Goal: Task Accomplishment & Management: Use online tool/utility

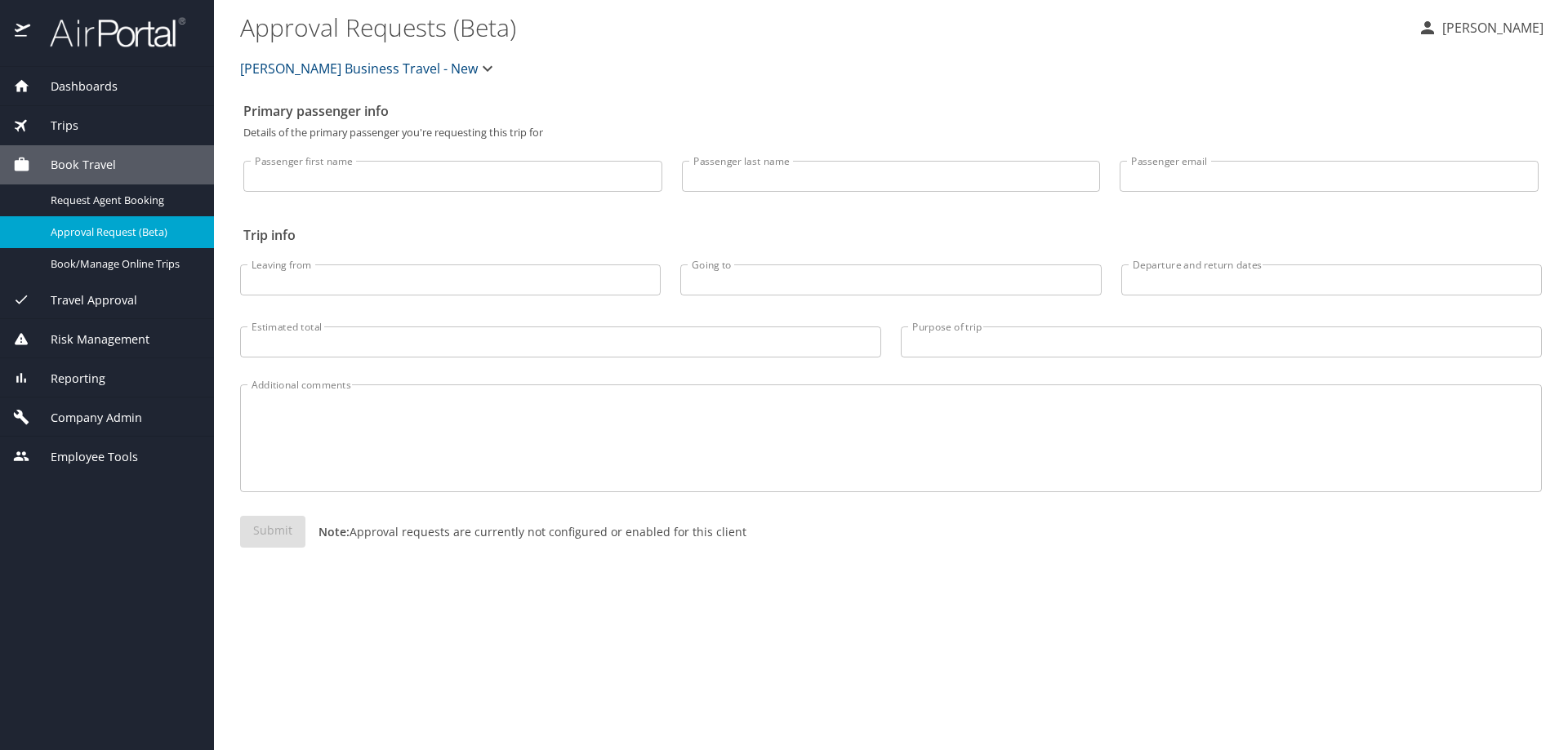
click at [72, 374] on span "Reporting" at bounding box center [67, 378] width 75 height 18
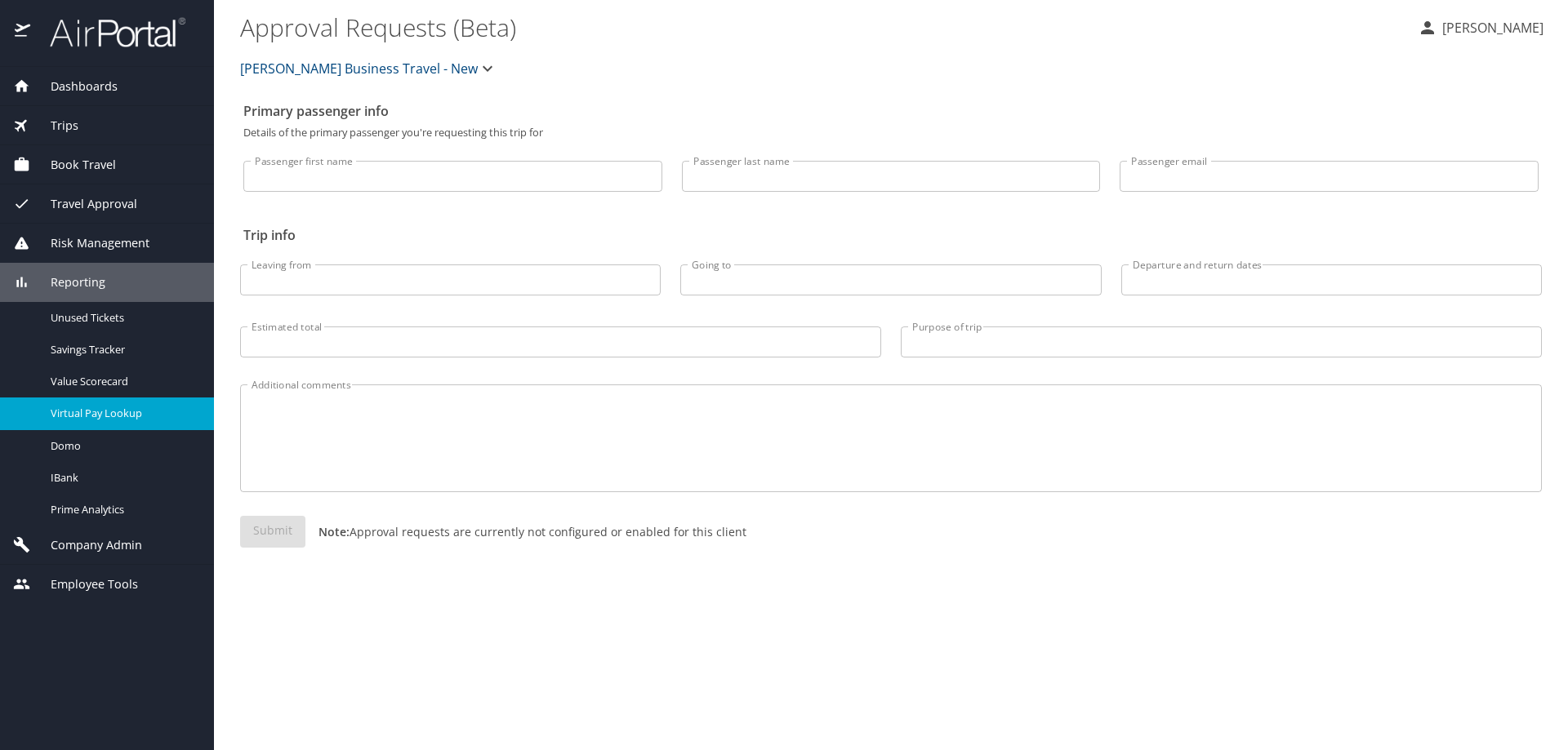
click at [99, 408] on span "Virtual Pay Lookup" at bounding box center [122, 414] width 144 height 15
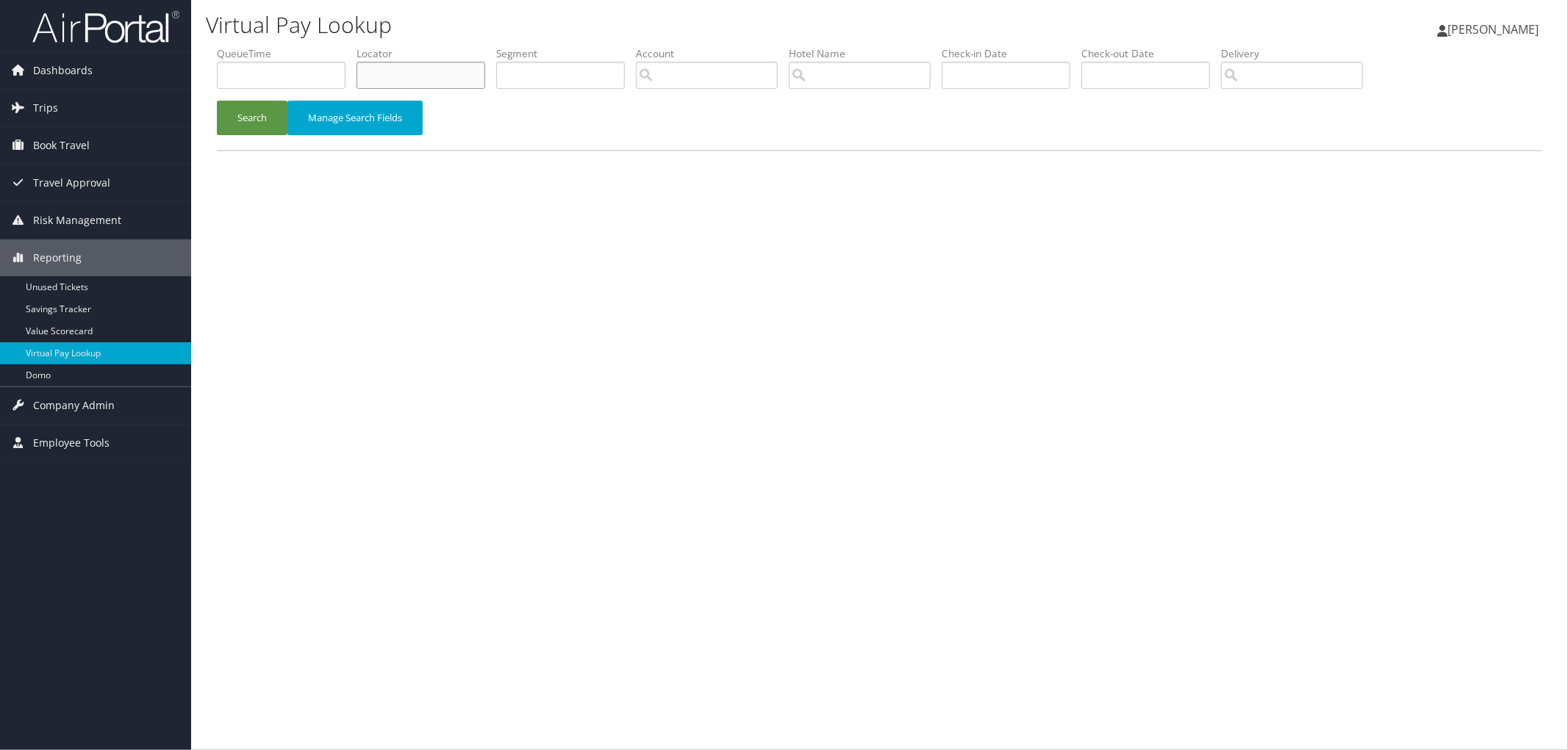
click at [370, 69] on input "text" at bounding box center [421, 76] width 129 height 27
paste input "D6YQR9"
type input "D6YQR9"
click at [268, 117] on button "Search" at bounding box center [251, 118] width 70 height 35
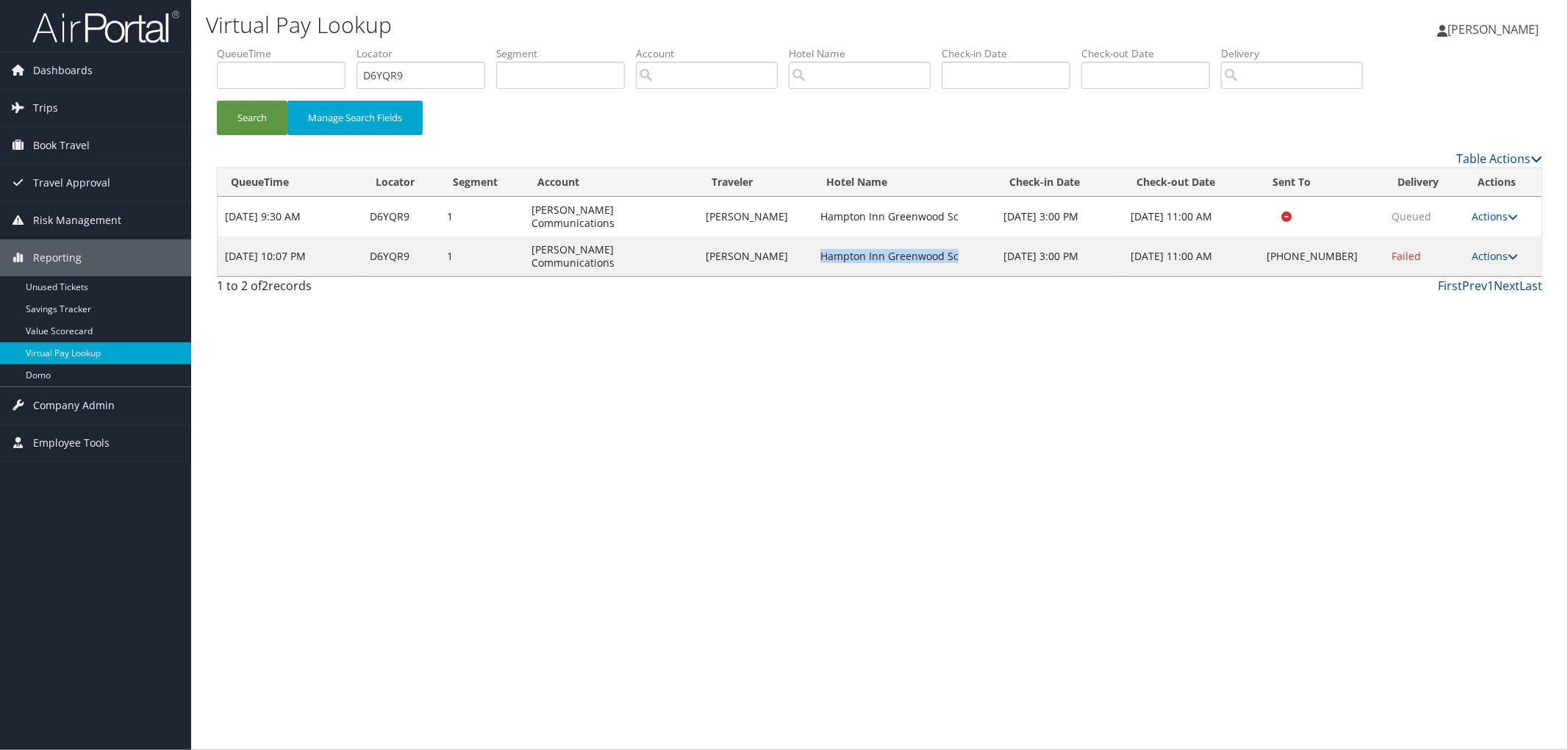
drag, startPoint x: 950, startPoint y: 237, endPoint x: 812, endPoint y: 232, distance: 138.1
click at [813, 237] on td "Hampton Inn Greenwood Sc" at bounding box center [905, 257] width 183 height 39
copy td "Hampton Inn Greenwood Sc"
click at [1480, 249] on link "Actions" at bounding box center [1495, 256] width 46 height 14
click at [1478, 263] on link "Resend" at bounding box center [1451, 257] width 126 height 25
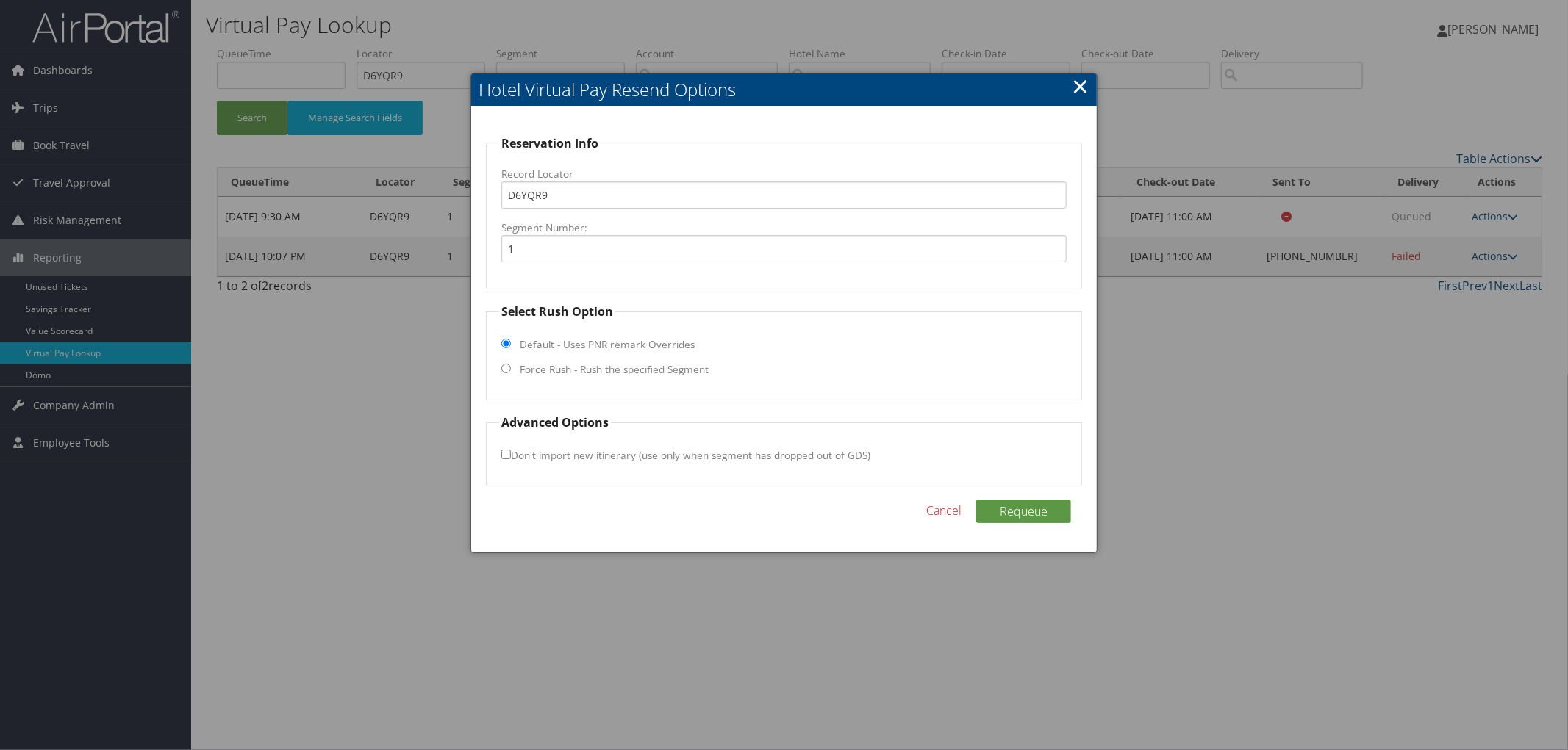
click at [642, 371] on label "Force Rush - Rush the specified Segment" at bounding box center [614, 369] width 189 height 14
click at [511, 371] on input "Force Rush - Rush the specified Segment" at bounding box center [506, 369] width 10 height 10
radio input "true"
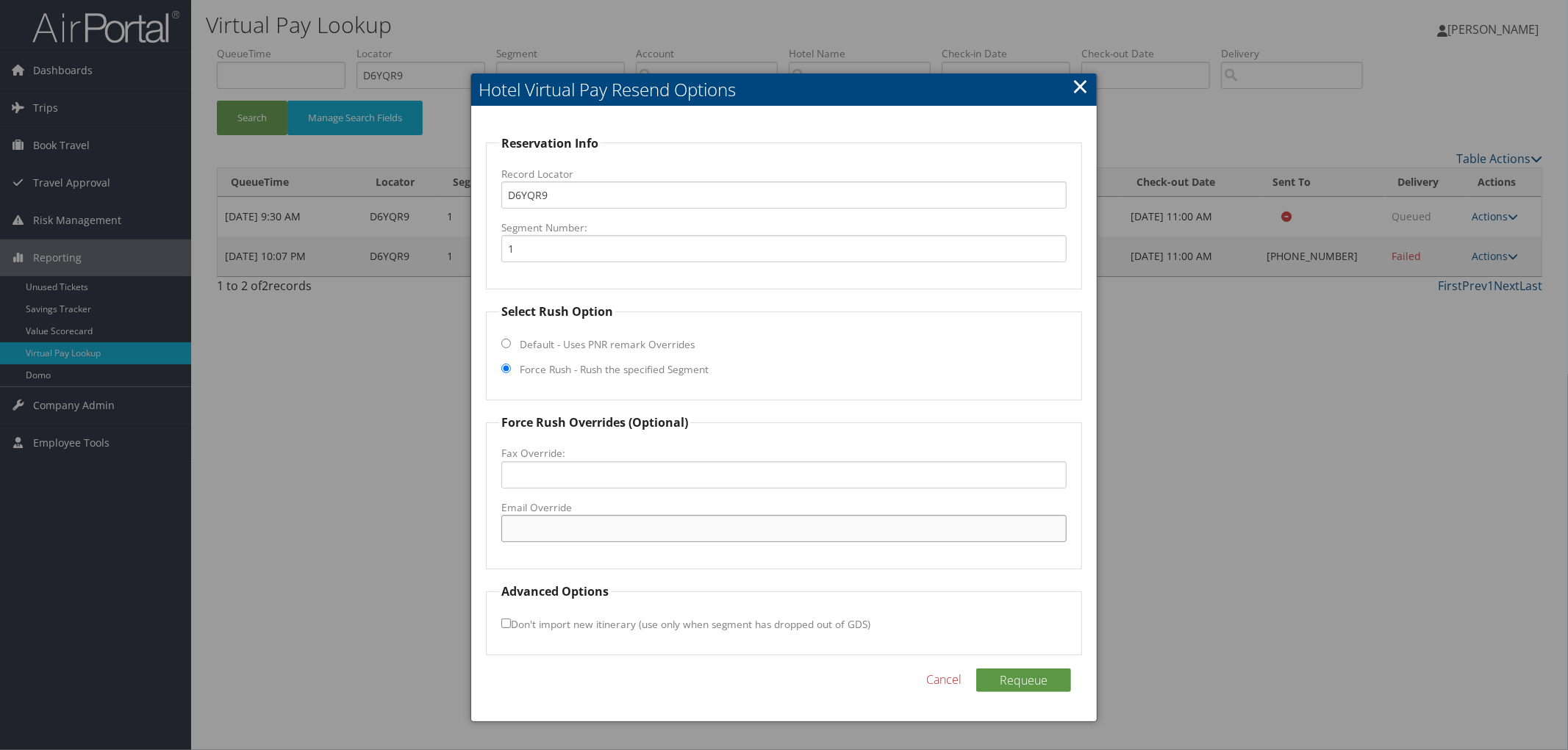
paste input "[EMAIL_ADDRESS][DOMAIN_NAME]"
type input "[EMAIL_ADDRESS][DOMAIN_NAME]"
click at [1021, 673] on button "Requeue" at bounding box center [1023, 680] width 95 height 23
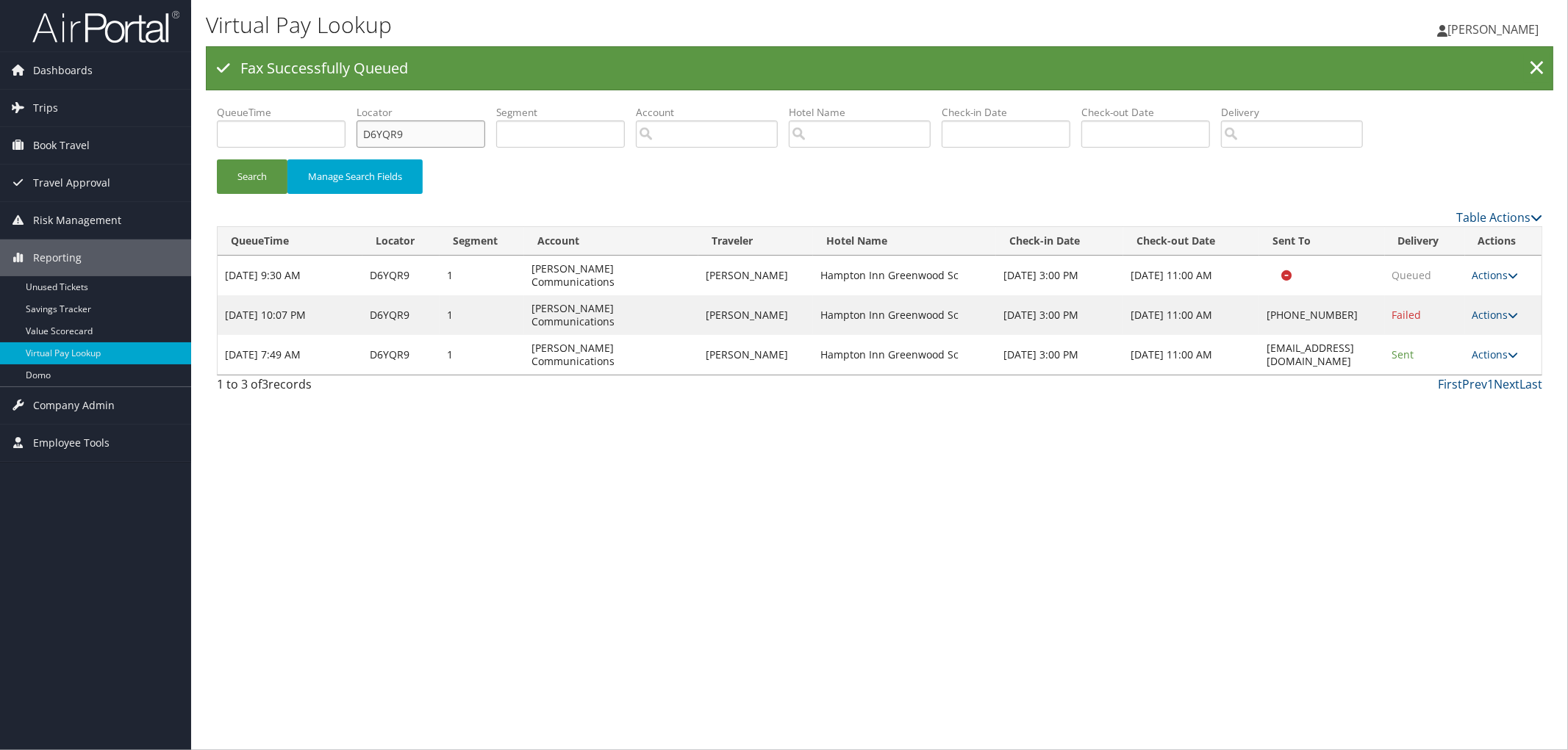
drag, startPoint x: 365, startPoint y: 142, endPoint x: 244, endPoint y: 151, distance: 121.3
click at [267, 105] on ul "QueueTime Locator D6YQR9 Segment Account Traveler Hotel Name Check-in Date Chec…" at bounding box center [879, 105] width 1326 height 0
paste input "D35Z9S"
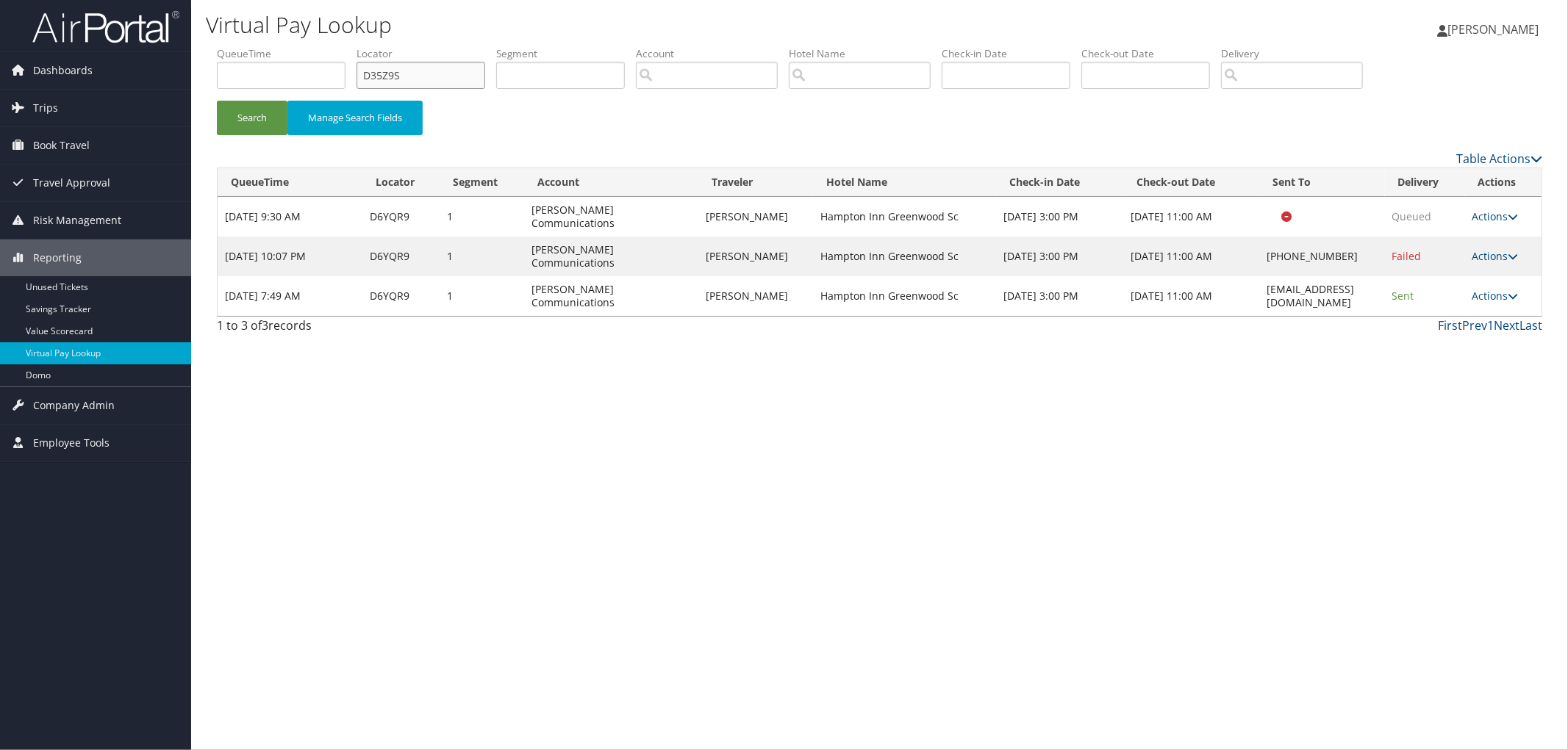
type input "D35Z9S"
click at [217, 101] on button "Search" at bounding box center [251, 118] width 70 height 35
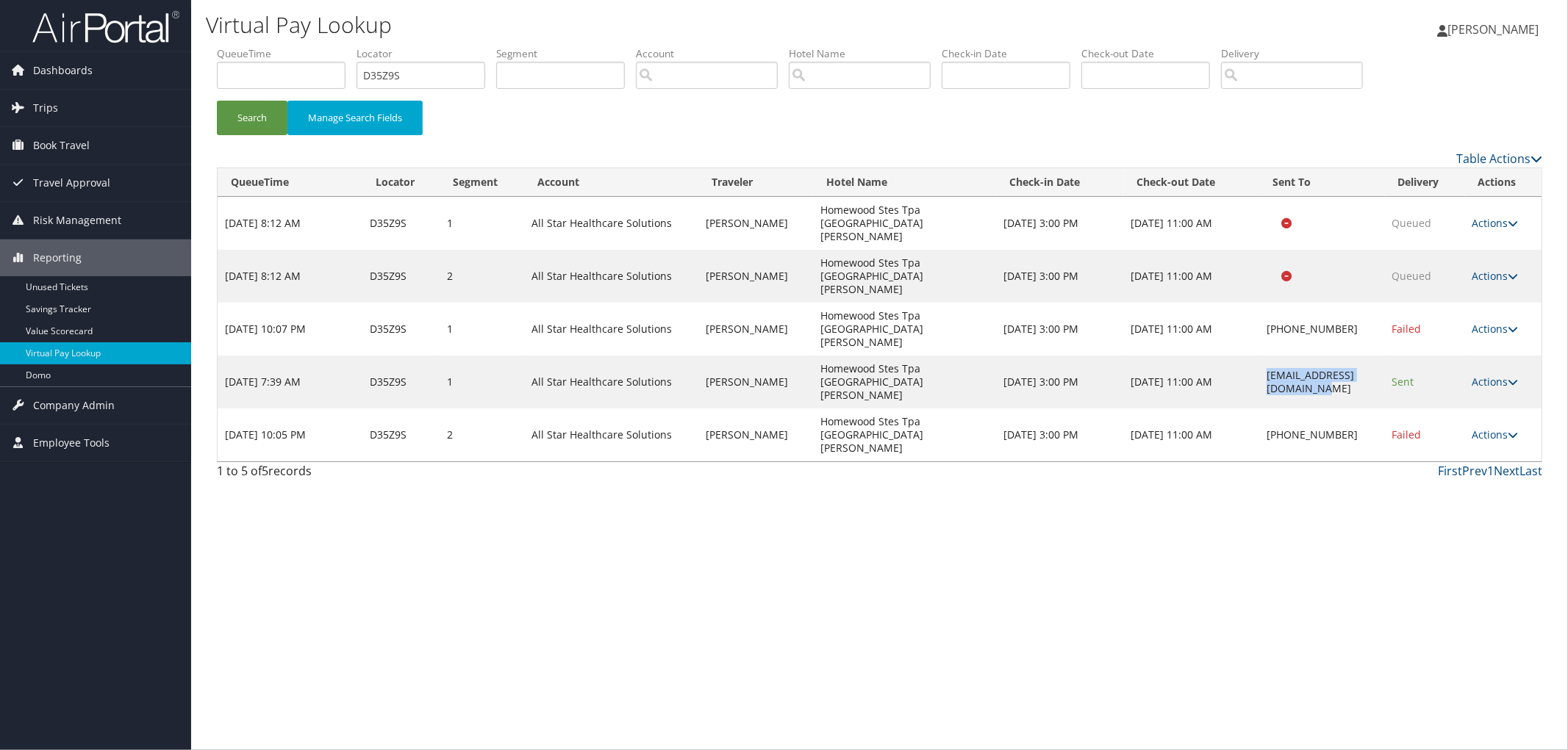
drag, startPoint x: 1376, startPoint y: 335, endPoint x: 1207, endPoint y: 340, distance: 169.1
click at [1259, 356] on td "[EMAIL_ADDRESS][DOMAIN_NAME]" at bounding box center [1322, 382] width 126 height 53
copy td "[EMAIL_ADDRESS][DOMAIN_NAME]"
click at [1502, 428] on link "Actions" at bounding box center [1495, 434] width 46 height 14
click at [1495, 392] on link "Resend" at bounding box center [1456, 397] width 126 height 25
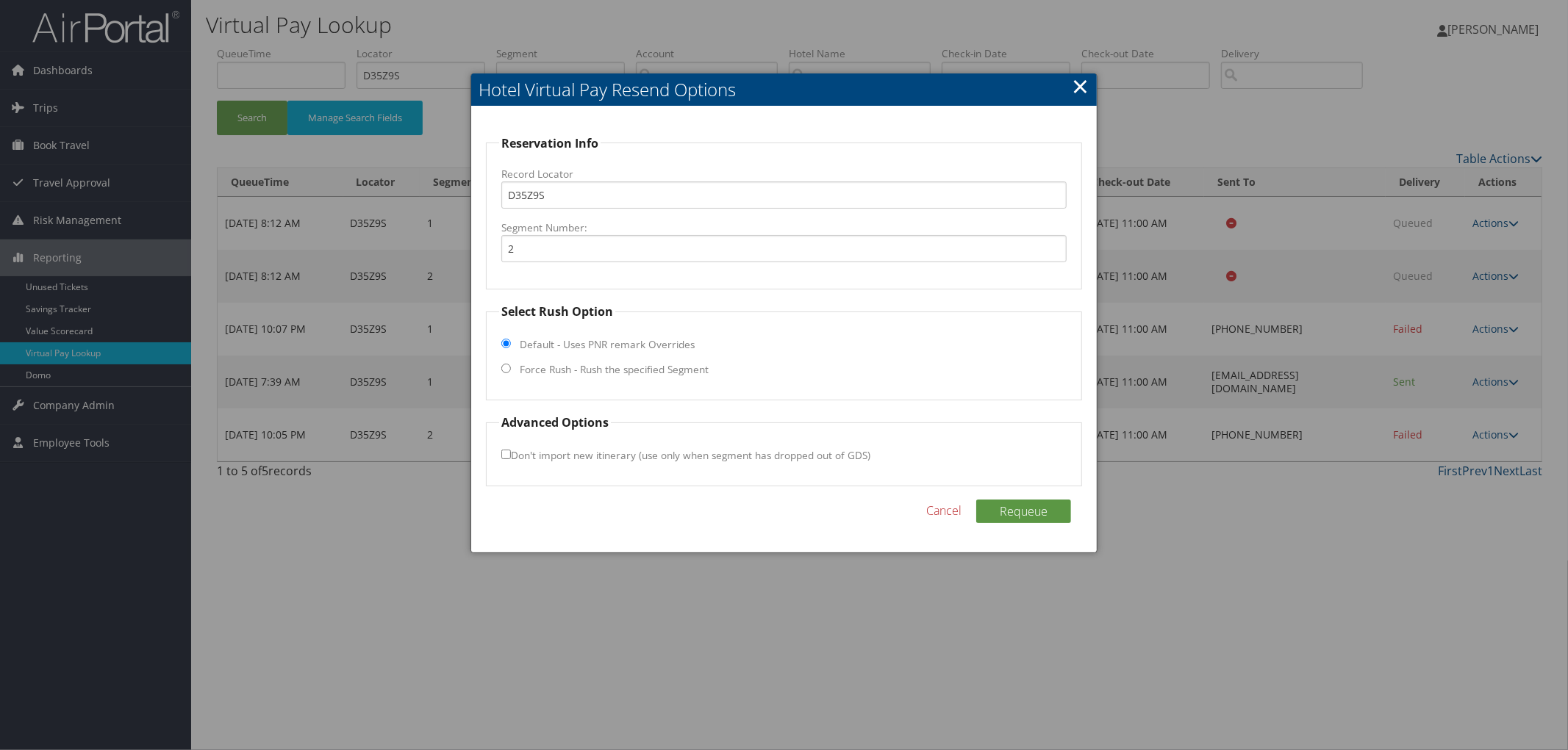
click at [606, 365] on label "Force Rush - Rush the specified Segment" at bounding box center [614, 369] width 189 height 14
click at [511, 365] on input "Force Rush - Rush the specified Segment" at bounding box center [506, 369] width 10 height 10
radio input "true"
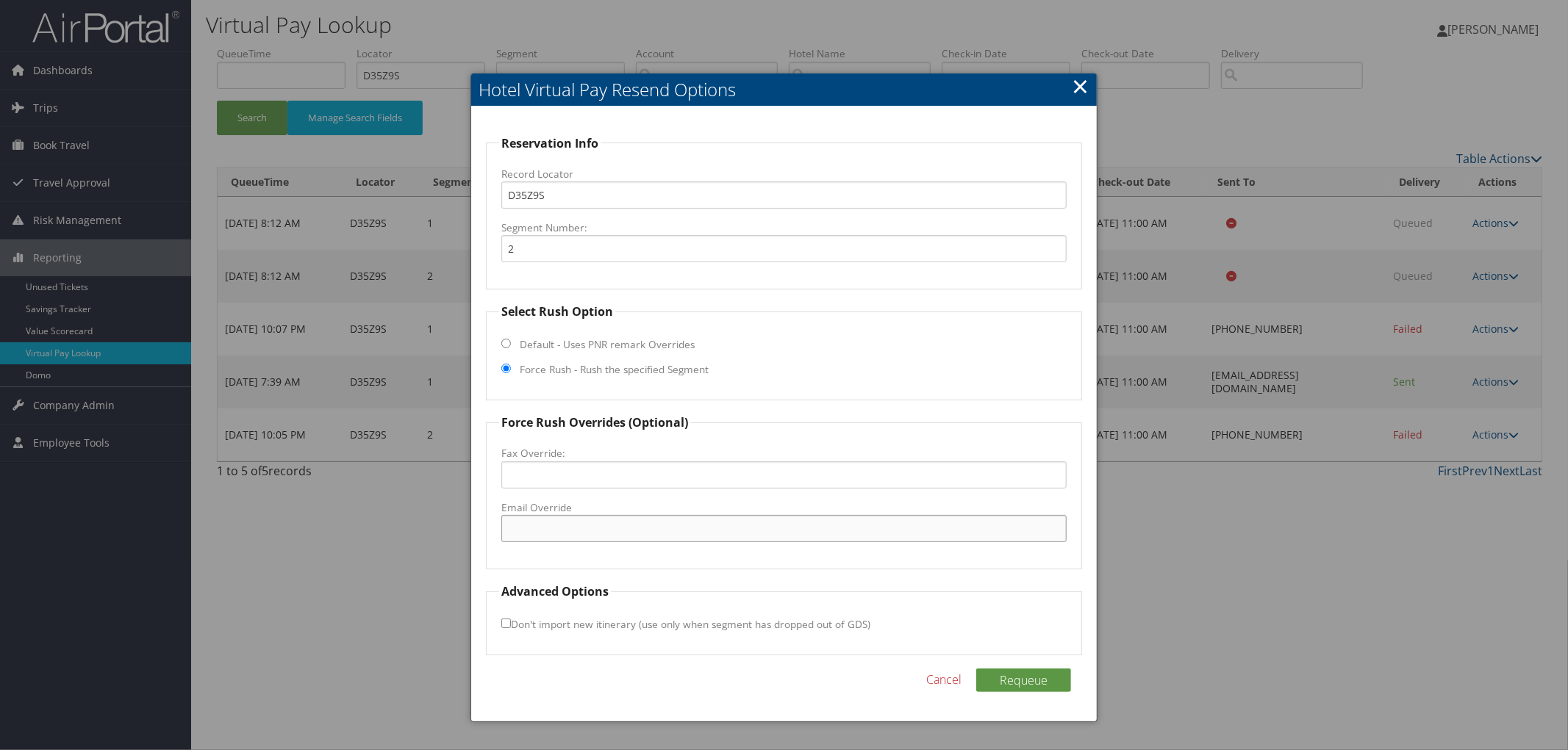
paste input "[EMAIL_ADDRESS][DOMAIN_NAME]"
type input "[EMAIL_ADDRESS][DOMAIN_NAME]"
click at [990, 674] on button "Requeue" at bounding box center [1023, 680] width 95 height 23
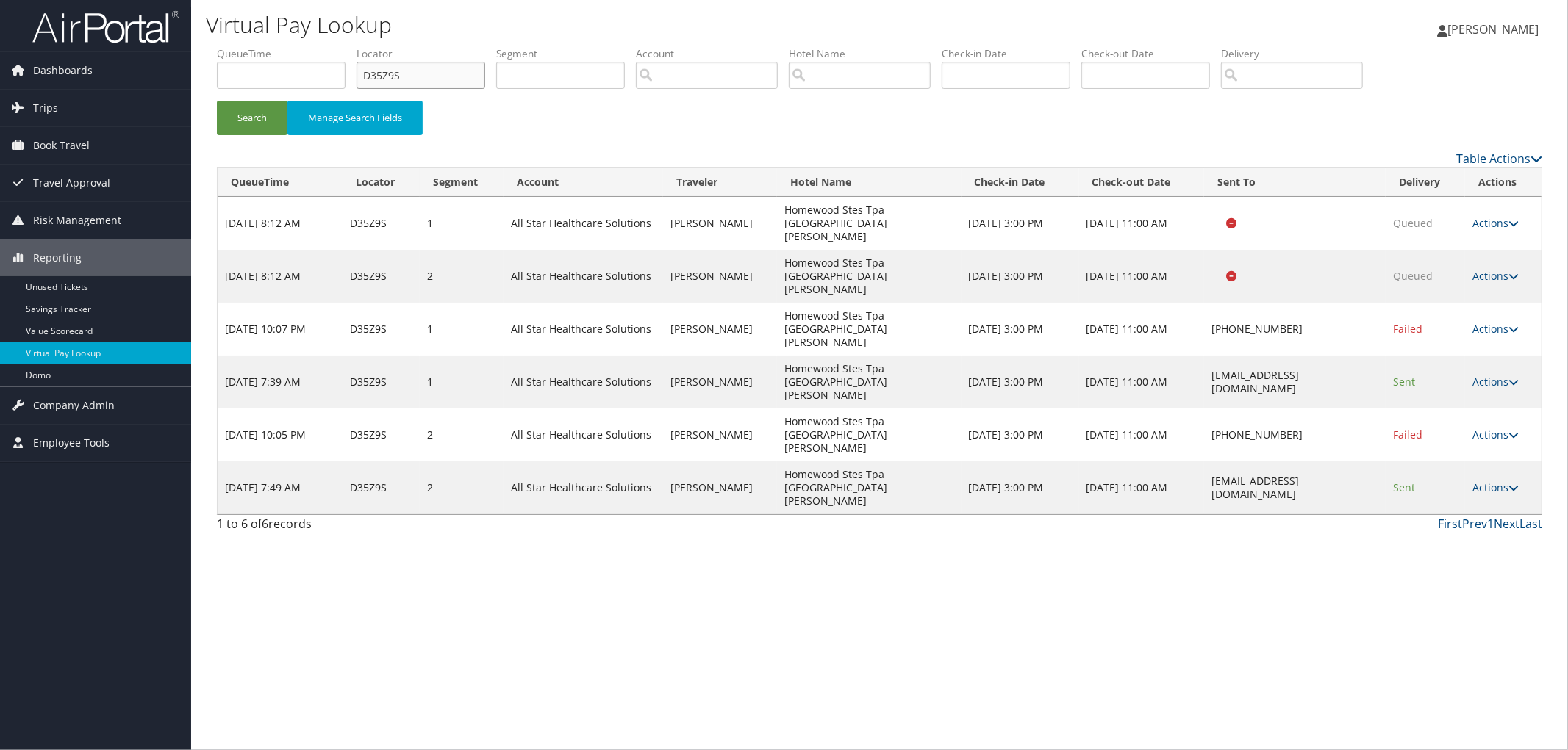
drag, startPoint x: 342, startPoint y: 79, endPoint x: 236, endPoint y: 79, distance: 106.0
click at [238, 46] on ul "QueueTime Locator D35Z9S Segment Account Traveler Hotel Name Check-in Date Chec…" at bounding box center [879, 46] width 1326 height 0
paste input "CYVTHQ"
type input "CYVTHQ"
click at [217, 101] on button "Search" at bounding box center [251, 118] width 70 height 35
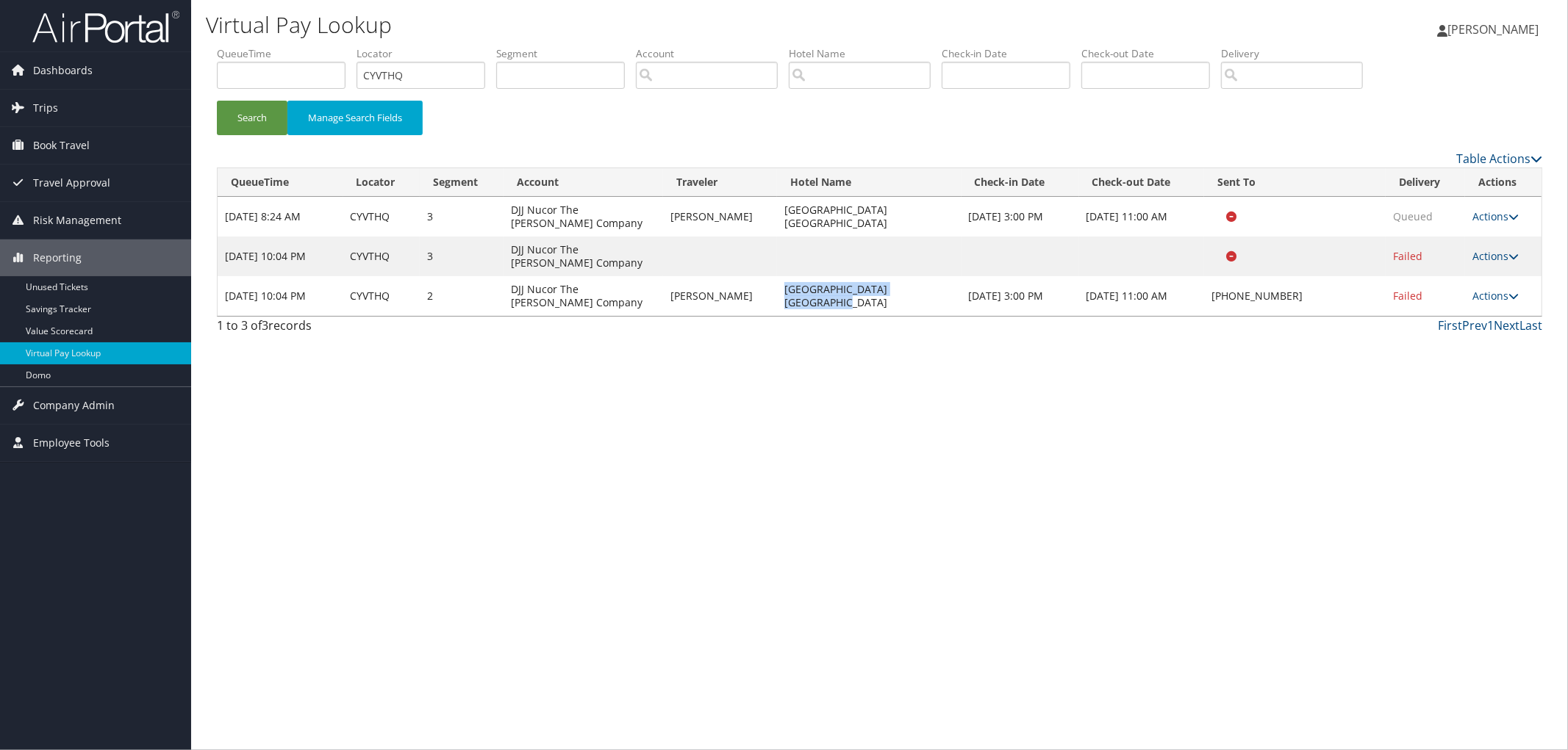
drag, startPoint x: 945, startPoint y: 297, endPoint x: 774, endPoint y: 297, distance: 171.0
click at [777, 297] on td "[GEOGRAPHIC_DATA] [GEOGRAPHIC_DATA]" at bounding box center [869, 296] width 185 height 39
click at [1523, 295] on td "Actions Resend Logs Delivery Information View Itinerary" at bounding box center [1503, 296] width 76 height 39
click at [1501, 301] on link "Actions" at bounding box center [1495, 296] width 46 height 14
click at [1488, 319] on link "Resend" at bounding box center [1453, 317] width 126 height 25
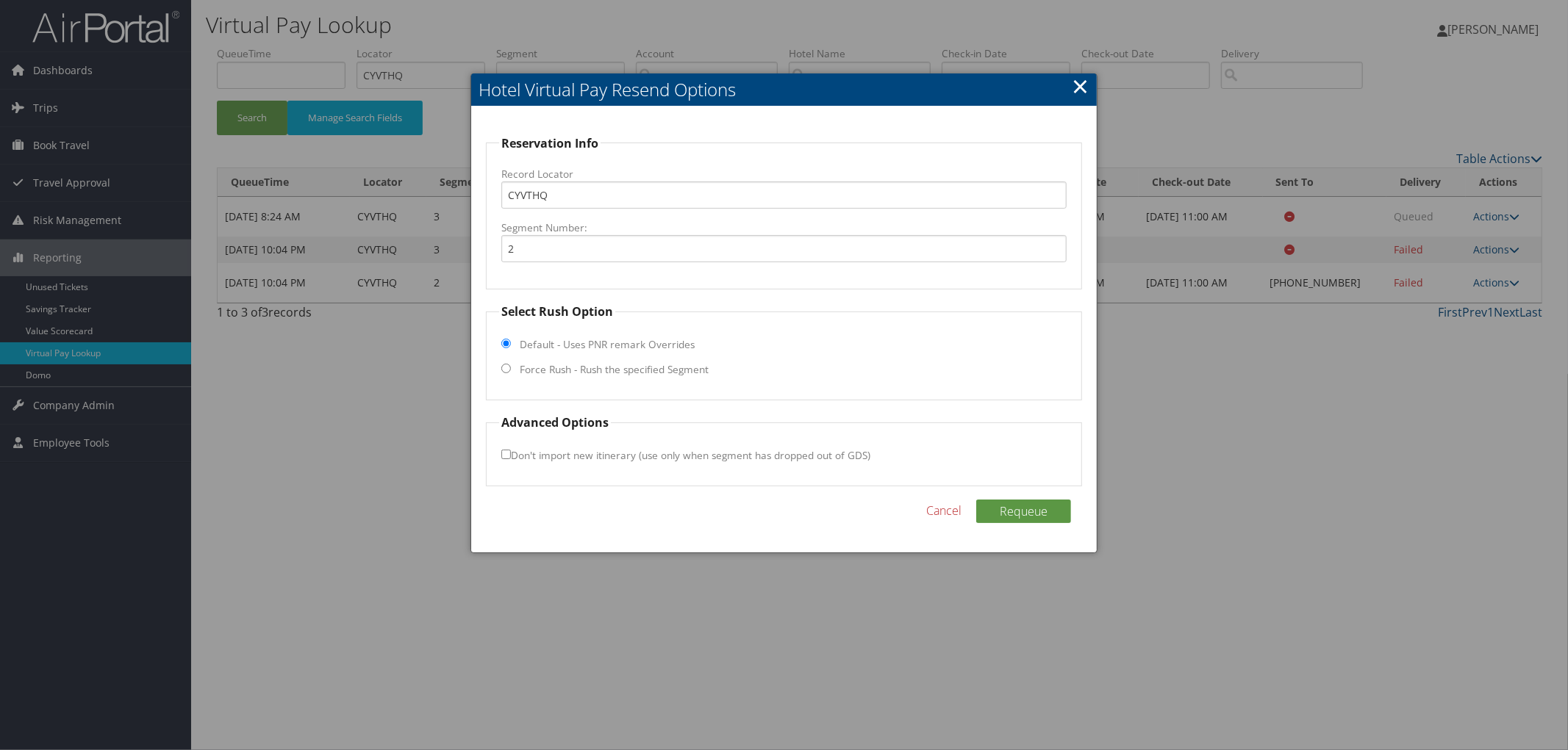
click at [687, 378] on fieldset "Select Rush Option Default - Uses PNR remark Overrides Force Rush - Rush the sp…" at bounding box center [784, 351] width 596 height 98
click at [684, 369] on label "Force Rush - Rush the specified Segment" at bounding box center [614, 369] width 189 height 14
click at [511, 369] on input "Force Rush - Rush the specified Segment" at bounding box center [506, 369] width 10 height 10
radio input "true"
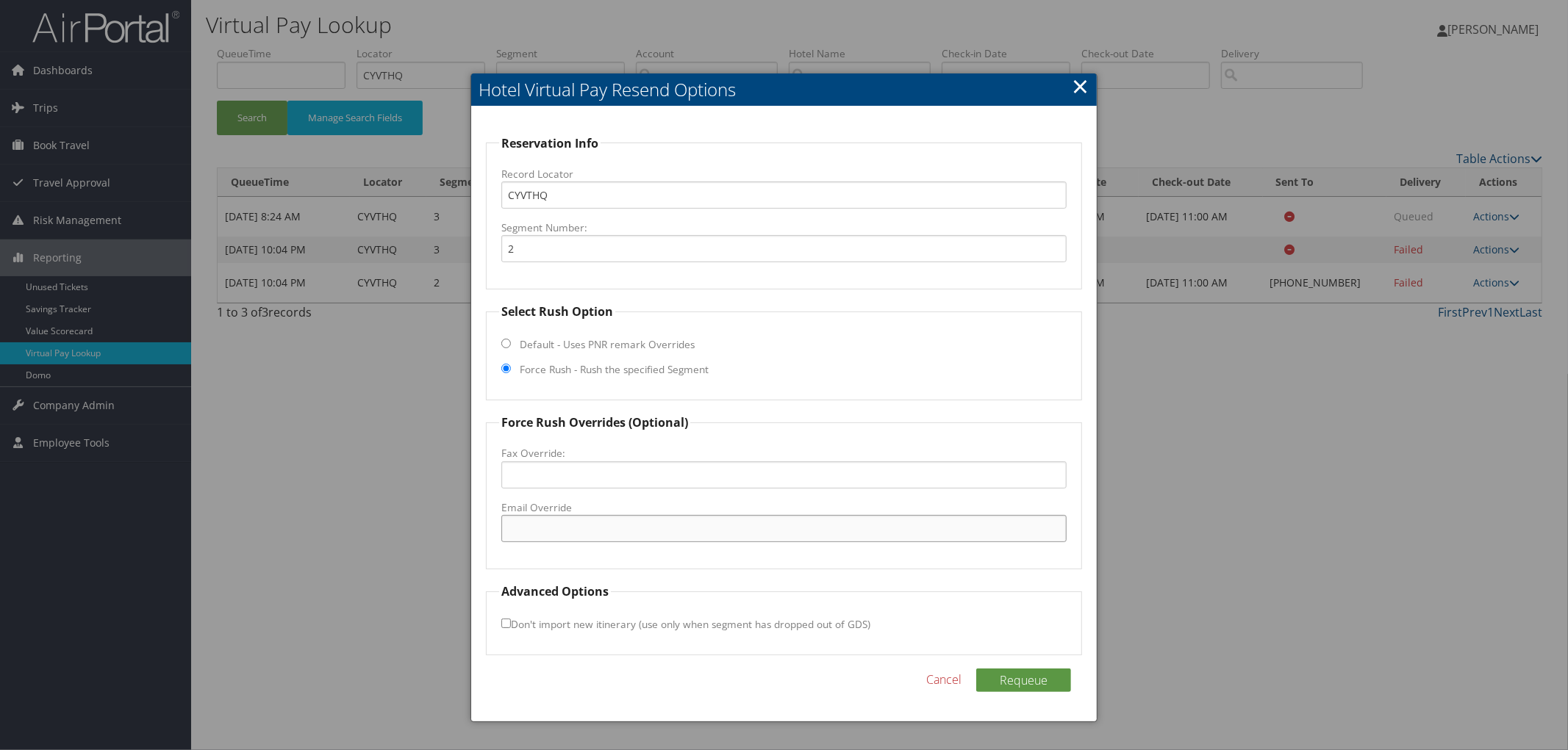
paste input "[EMAIL_ADDRESS][DOMAIN_NAME]"
type input "[EMAIL_ADDRESS][DOMAIN_NAME]"
click at [1055, 684] on button "Requeue" at bounding box center [1023, 680] width 95 height 23
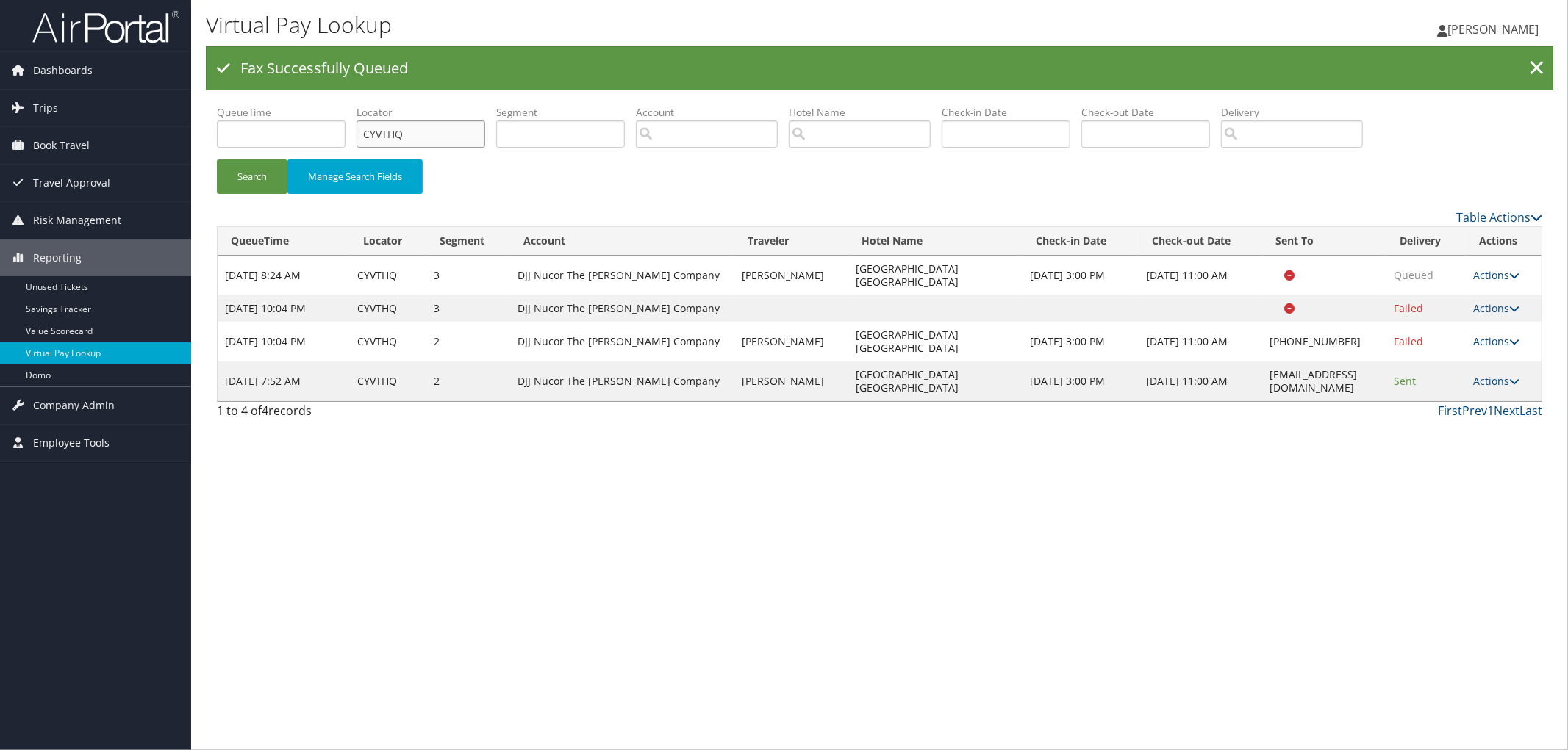
drag, startPoint x: 450, startPoint y: 145, endPoint x: 329, endPoint y: 135, distance: 121.4
click at [341, 105] on ul "QueueTime Locator CYVTHQ Segment Account Traveler Hotel Name Check-in Date Chec…" at bounding box center [879, 105] width 1326 height 0
paste input "CLMXNP"
type input "CLMXNP"
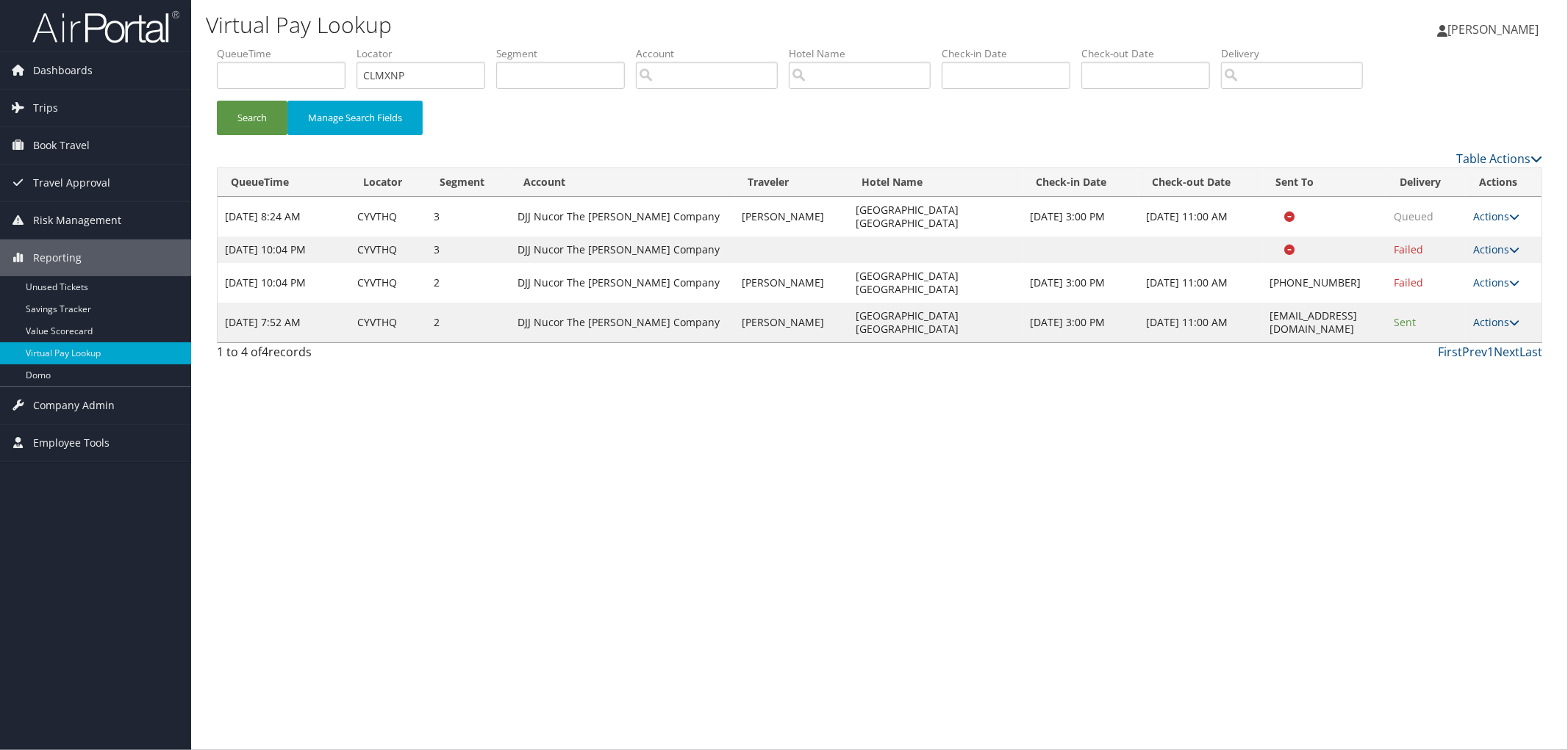
drag, startPoint x: 1335, startPoint y: 353, endPoint x: 1265, endPoint y: 344, distance: 70.6
click at [1231, 347] on div "Virtual Pay Lookup [PERSON_NAME] [PERSON_NAME] My Settings Travel Agency Contac…" at bounding box center [879, 375] width 1377 height 750
click at [1362, 303] on td "[EMAIL_ADDRESS][DOMAIN_NAME]" at bounding box center [1325, 322] width 124 height 39
drag, startPoint x: 1368, startPoint y: 291, endPoint x: 1247, endPoint y: 288, distance: 121.0
click at [1263, 303] on td "[EMAIL_ADDRESS][DOMAIN_NAME]" at bounding box center [1325, 322] width 124 height 39
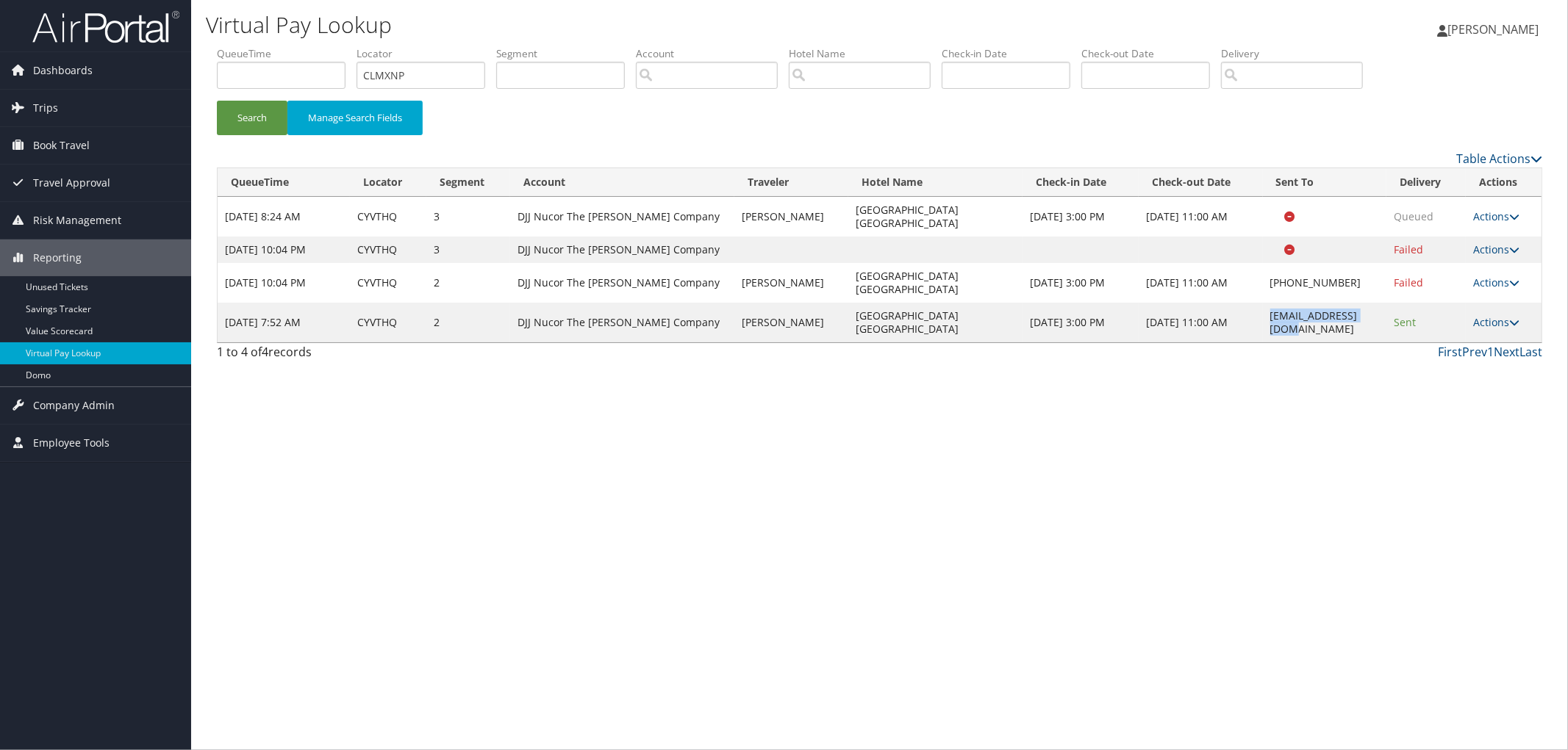
copy td "[EMAIL_ADDRESS][DOMAIN_NAME]"
click at [273, 123] on button "Search" at bounding box center [251, 118] width 70 height 35
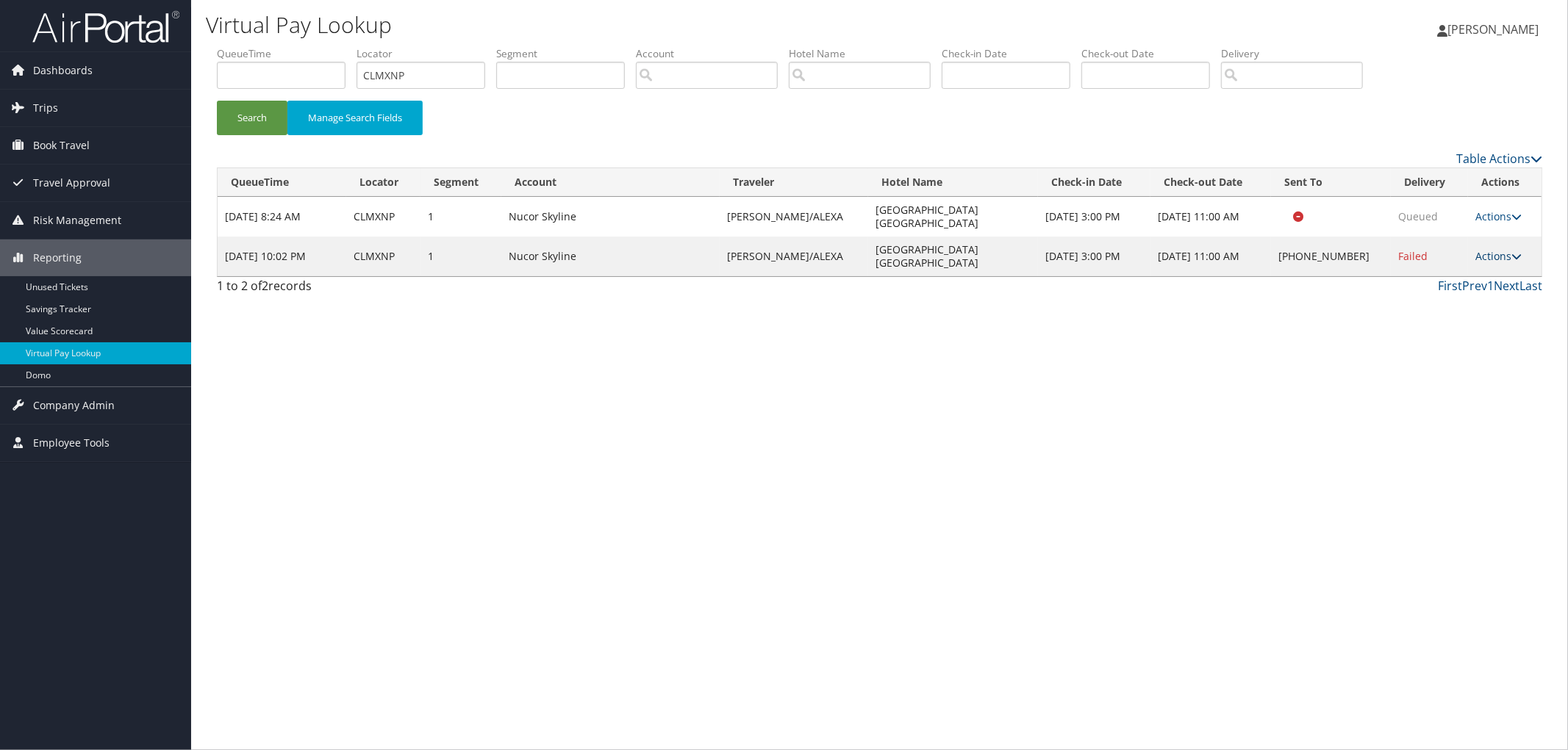
click at [1501, 249] on link "Actions" at bounding box center [1498, 256] width 46 height 14
click at [1494, 263] on link "Resend" at bounding box center [1453, 264] width 126 height 25
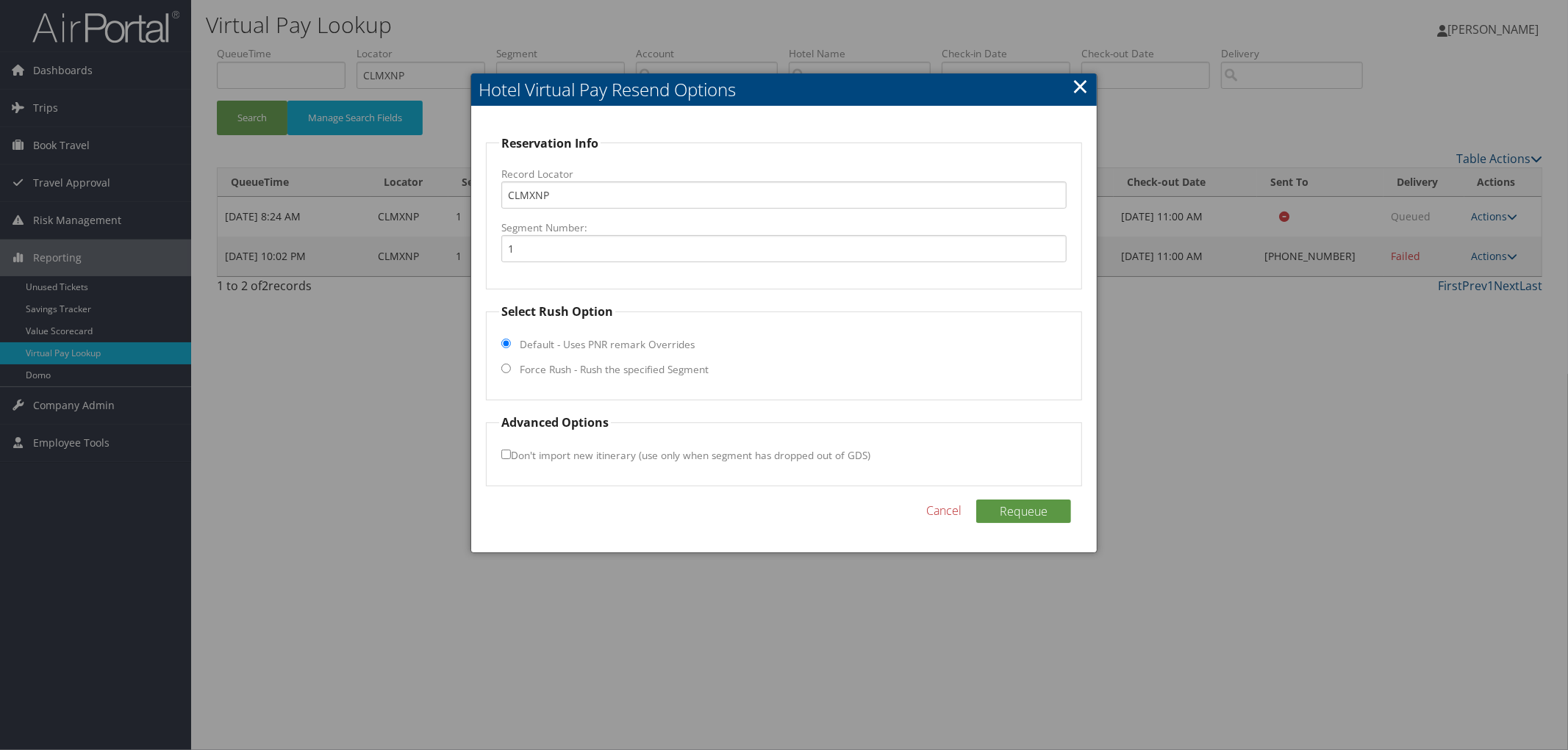
click at [605, 372] on label "Force Rush - Rush the specified Segment" at bounding box center [614, 369] width 189 height 14
click at [511, 372] on input "Force Rush - Rush the specified Segment" at bounding box center [506, 369] width 10 height 10
radio input "true"
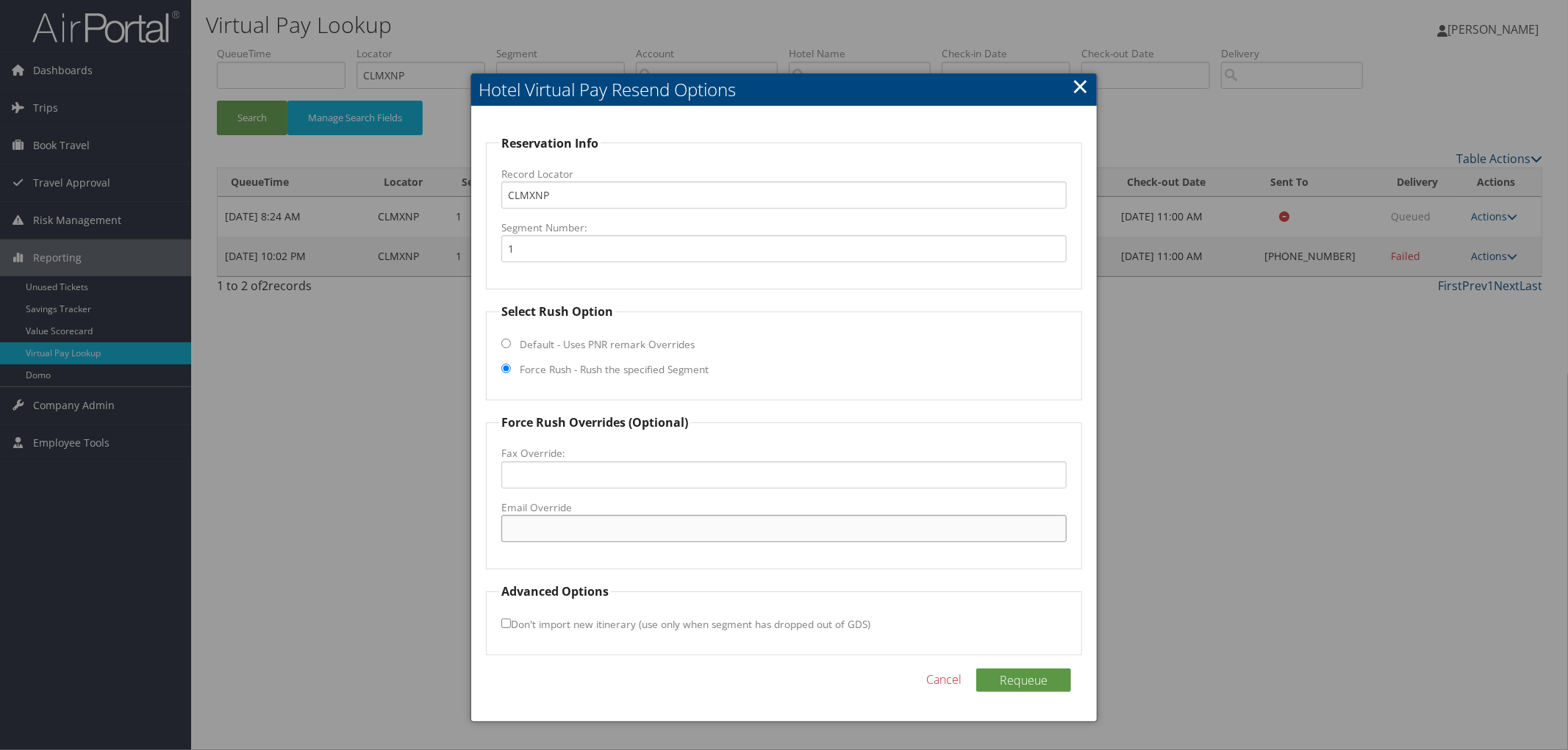
paste input "[EMAIL_ADDRESS][DOMAIN_NAME]"
type input "[EMAIL_ADDRESS][DOMAIN_NAME]"
click at [1032, 678] on button "Requeue" at bounding box center [1023, 680] width 95 height 23
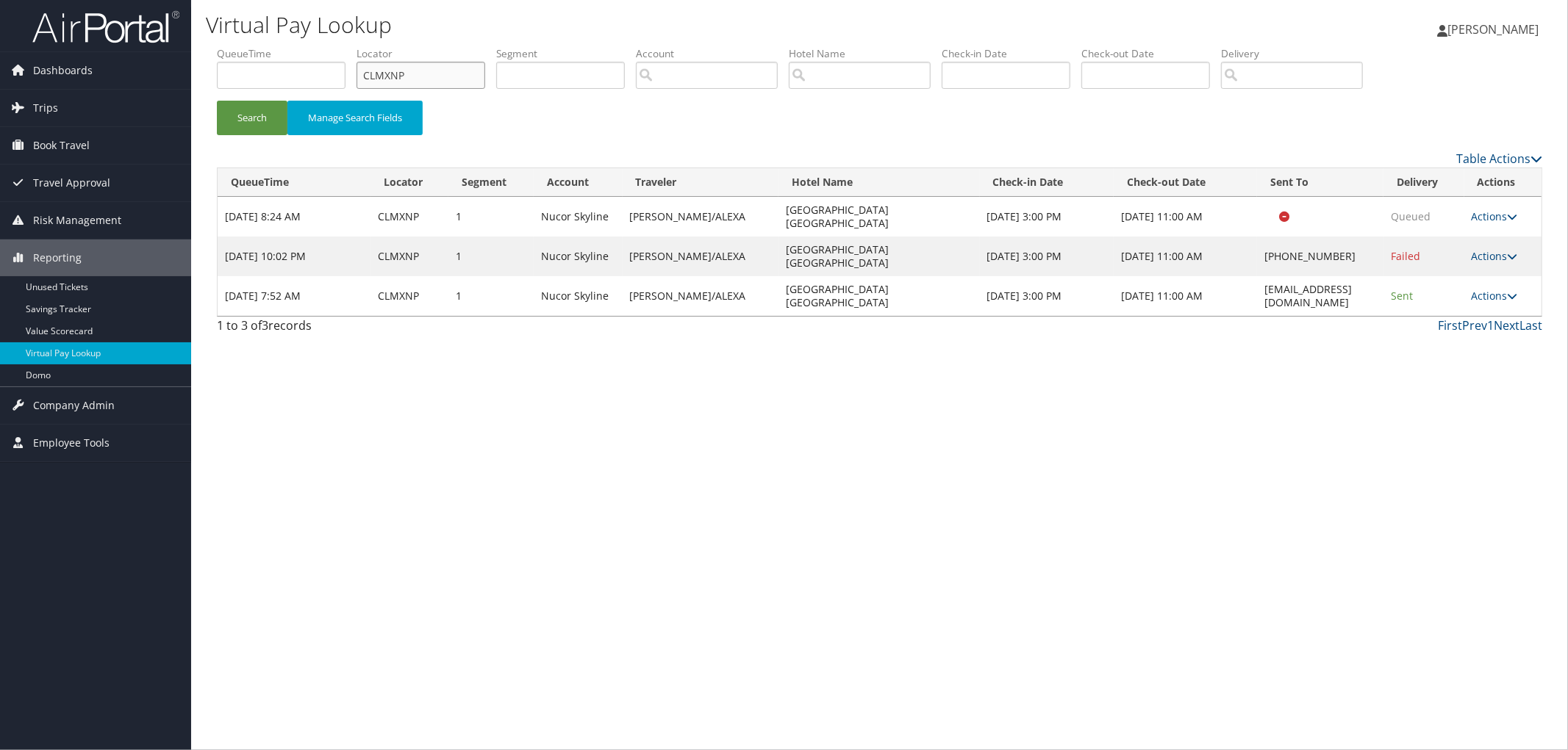
drag, startPoint x: 444, startPoint y: 68, endPoint x: 261, endPoint y: 76, distance: 183.2
click at [301, 46] on ul "QueueTime Locator CLMXNP Segment Account Traveler Hotel Name Check-in Date Chec…" at bounding box center [879, 46] width 1326 height 0
paste input "D38LQ0"
type input "D38LQ0"
drag, startPoint x: 1361, startPoint y: 266, endPoint x: 1235, endPoint y: 261, distance: 126.1
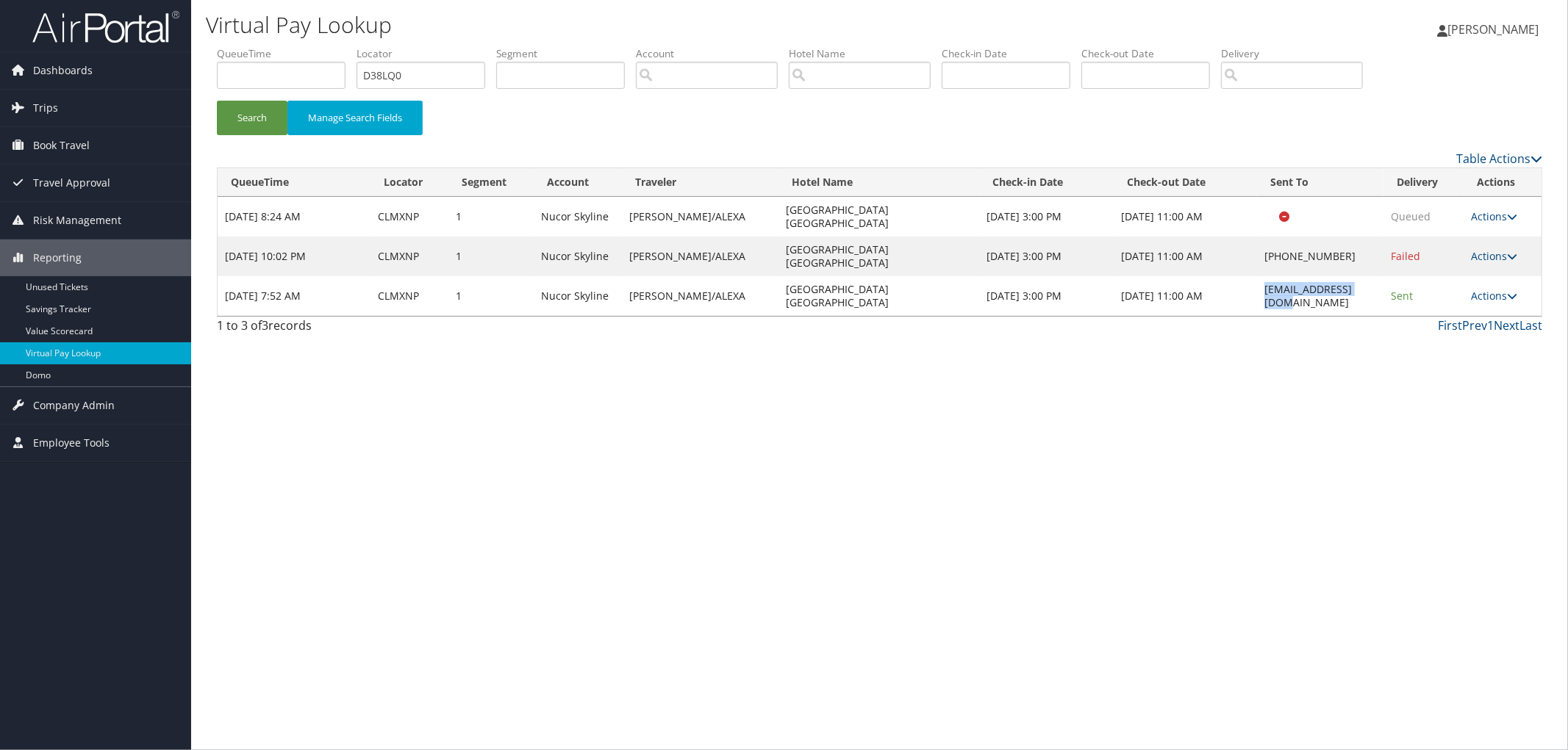
click at [1257, 276] on td "[EMAIL_ADDRESS][DOMAIN_NAME]" at bounding box center [1320, 296] width 126 height 39
copy td "[EMAIL_ADDRESS][DOMAIN_NAME]"
click at [261, 114] on button "Search" at bounding box center [251, 118] width 70 height 35
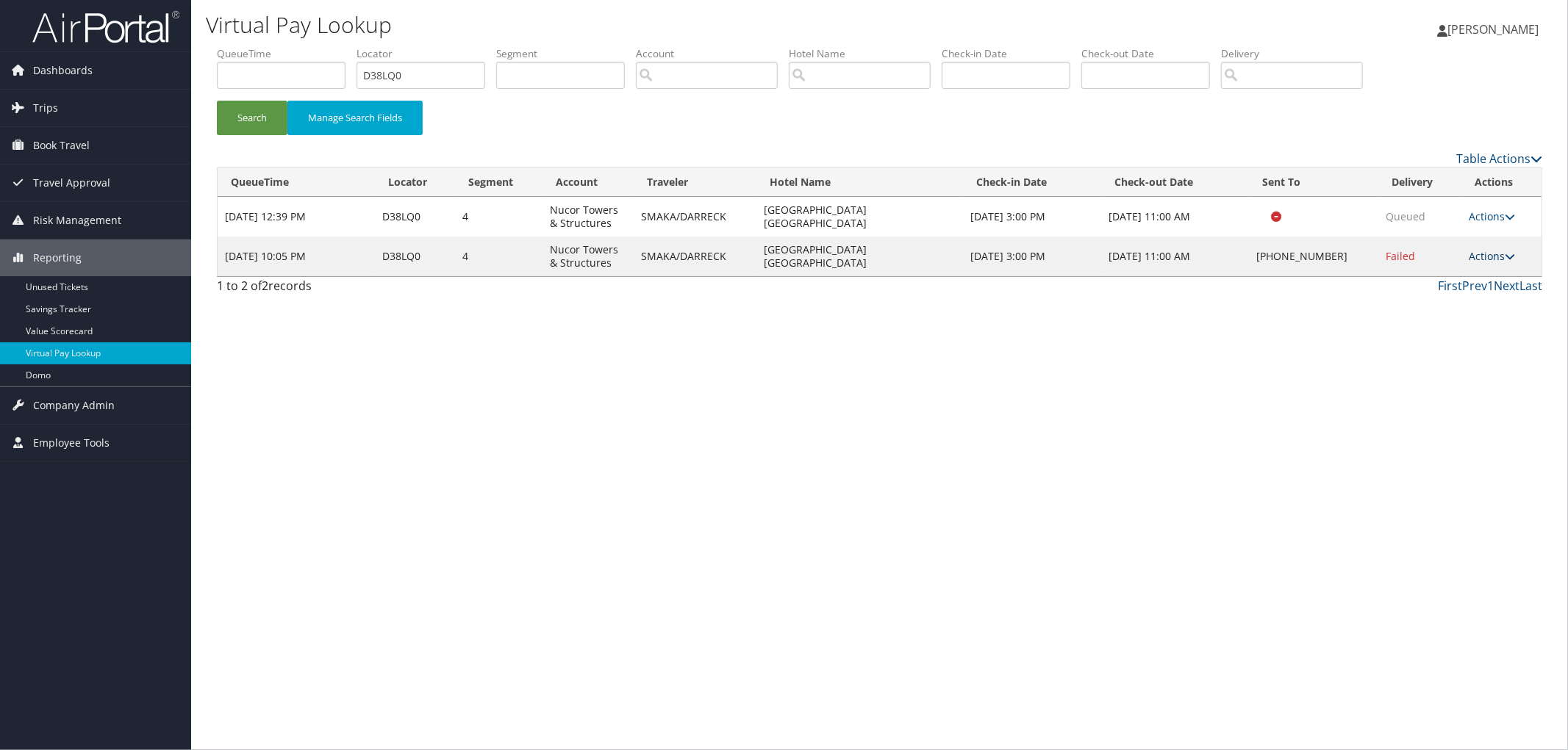
click at [1494, 260] on link "Actions" at bounding box center [1492, 256] width 46 height 14
click at [1475, 277] on link "Resend" at bounding box center [1450, 278] width 126 height 25
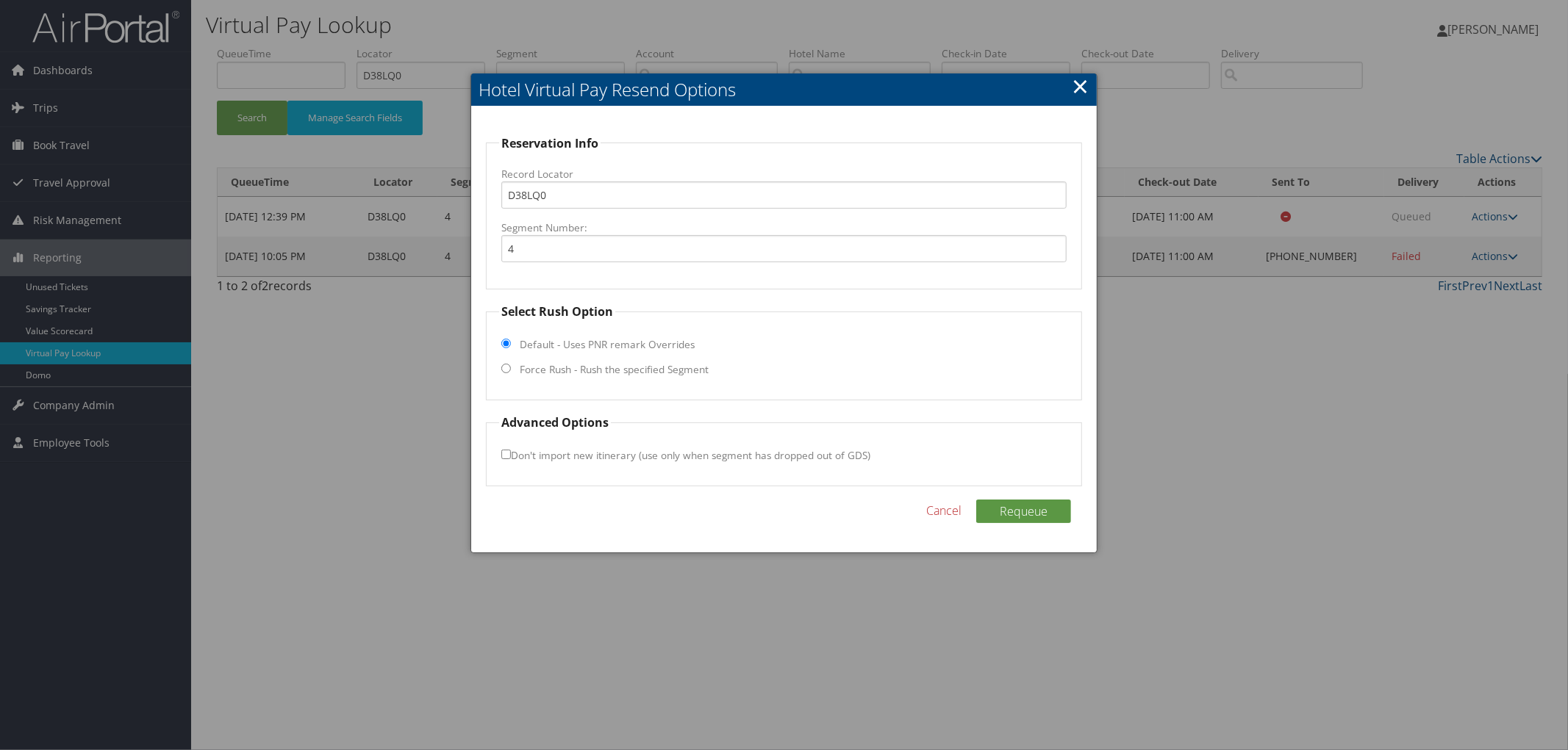
click at [586, 369] on label "Force Rush - Rush the specified Segment" at bounding box center [614, 369] width 189 height 14
click at [511, 369] on input "Force Rush - Rush the specified Segment" at bounding box center [506, 369] width 10 height 10
radio input "true"
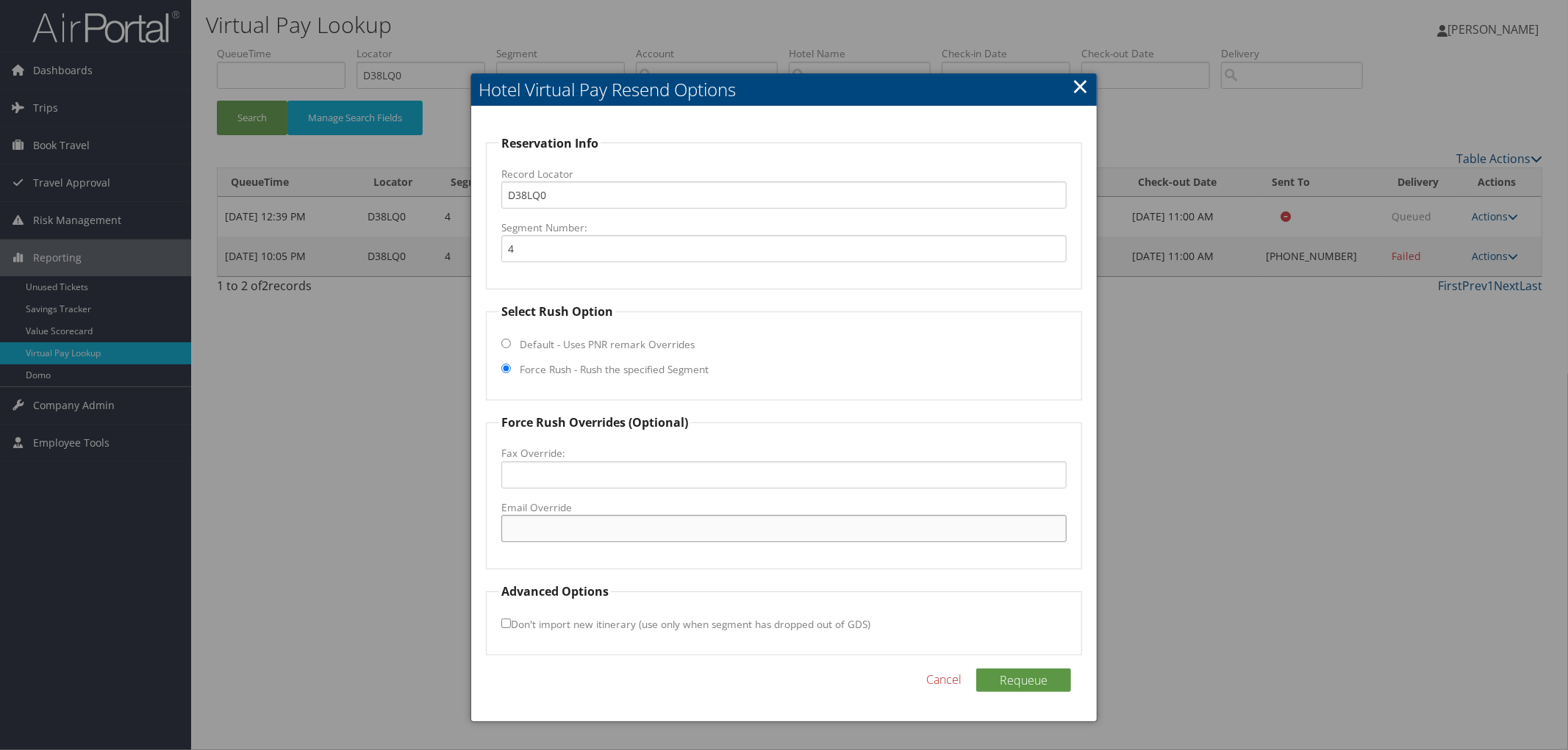
paste input "[EMAIL_ADDRESS][DOMAIN_NAME]"
type input "[EMAIL_ADDRESS][DOMAIN_NAME]"
click at [1017, 667] on div "Reservation Info Record Locator D38LQ0 Segment Number: 4 Select Rush Option Def…" at bounding box center [784, 415] width 625 height 616
click at [1041, 689] on button "Requeue" at bounding box center [1023, 680] width 95 height 23
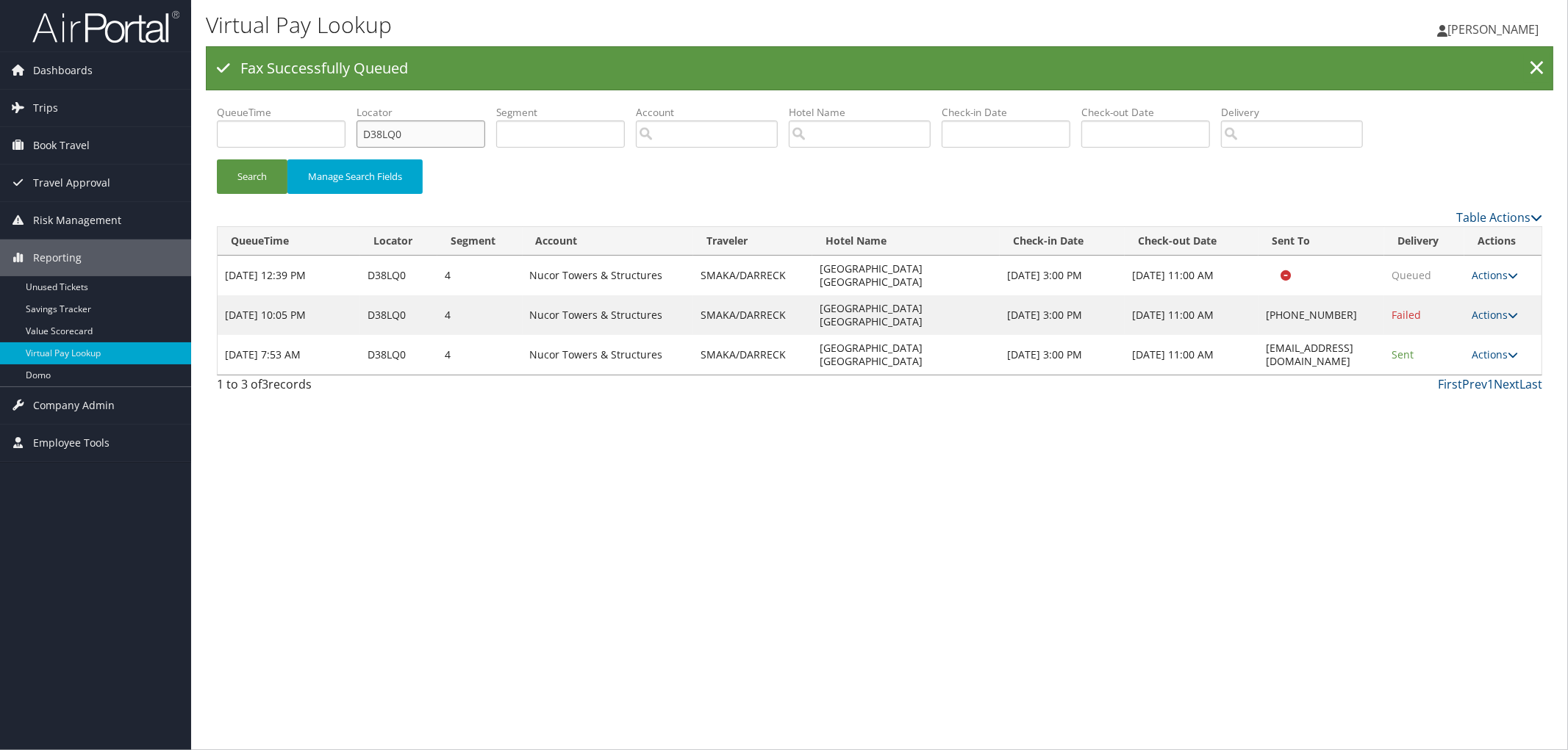
drag, startPoint x: 466, startPoint y: 140, endPoint x: 269, endPoint y: 140, distance: 197.0
click at [291, 105] on ul "QueueTime Locator D38LQ0 Segment Account Traveler Hotel Name Check-in Date Chec…" at bounding box center [879, 105] width 1326 height 0
paste input "D38PLF"
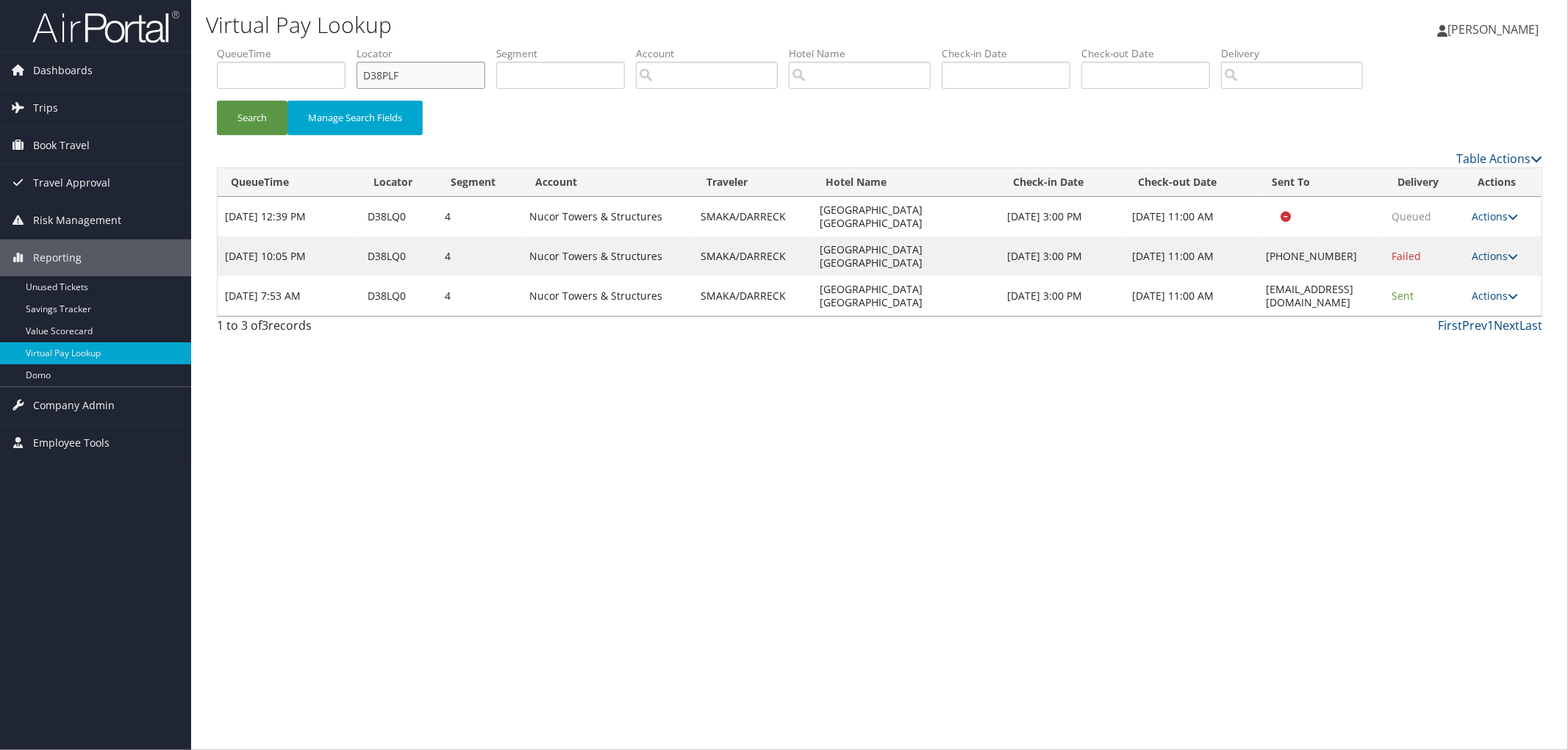
type input "D38PLF"
drag, startPoint x: 1369, startPoint y: 266, endPoint x: 1243, endPoint y: 263, distance: 126.0
click at [1258, 276] on td "[EMAIL_ADDRESS][DOMAIN_NAME]" at bounding box center [1321, 296] width 126 height 39
copy td "[EMAIL_ADDRESS][DOMAIN_NAME]"
click at [265, 122] on button "Search" at bounding box center [251, 118] width 70 height 35
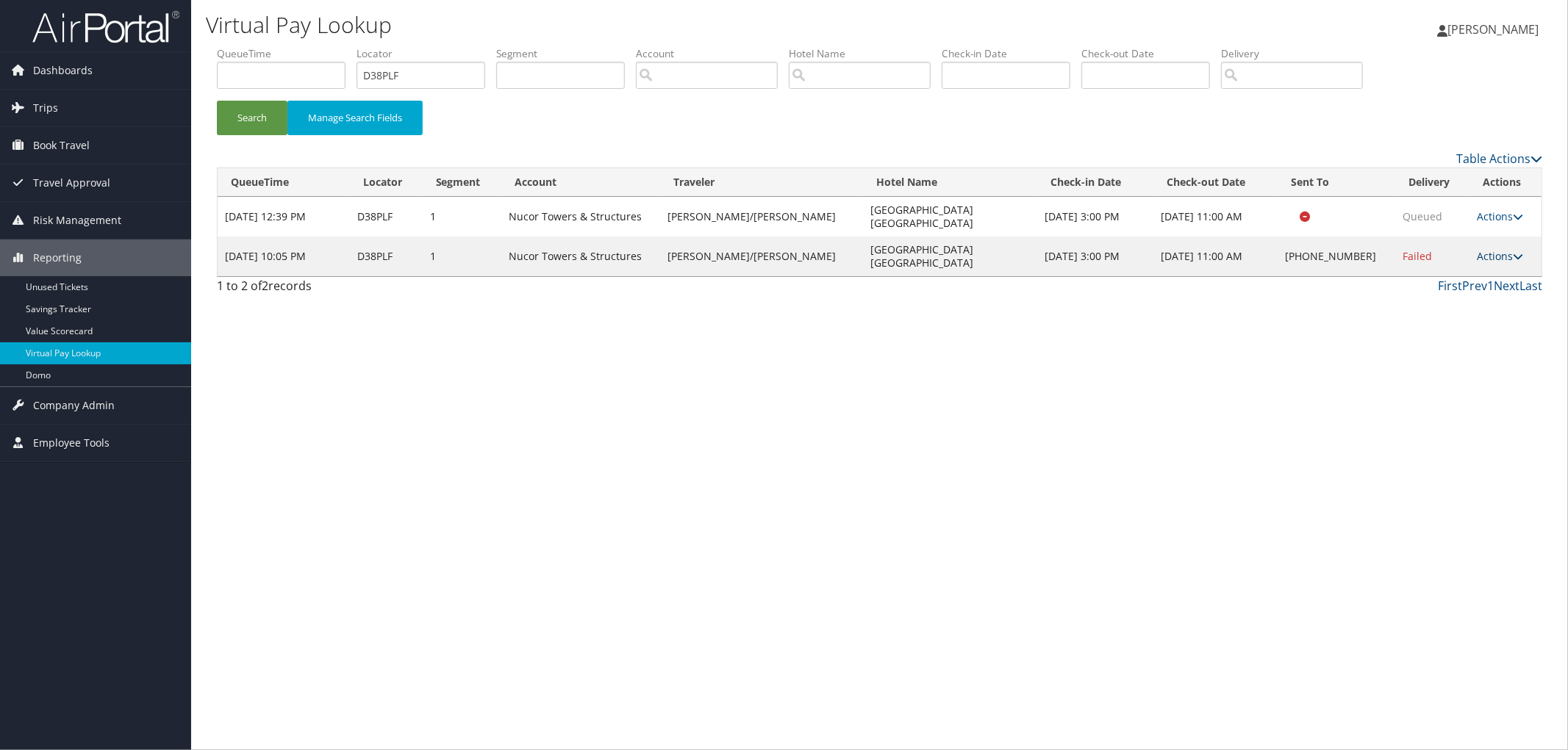
click at [1489, 249] on link "Actions" at bounding box center [1501, 256] width 46 height 14
click at [1480, 253] on link "Resend" at bounding box center [1452, 257] width 126 height 25
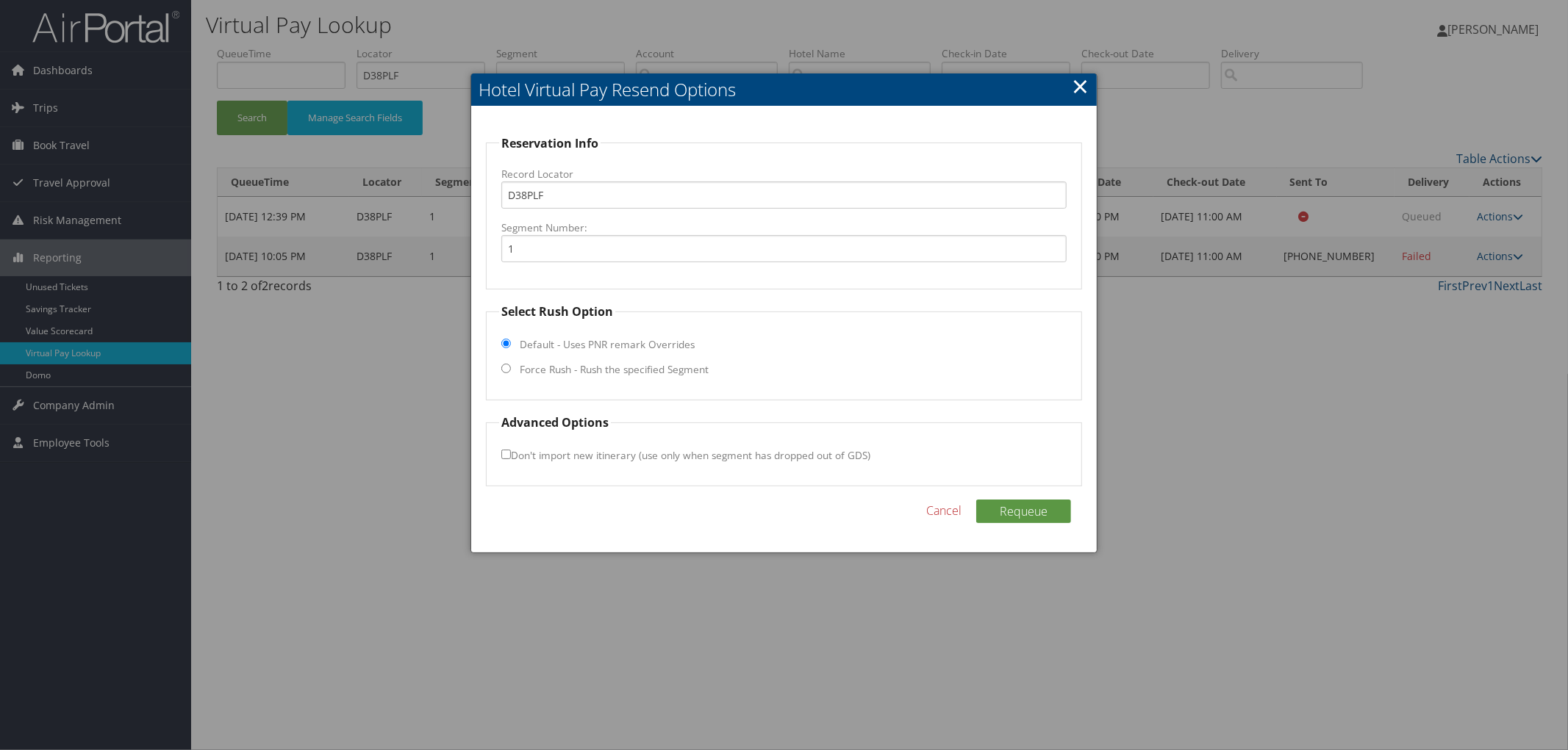
click at [659, 369] on label "Force Rush - Rush the specified Segment" at bounding box center [614, 369] width 189 height 14
click at [511, 369] on input "Force Rush - Rush the specified Segment" at bounding box center [506, 369] width 10 height 10
radio input "true"
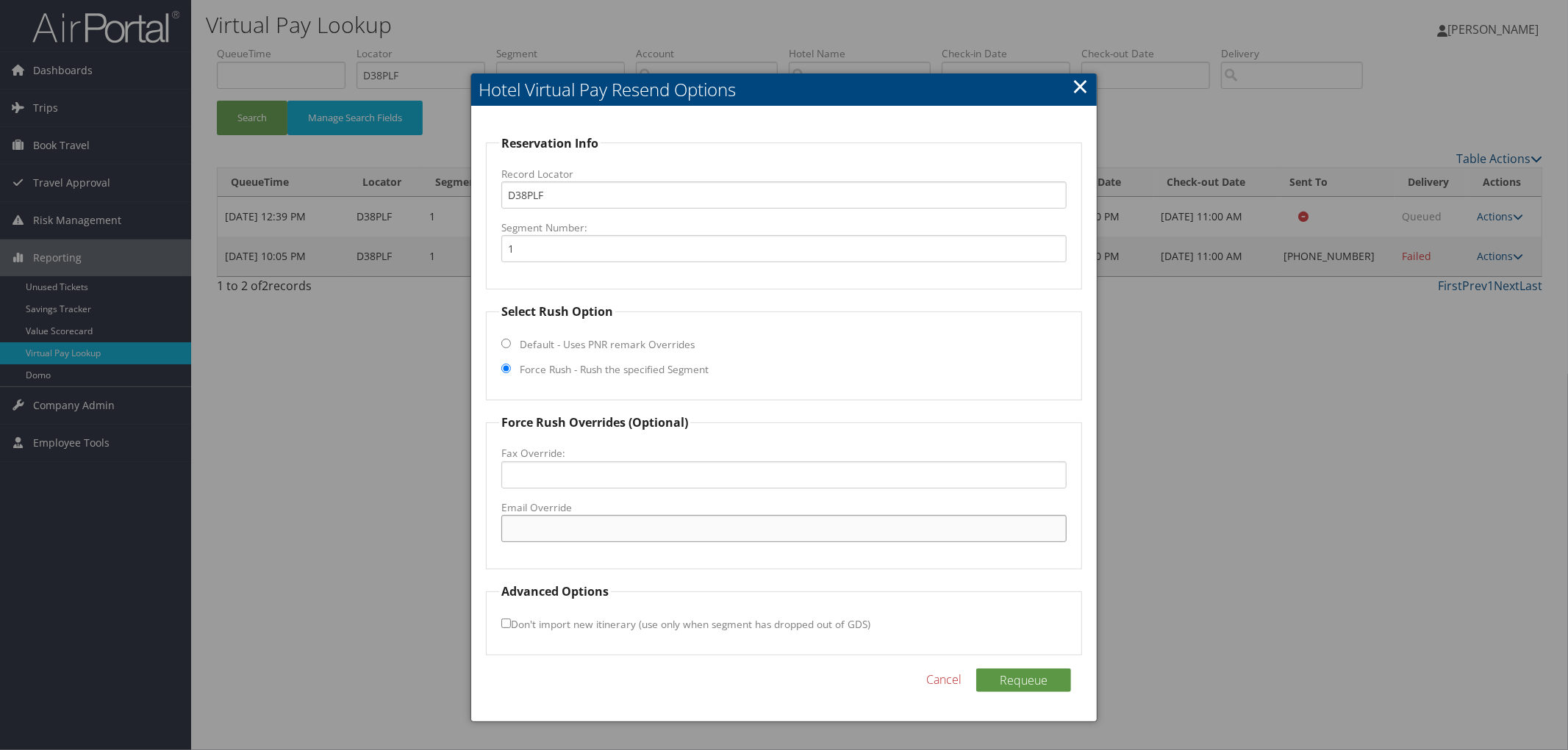
paste input "[EMAIL_ADDRESS][DOMAIN_NAME]"
type input "[EMAIL_ADDRESS][DOMAIN_NAME]"
click at [1003, 669] on button "Requeue" at bounding box center [1023, 680] width 95 height 23
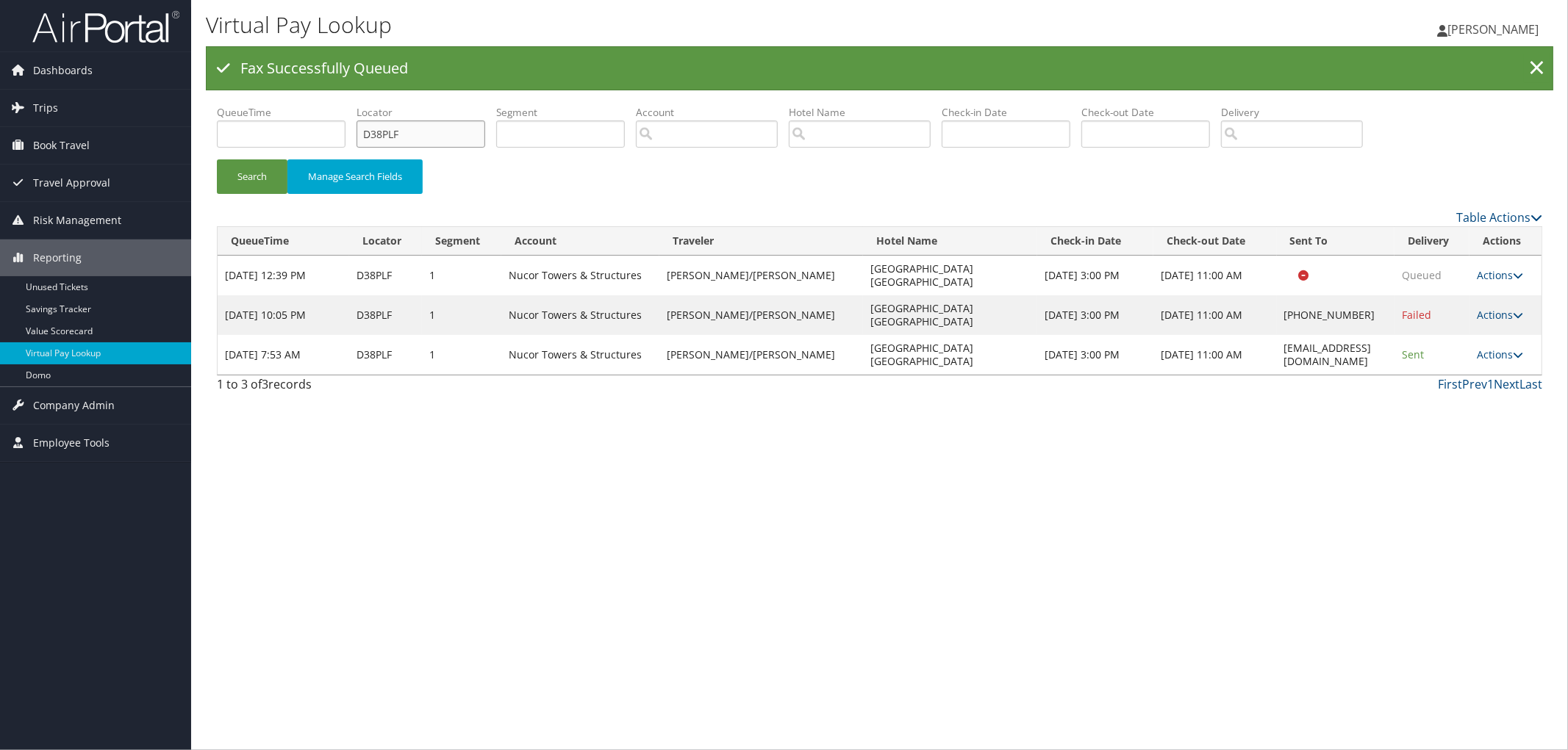
drag, startPoint x: 437, startPoint y: 139, endPoint x: 278, endPoint y: 139, distance: 159.0
click at [329, 105] on ul "QueueTime Locator D38PLF Segment Account Traveler Hotel Name Check-in Date Chec…" at bounding box center [879, 105] width 1326 height 0
paste input "D83XRN"
type input "D83XRN"
click at [217, 160] on button "Search" at bounding box center [251, 177] width 70 height 35
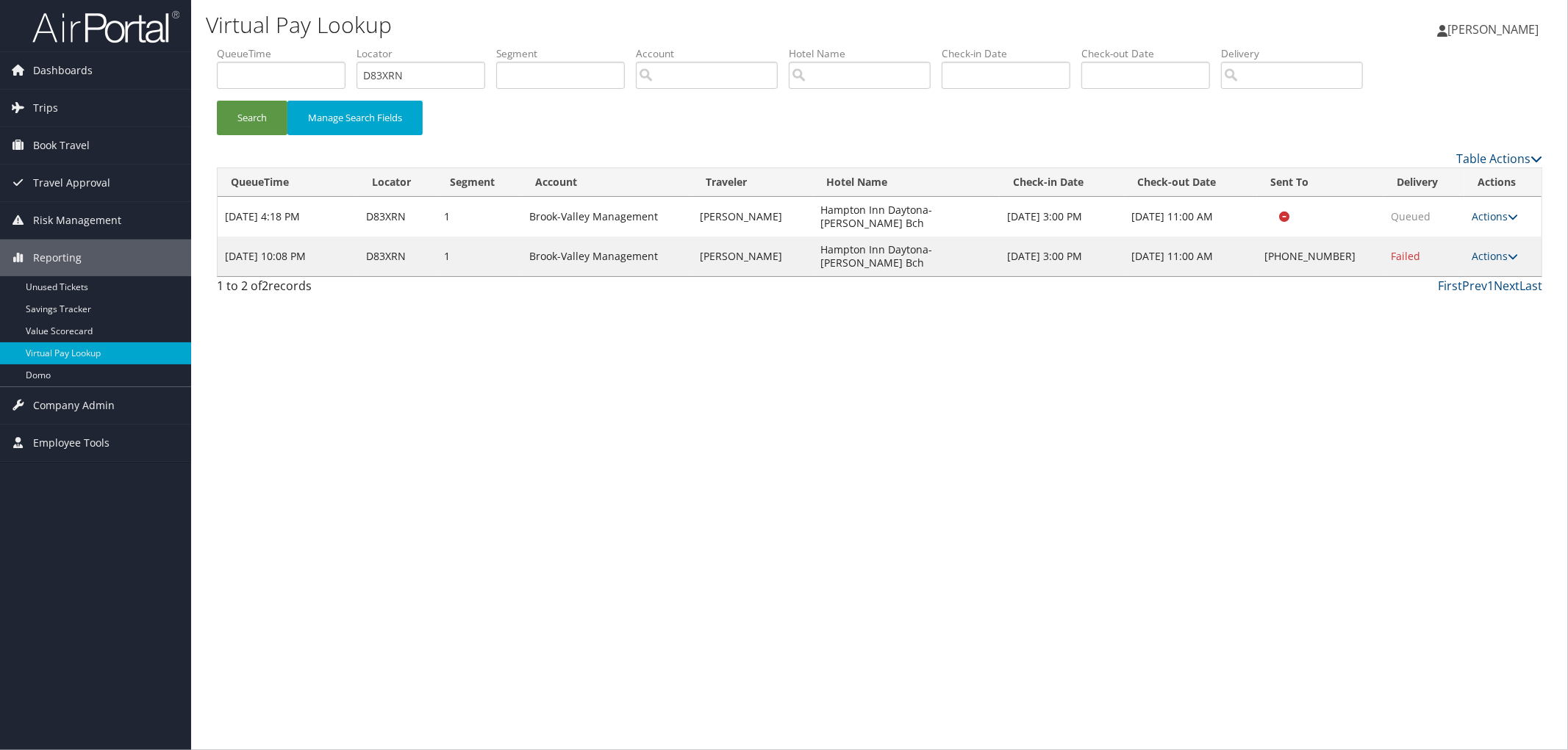
click at [1510, 294] on div "Virtual Pay Lookup [PERSON_NAME] [PERSON_NAME] My Settings Travel Agency Contac…" at bounding box center [879, 375] width 1377 height 750
click at [1485, 249] on link "Actions" at bounding box center [1495, 256] width 46 height 14
click at [1473, 341] on link "View Itinerary" at bounding box center [1451, 332] width 126 height 25
click at [1492, 249] on link "Actions" at bounding box center [1495, 256] width 46 height 14
click at [1487, 247] on link "Resend" at bounding box center [1451, 257] width 126 height 25
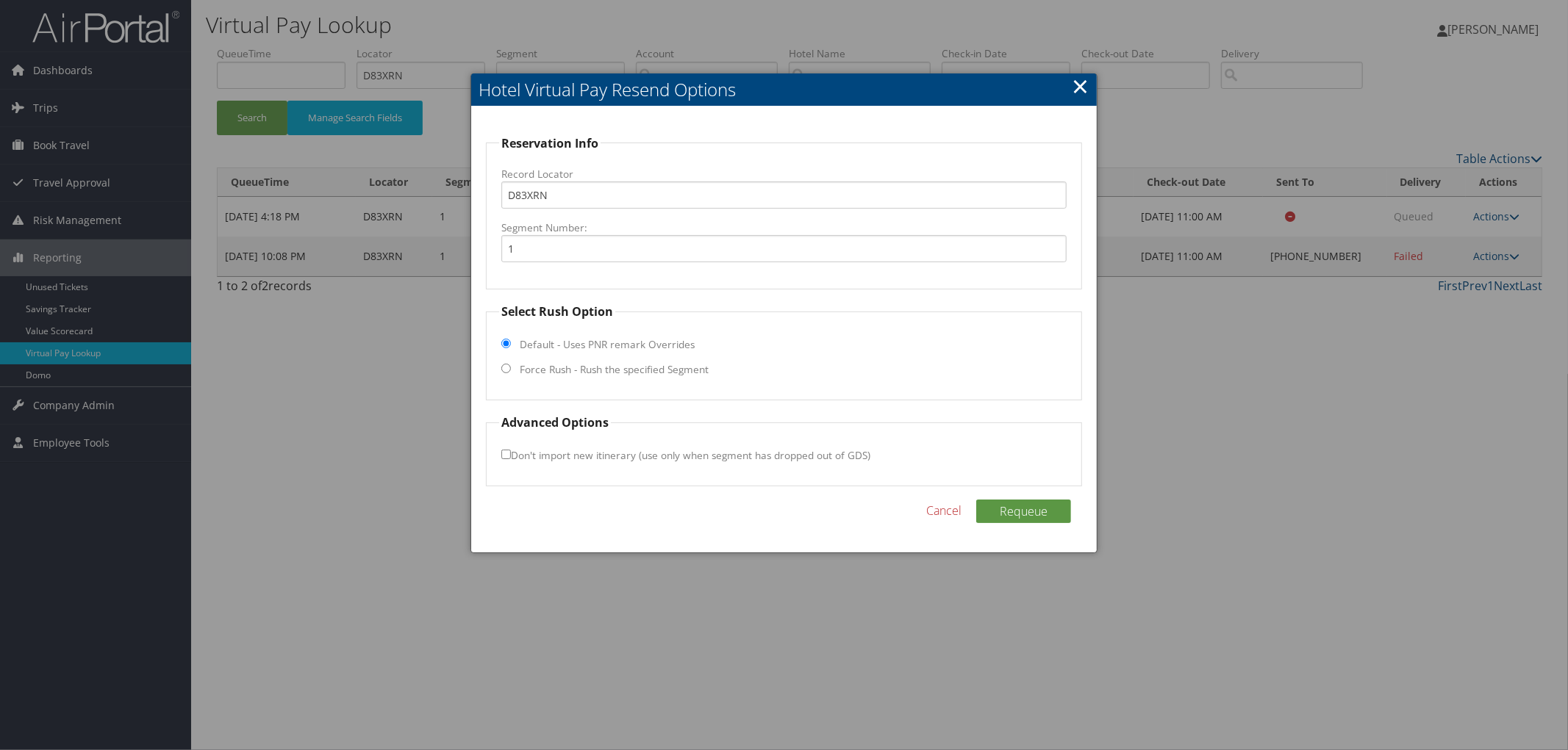
click at [656, 362] on fieldset "Select Rush Option Default - Uses PNR remark Overrides Force Rush - Rush the sp…" at bounding box center [784, 351] width 596 height 98
click at [510, 364] on input "Force Rush - Rush the specified Segment" at bounding box center [506, 369] width 10 height 10
radio input "true"
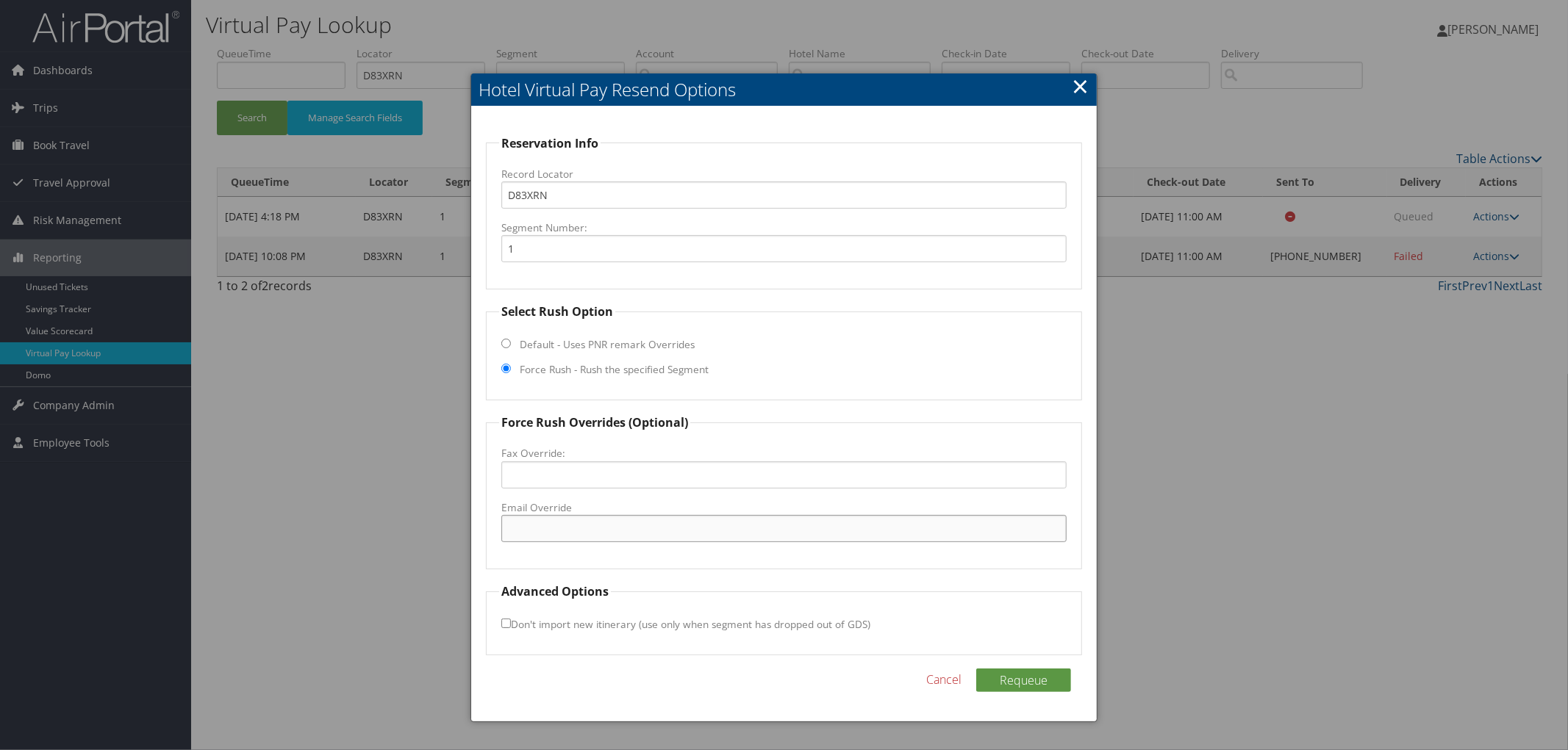
paste input "[EMAIL_ADDRESS][DOMAIN_NAME]"
type input "[EMAIL_ADDRESS][DOMAIN_NAME]"
click at [1041, 686] on button "Requeue" at bounding box center [1023, 680] width 95 height 23
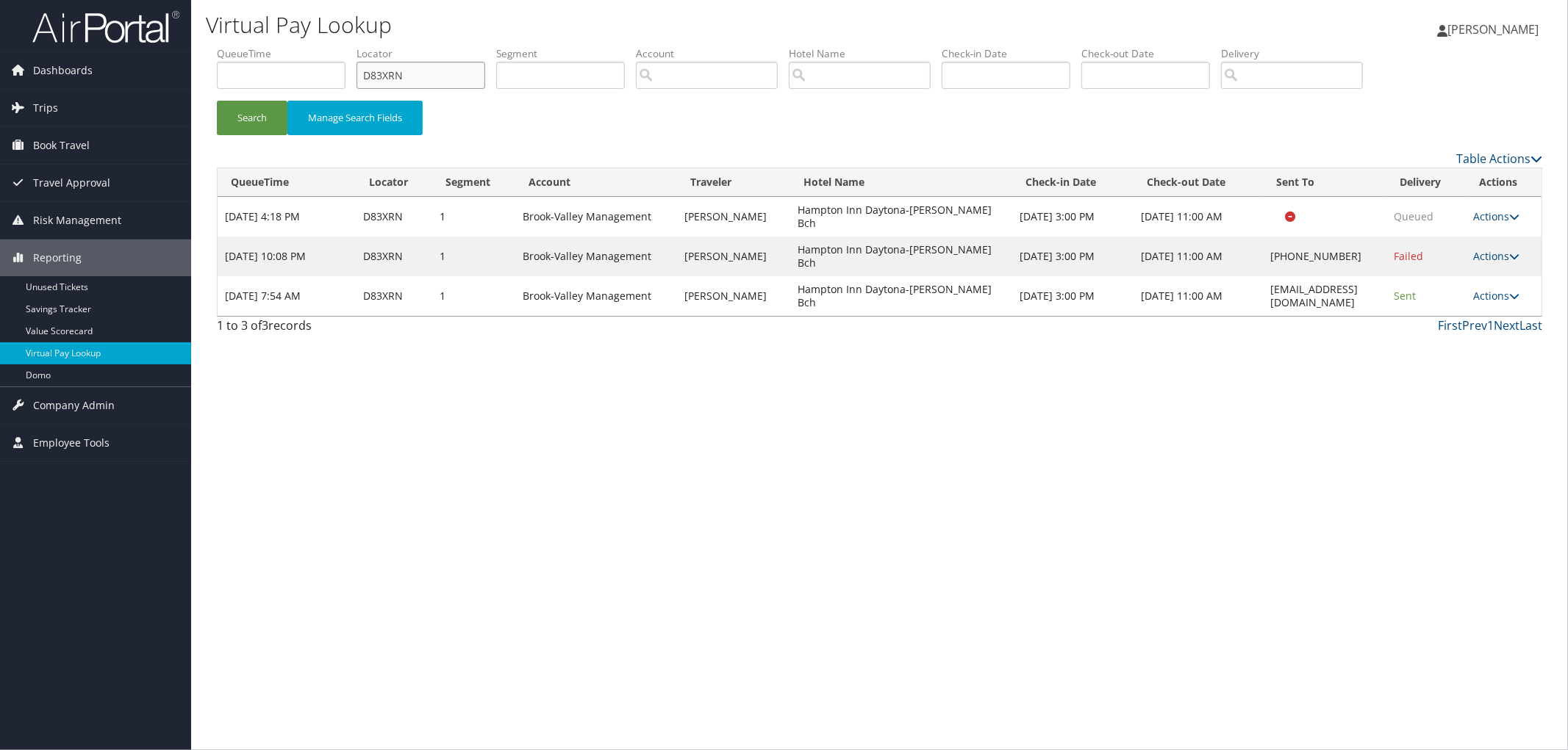
drag, startPoint x: 432, startPoint y: 79, endPoint x: 310, endPoint y: 89, distance: 122.4
click at [375, 81] on input "D83XRN" at bounding box center [421, 76] width 129 height 27
paste input "D70GWV"
type input "D70GWV"
click at [217, 101] on button "Search" at bounding box center [251, 118] width 70 height 35
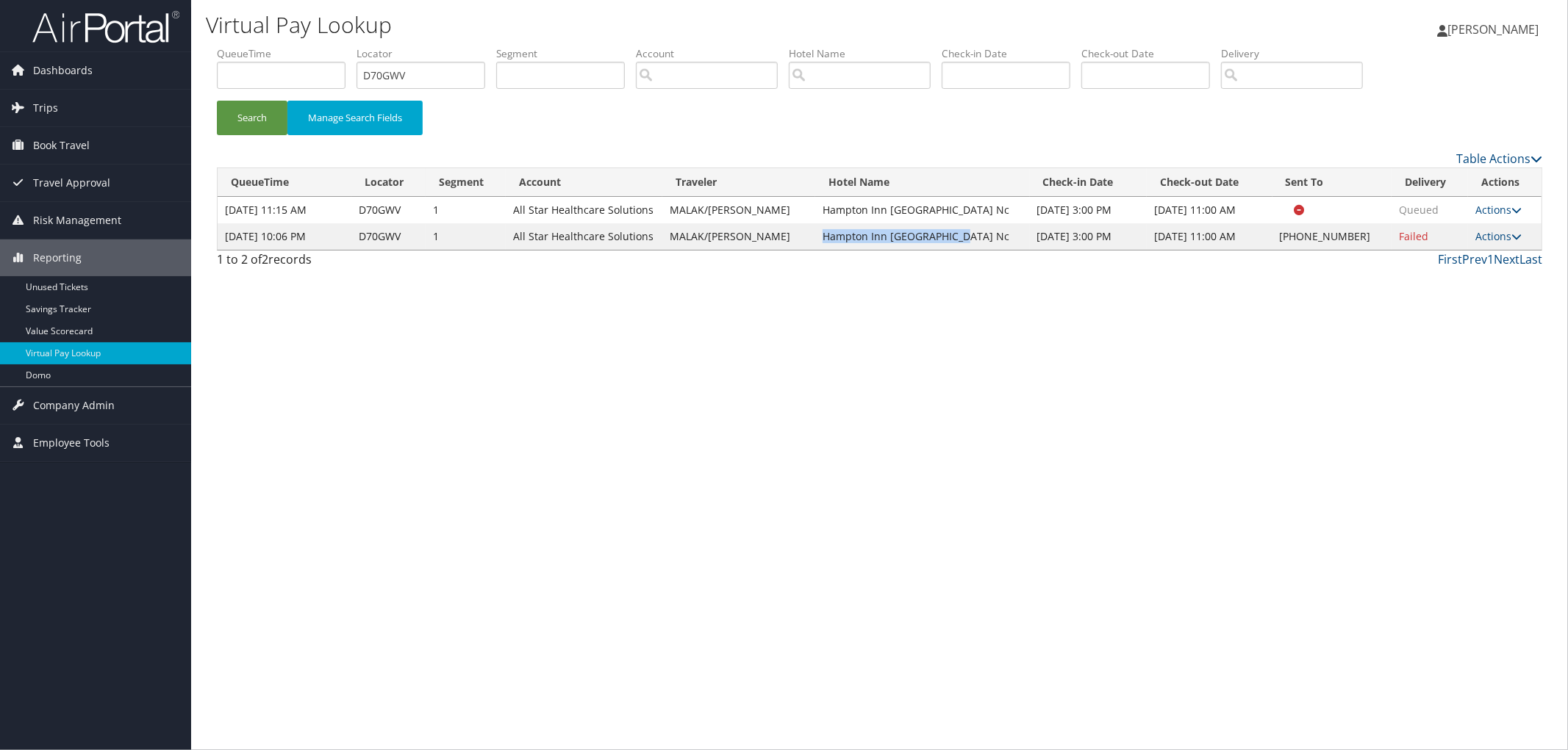
drag, startPoint x: 928, startPoint y: 235, endPoint x: 795, endPoint y: 239, distance: 133.1
click at [815, 239] on td "Hampton Inn [GEOGRAPHIC_DATA] Nc" at bounding box center [923, 236] width 215 height 26
click at [1485, 232] on link "Actions" at bounding box center [1498, 236] width 46 height 14
click at [1478, 254] on link "Resend" at bounding box center [1451, 257] width 126 height 25
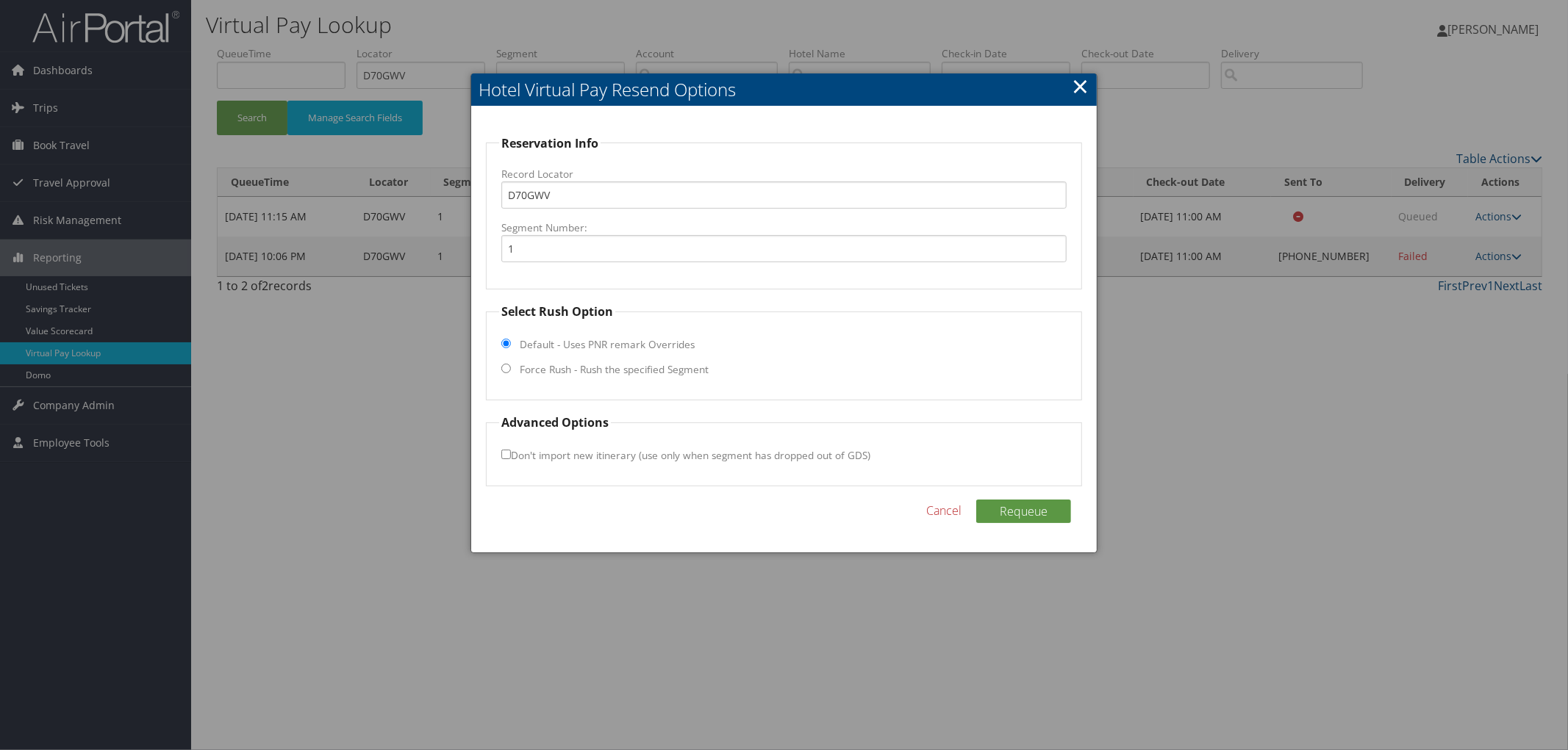
click at [655, 377] on label "Force Rush - Rush the specified Segment" at bounding box center [614, 369] width 189 height 14
click at [511, 373] on input "Force Rush - Rush the specified Segment" at bounding box center [506, 369] width 10 height 10
radio input "true"
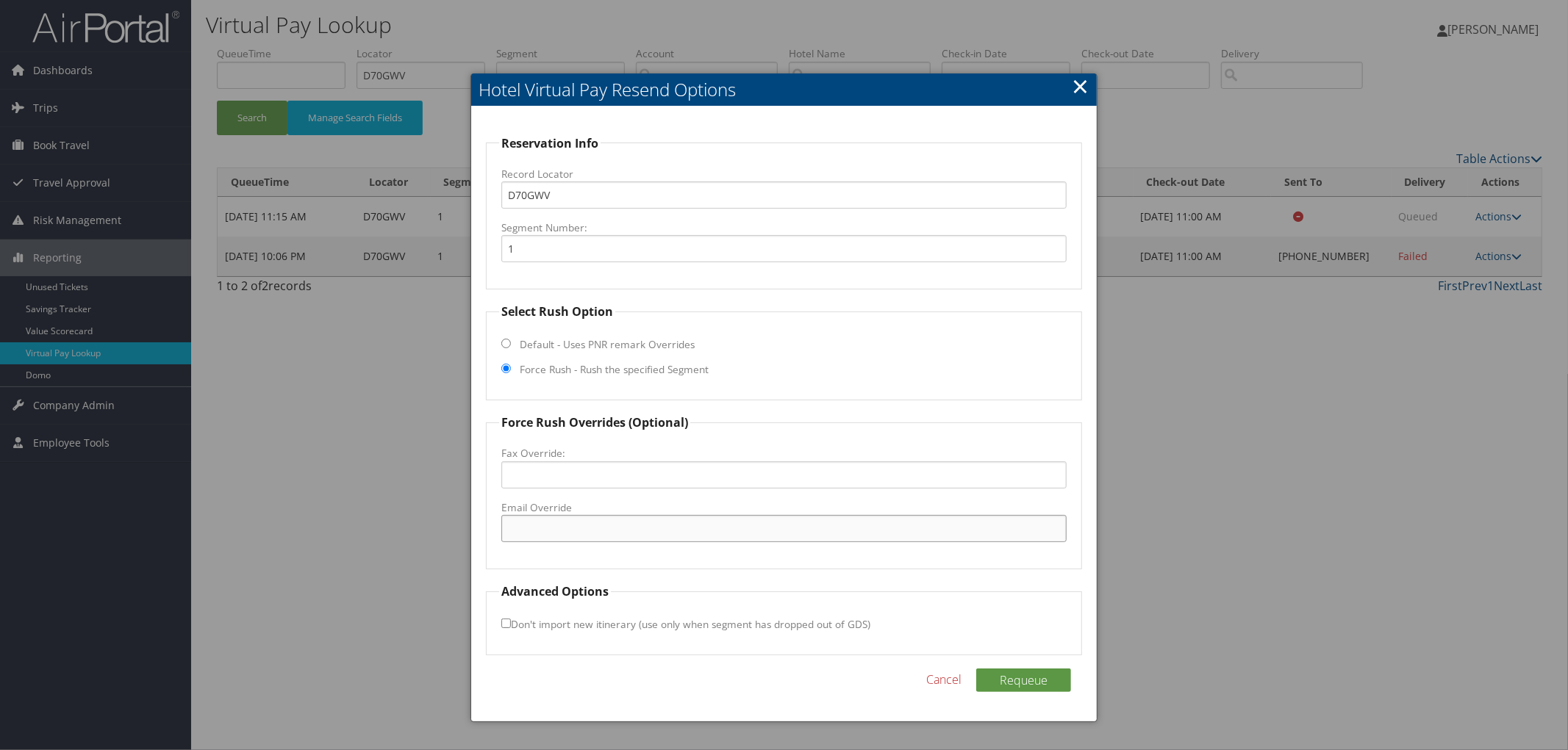
paste input "[EMAIL_ADDRESS][DOMAIN_NAME]"
type input "[EMAIL_ADDRESS][DOMAIN_NAME]"
click at [1012, 674] on button "Requeue" at bounding box center [1023, 680] width 95 height 23
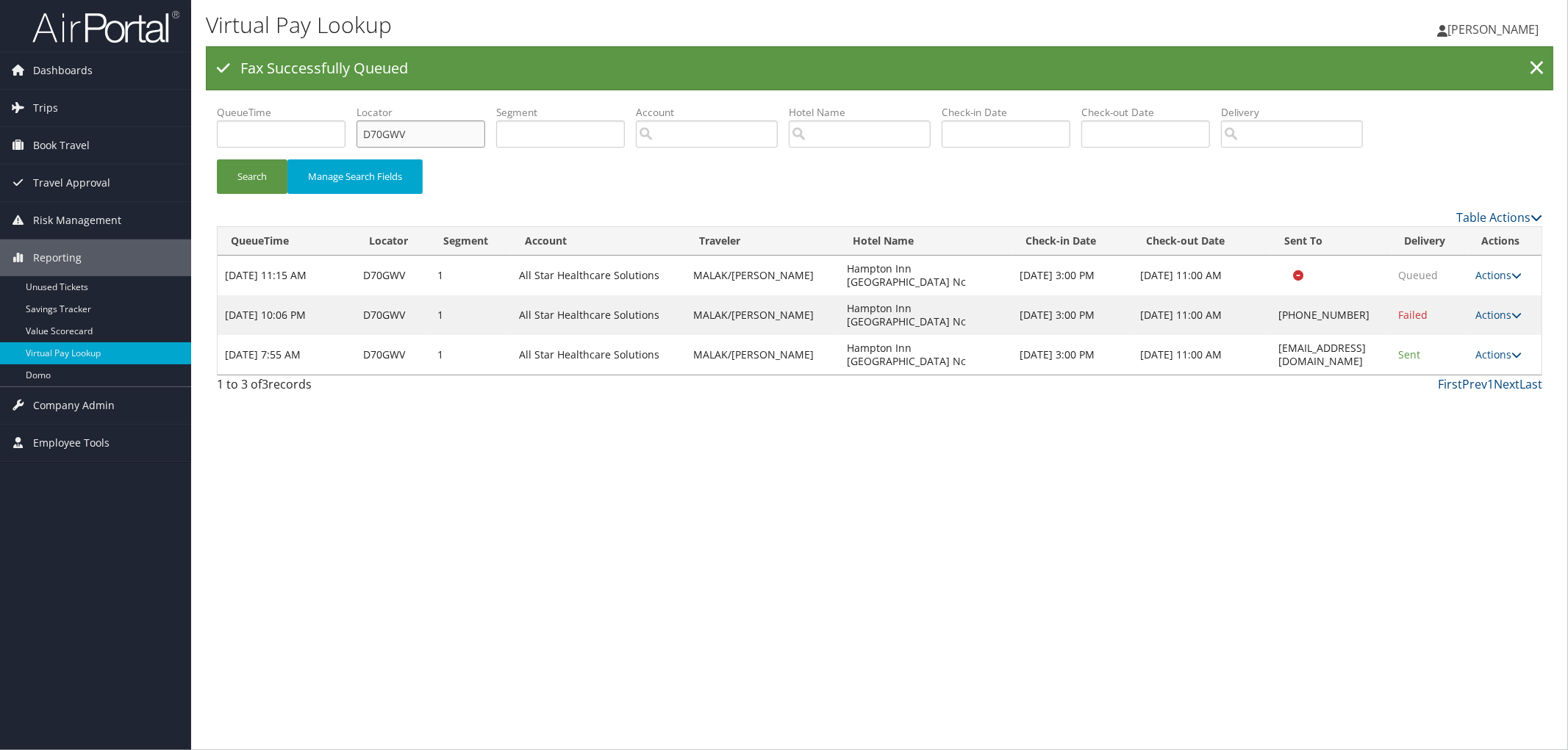
drag, startPoint x: 444, startPoint y: 132, endPoint x: 351, endPoint y: 129, distance: 93.0
click at [357, 105] on ul "QueueTime Locator D70GWV Segment Account Traveler Hotel Name Check-in Date Chec…" at bounding box center [879, 105] width 1326 height 0
paste input "D5B1N3"
type input "D5B1N3"
click at [217, 160] on button "Search" at bounding box center [251, 177] width 70 height 35
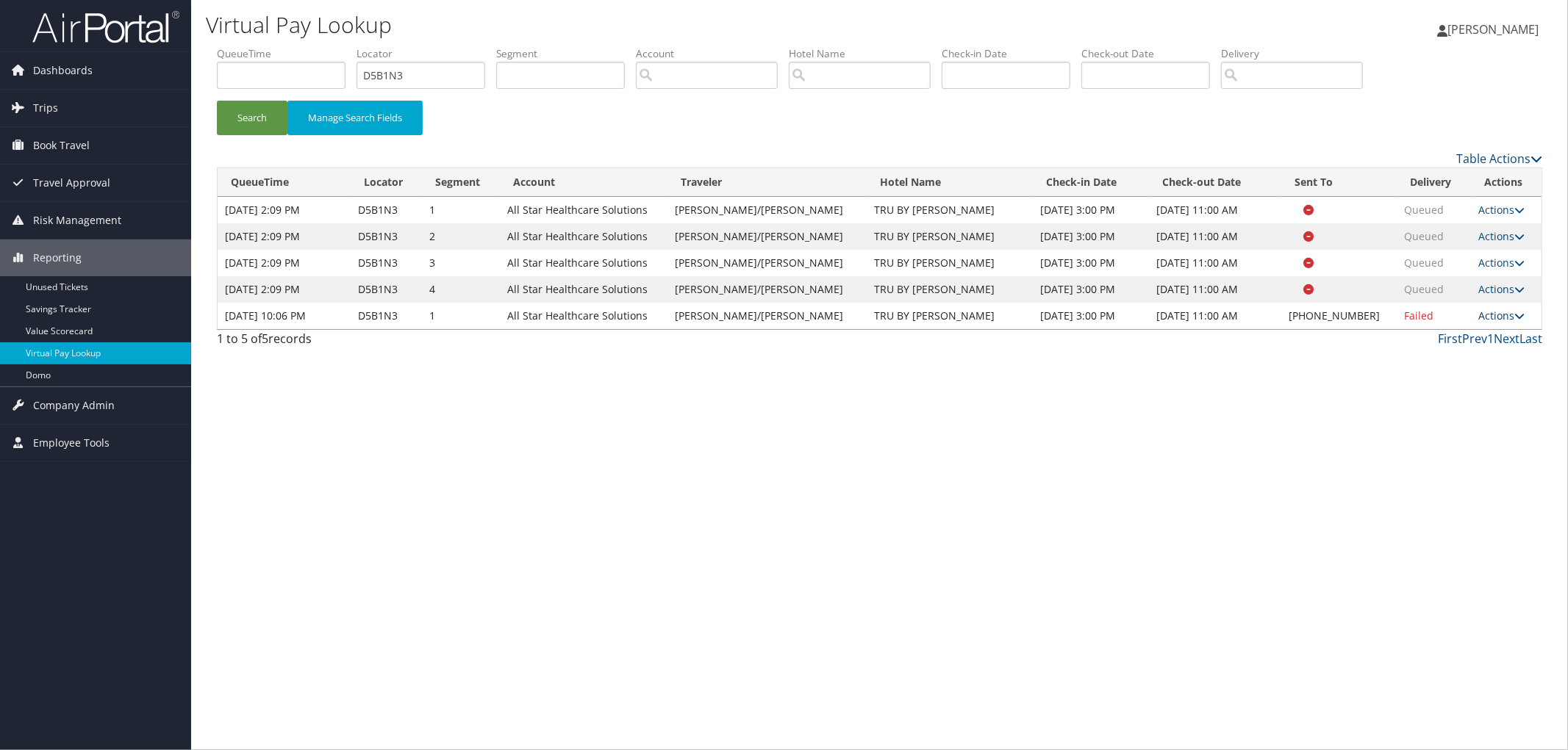
click at [1487, 309] on link "Actions" at bounding box center [1501, 316] width 46 height 14
click at [1459, 417] on link "View Itinerary" at bounding box center [1452, 412] width 126 height 25
click at [1501, 313] on link "Actions" at bounding box center [1501, 316] width 46 height 14
click at [1489, 344] on link "Resend" at bounding box center [1452, 337] width 126 height 25
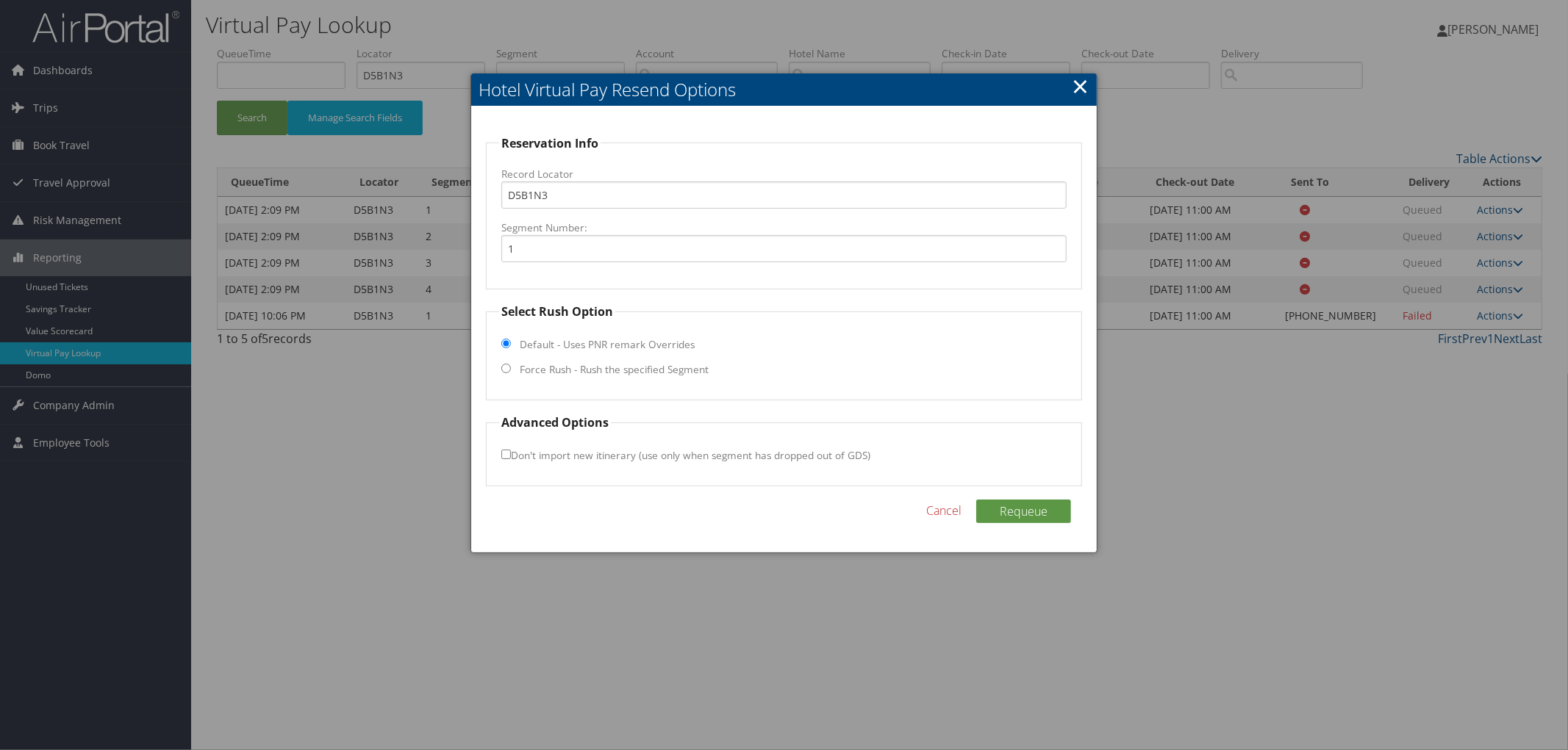
click at [616, 360] on fieldset "Select Rush Option Default - Uses PNR remark Overrides Force Rush - Rush the sp…" at bounding box center [784, 351] width 596 height 98
click at [616, 367] on label "Force Rush - Rush the specified Segment" at bounding box center [614, 369] width 189 height 14
click at [511, 367] on input "Force Rush - Rush the specified Segment" at bounding box center [506, 369] width 10 height 10
radio input "true"
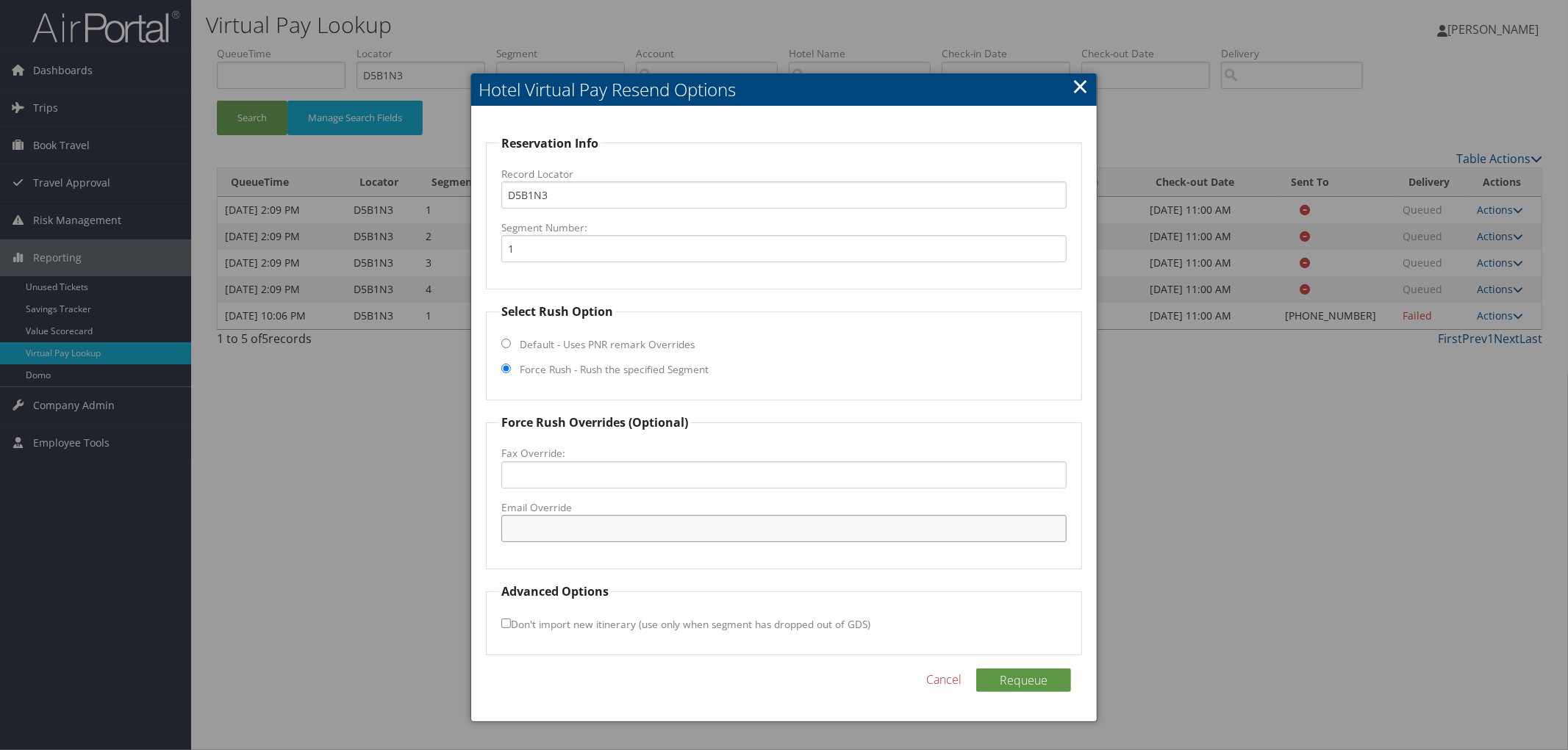
paste input "[EMAIL_ADDRESS][DOMAIN_NAME]"
type input "[EMAIL_ADDRESS][DOMAIN_NAME]"
click at [1013, 681] on button "Requeue" at bounding box center [1023, 680] width 95 height 23
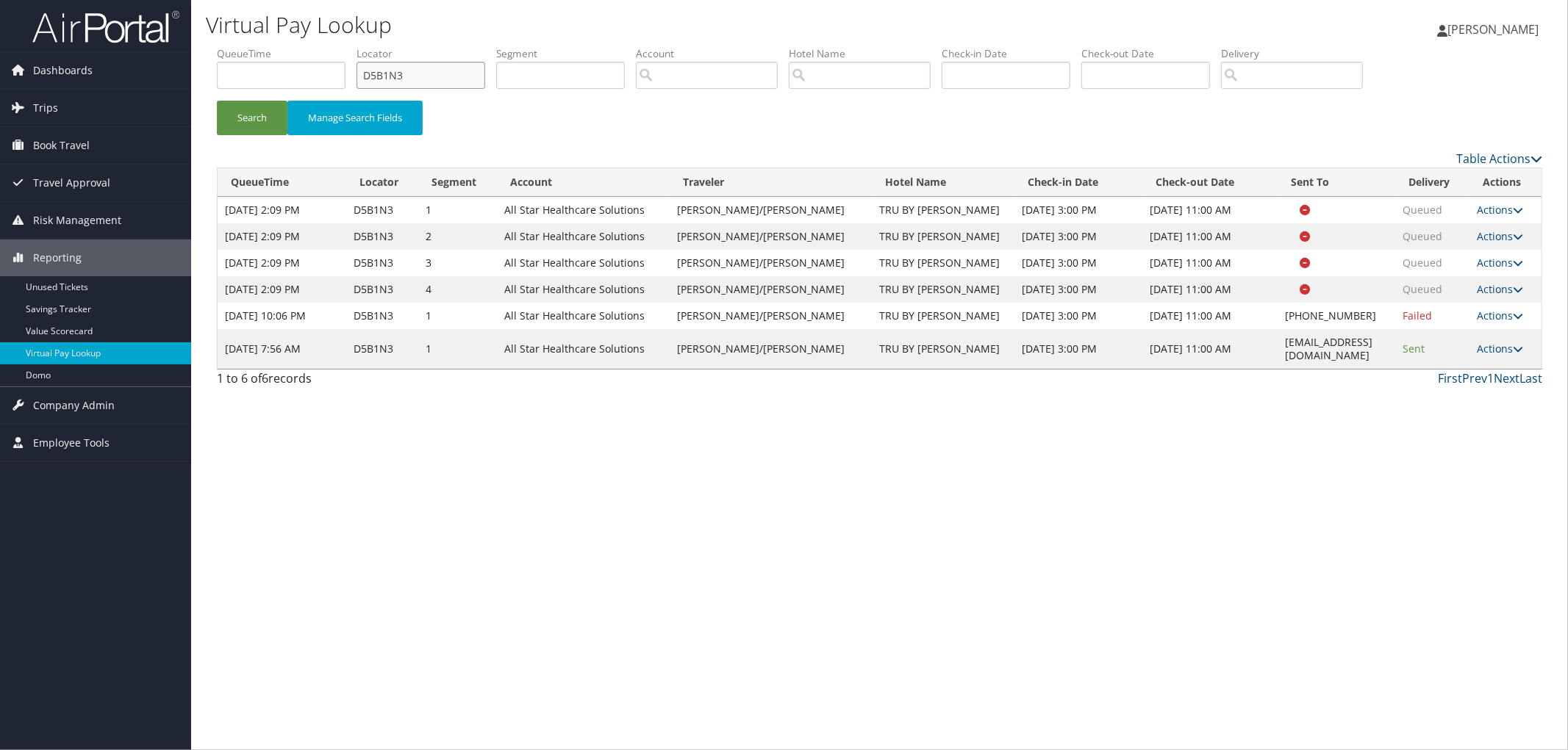
drag, startPoint x: 347, startPoint y: 57, endPoint x: 173, endPoint y: 51, distance: 174.1
click at [315, 46] on ul "QueueTime Locator D5B1N3 Segment Account Traveler Hotel Name Check-in Date Chec…" at bounding box center [879, 46] width 1326 height 0
paste input "D82XQS"
type input "D82XQS"
click at [217, 101] on button "Search" at bounding box center [251, 118] width 70 height 35
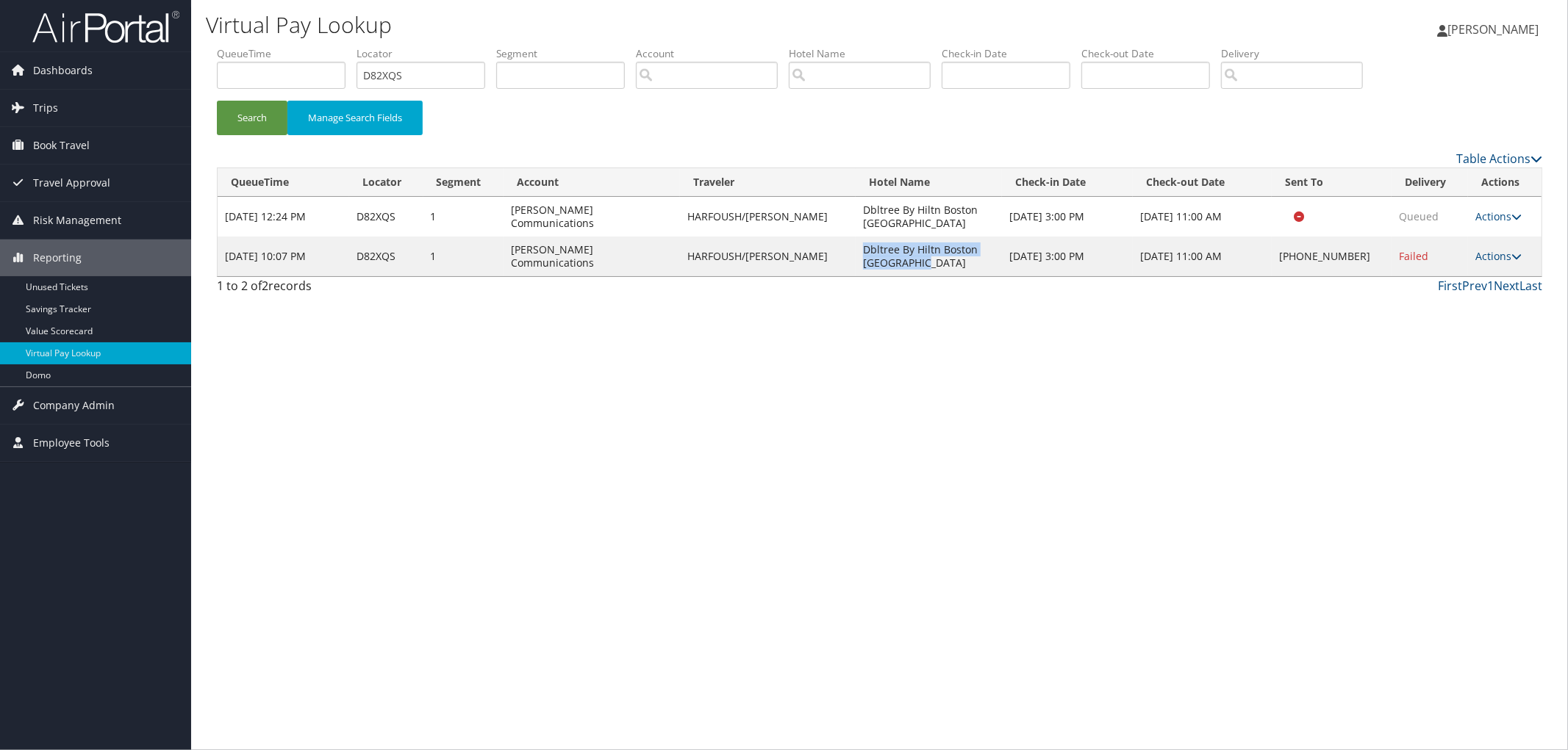
drag, startPoint x: 901, startPoint y: 263, endPoint x: 831, endPoint y: 242, distance: 73.1
click at [856, 242] on td "Dbltree By Hiltn Boston [GEOGRAPHIC_DATA]" at bounding box center [928, 257] width 146 height 39
click at [1502, 253] on link "Actions" at bounding box center [1498, 256] width 46 height 14
click at [1487, 268] on link "Resend" at bounding box center [1452, 278] width 126 height 25
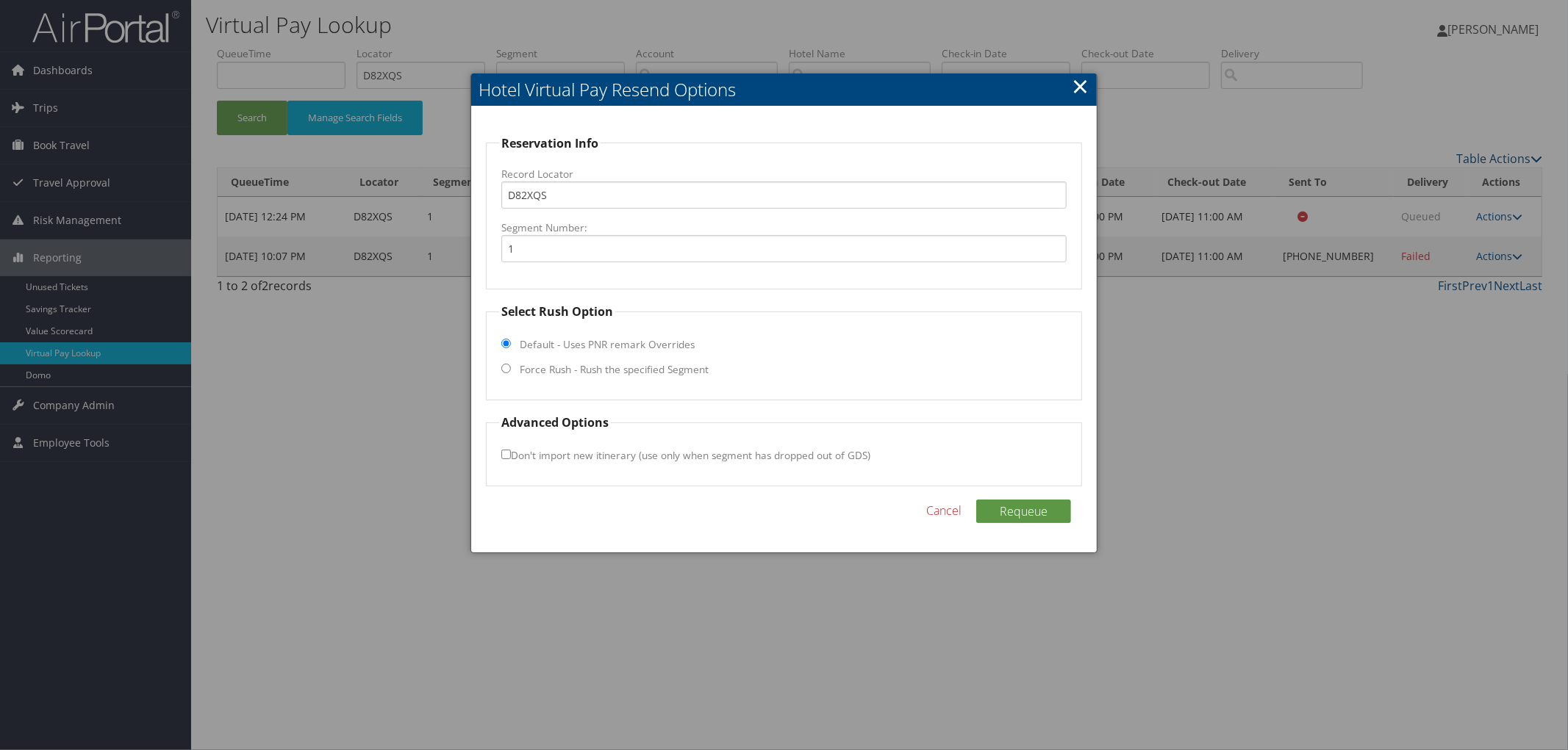
click at [606, 356] on fieldset "Select Rush Option Default - Uses PNR remark Overrides Force Rush - Rush the sp…" at bounding box center [784, 351] width 596 height 98
click at [597, 368] on label "Force Rush - Rush the specified Segment" at bounding box center [614, 369] width 189 height 14
click at [511, 368] on input "Force Rush - Rush the specified Segment" at bounding box center [506, 369] width 10 height 10
radio input "true"
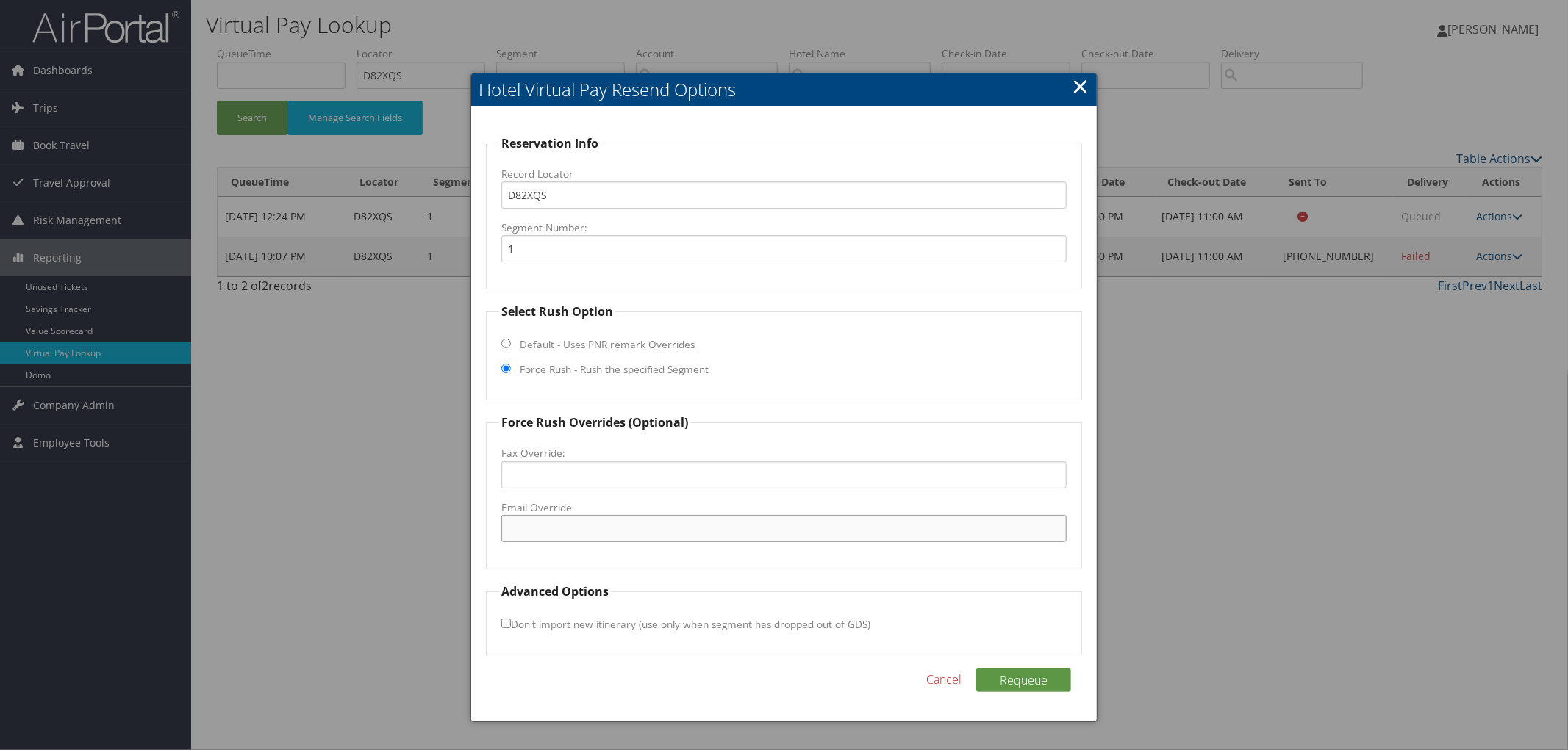
paste input "[EMAIL_ADDRESS][DOMAIN_NAME]"
type input "[EMAIL_ADDRESS][DOMAIN_NAME]"
click at [1021, 667] on div "Reservation Info Record Locator D82XQS Segment Number: 1 Select Rush Option Def…" at bounding box center [784, 415] width 625 height 616
click at [1021, 674] on button "Requeue" at bounding box center [1023, 680] width 95 height 23
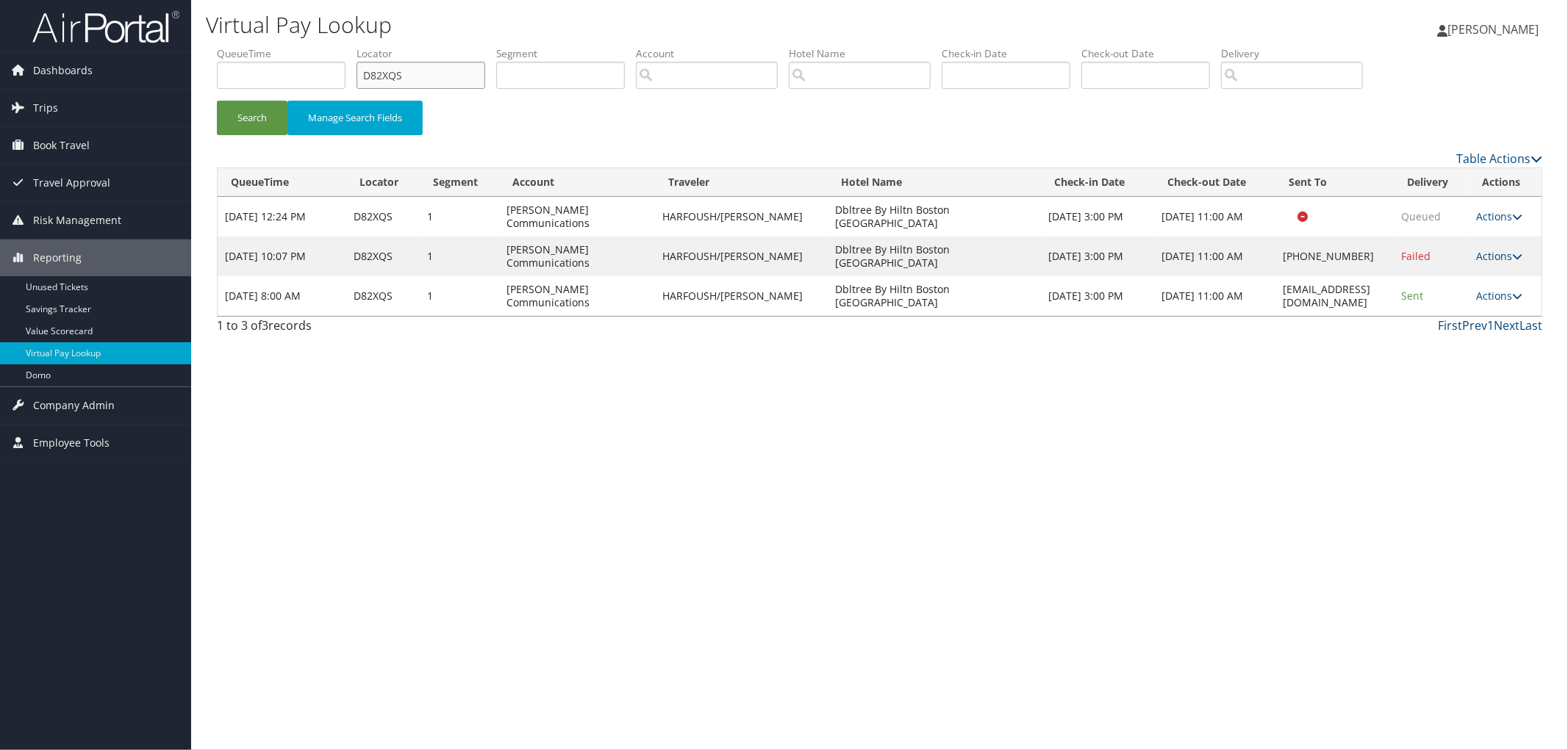
drag, startPoint x: 413, startPoint y: 79, endPoint x: 320, endPoint y: 89, distance: 93.5
click at [333, 46] on ul "QueueTime Locator D82XQS Segment Account Traveler Hotel Name Check-in Date Chec…" at bounding box center [879, 46] width 1326 height 0
paste input "D5P8GS"
type input "D5P8GS"
click at [217, 101] on button "Search" at bounding box center [251, 118] width 70 height 35
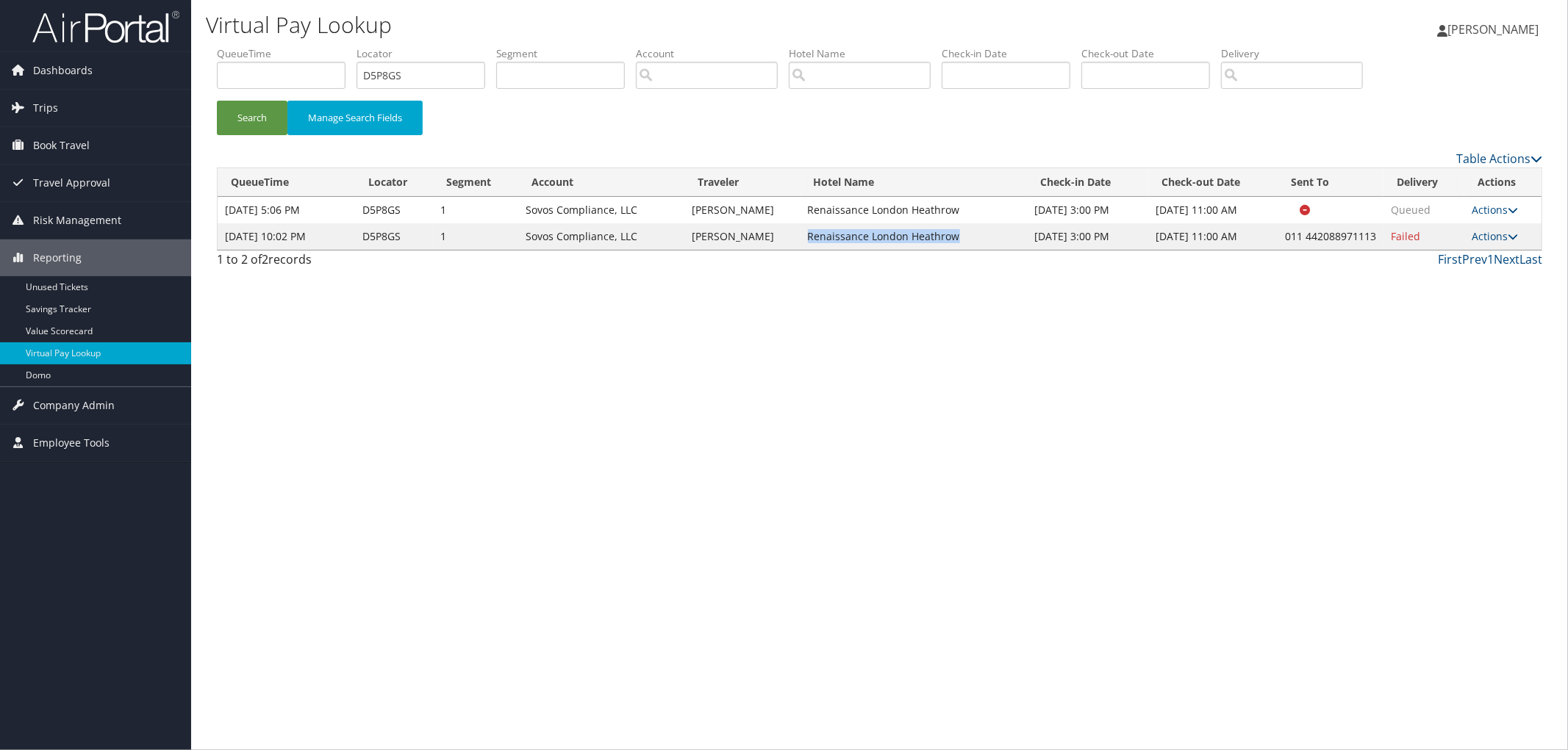
drag, startPoint x: 963, startPoint y: 256, endPoint x: 795, endPoint y: 258, distance: 168.0
click at [800, 250] on td "Renaissance London Heathrow" at bounding box center [914, 236] width 227 height 26
drag, startPoint x: 416, startPoint y: 81, endPoint x: 303, endPoint y: 90, distance: 113.4
click at [304, 46] on ul "QueueTime Locator D5P8GS Segment Account Traveler Hotel Name Check-in Date Chec…" at bounding box center [879, 46] width 1326 height 0
paste input "D7RKTM"
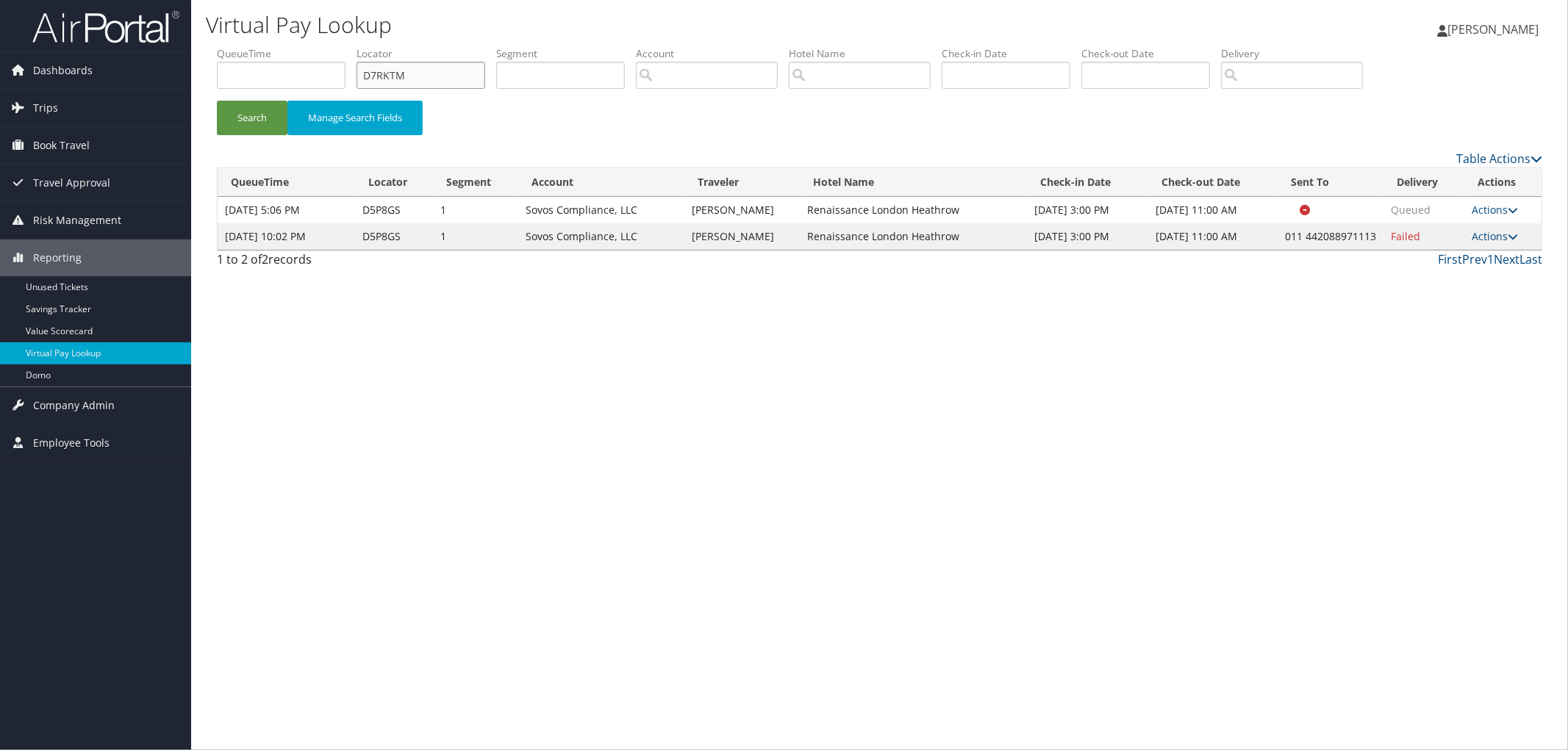
type input "D7RKTM"
click at [217, 101] on button "Search" at bounding box center [251, 118] width 70 height 35
drag, startPoint x: 987, startPoint y: 231, endPoint x: 796, endPoint y: 235, distance: 191.0
click at [796, 235] on td "[GEOGRAPHIC_DATA] [GEOGRAPHIC_DATA]" at bounding box center [903, 236] width 223 height 26
copy td "[GEOGRAPHIC_DATA] [GEOGRAPHIC_DATA]"
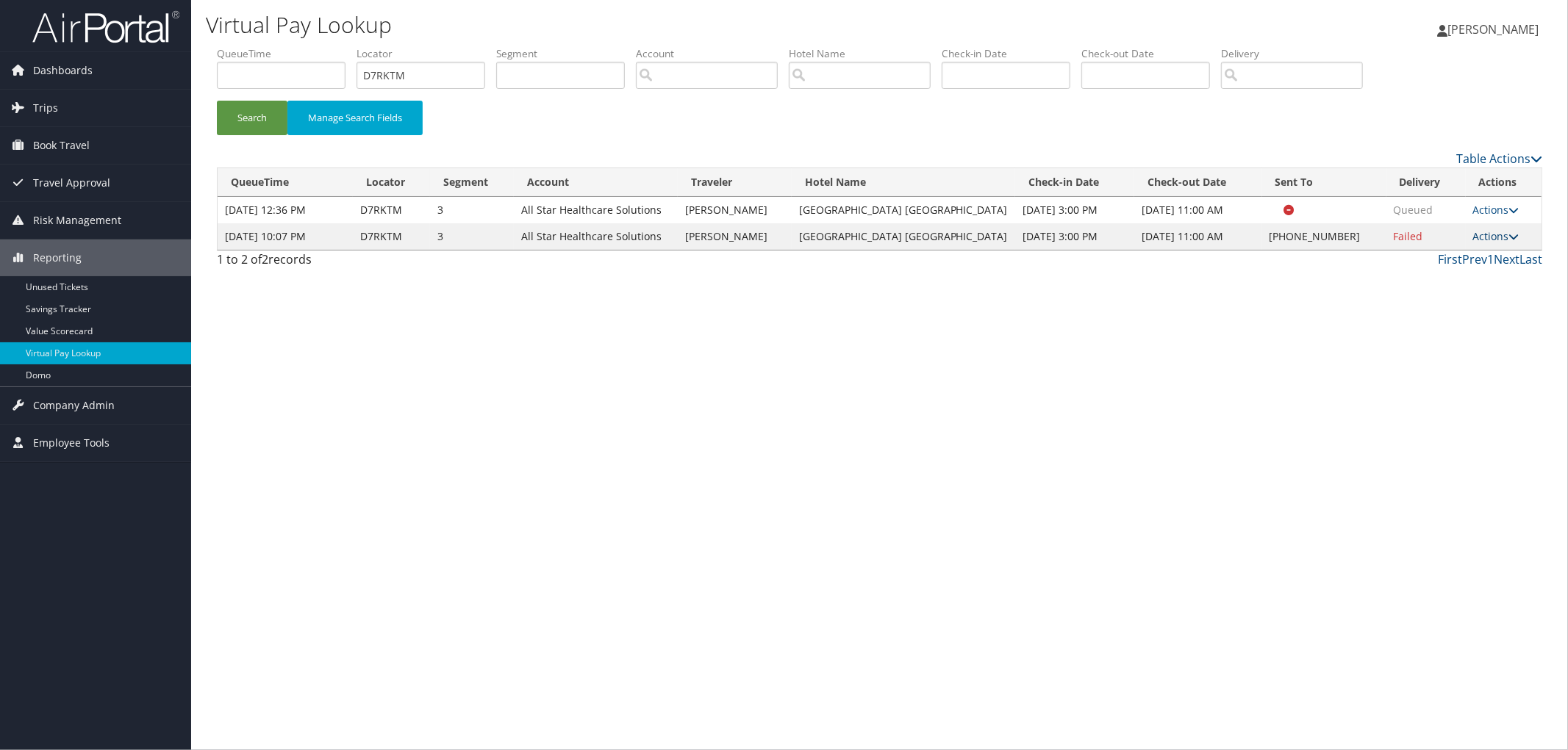
click at [1494, 240] on link "Actions" at bounding box center [1496, 236] width 46 height 14
click at [1487, 254] on link "Resend" at bounding box center [1451, 257] width 126 height 25
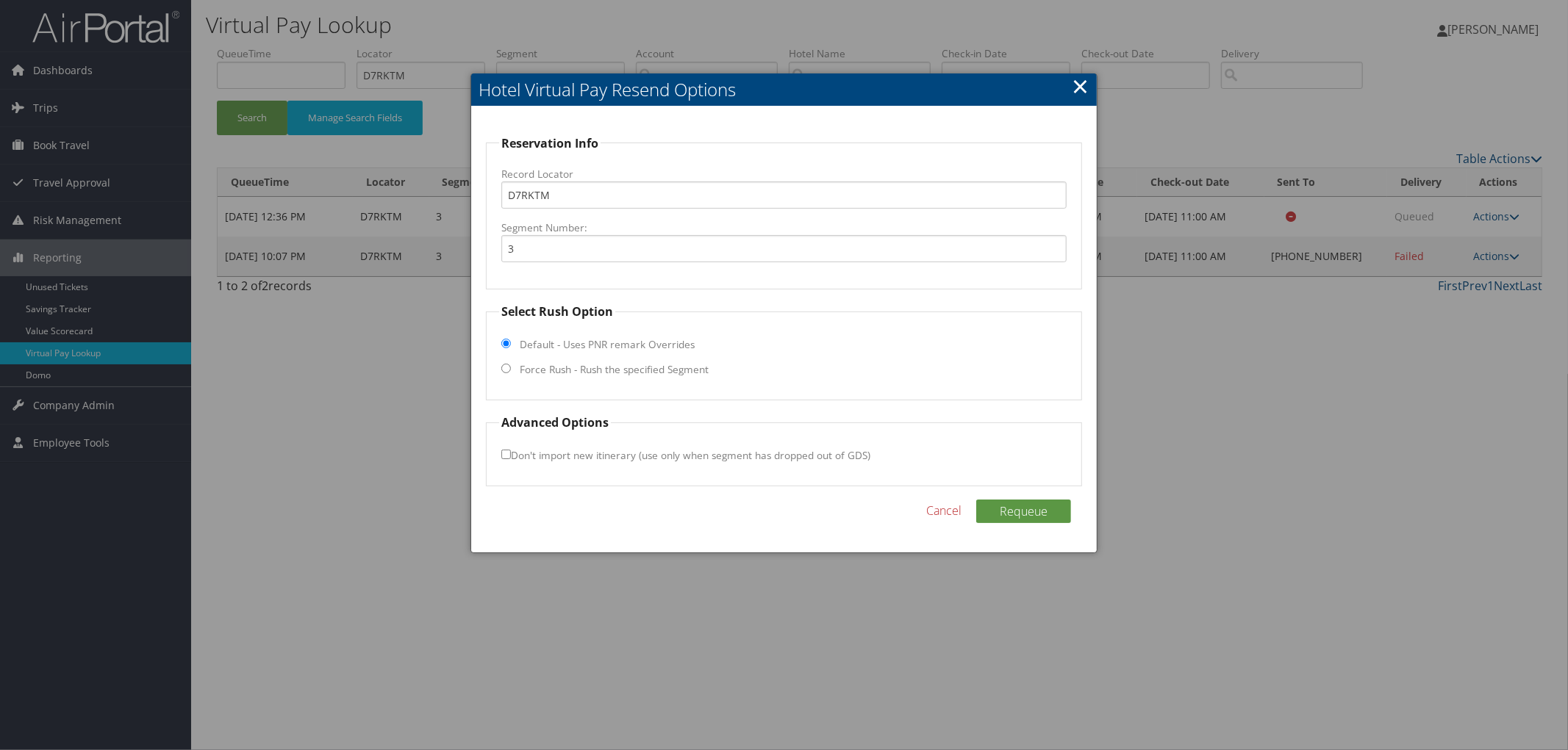
click at [653, 358] on fieldset "Select Rush Option Default - Uses PNR remark Overrides Force Rush - Rush the sp…" at bounding box center [784, 351] width 596 height 98
click at [648, 372] on label "Force Rush - Rush the specified Segment" at bounding box center [614, 369] width 189 height 14
click at [511, 372] on input "Force Rush - Rush the specified Segment" at bounding box center [506, 369] width 10 height 10
radio input "true"
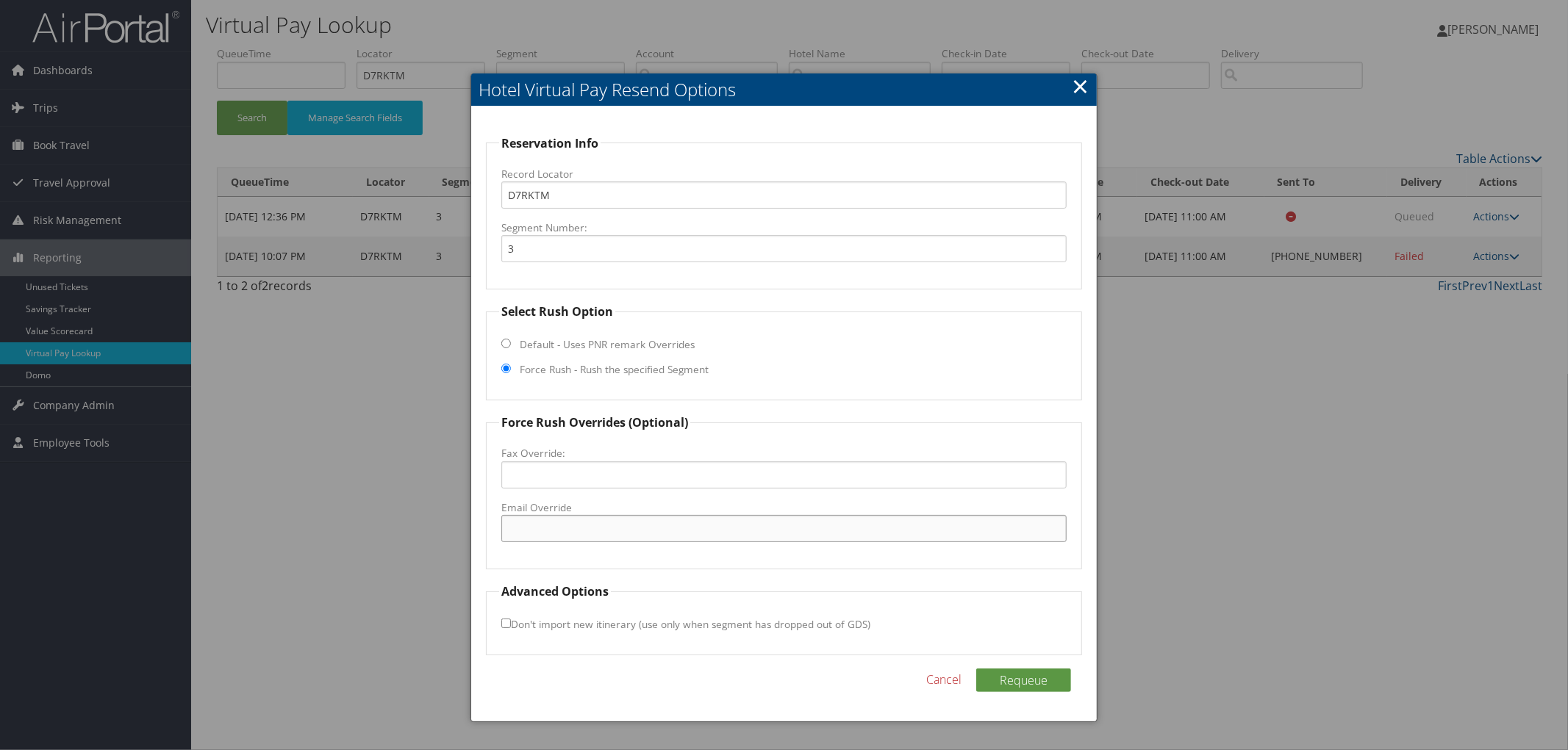
paste input "[EMAIL_ADDRESS][DOMAIN_NAME]"
type input "[EMAIL_ADDRESS][DOMAIN_NAME]"
click at [1034, 686] on button "Requeue" at bounding box center [1023, 680] width 95 height 23
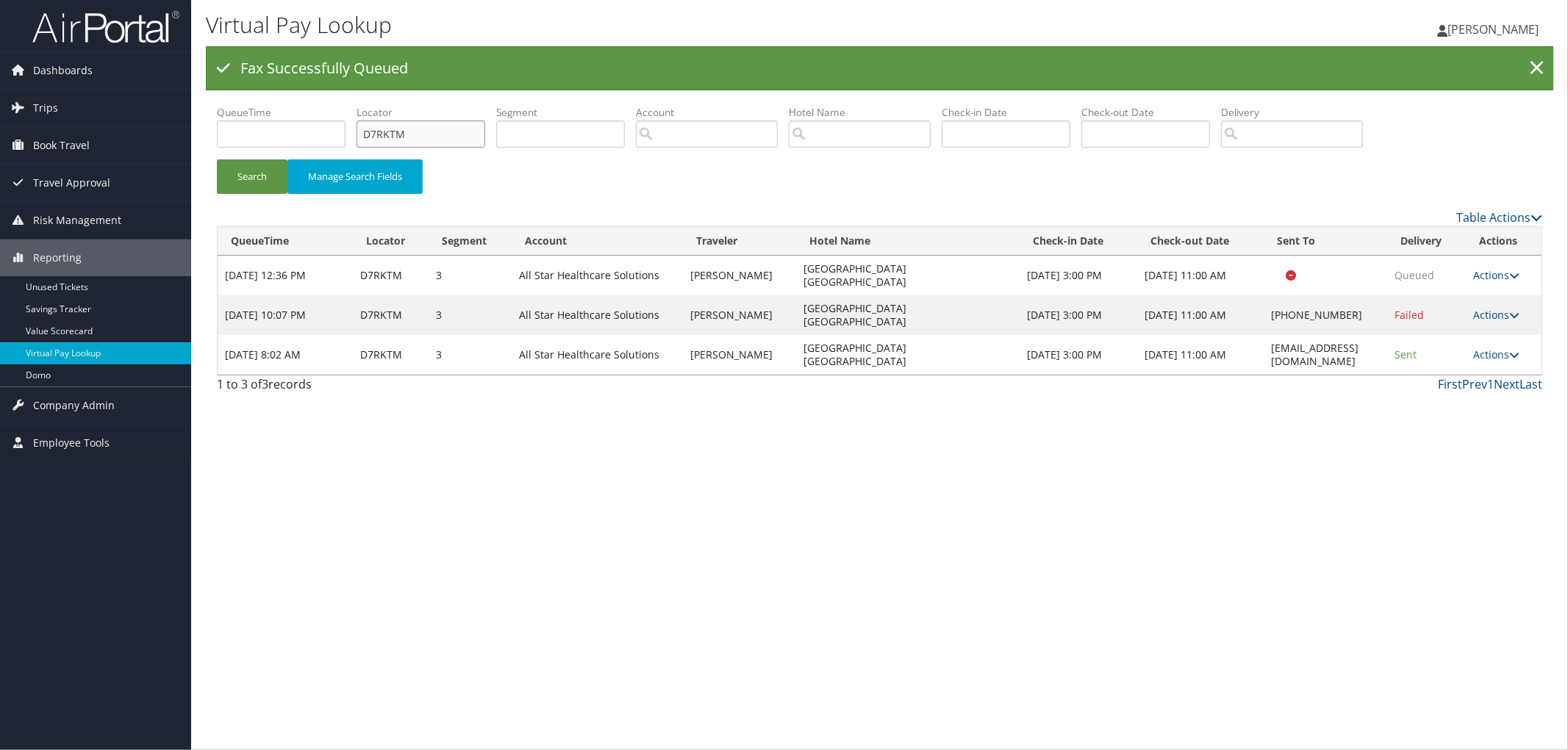
drag, startPoint x: 437, startPoint y: 140, endPoint x: 282, endPoint y: 135, distance: 155.1
click at [313, 105] on ul "QueueTime Locator D7RKTM Segment Account Traveler Hotel Name Check-in Date Chec…" at bounding box center [879, 105] width 1326 height 0
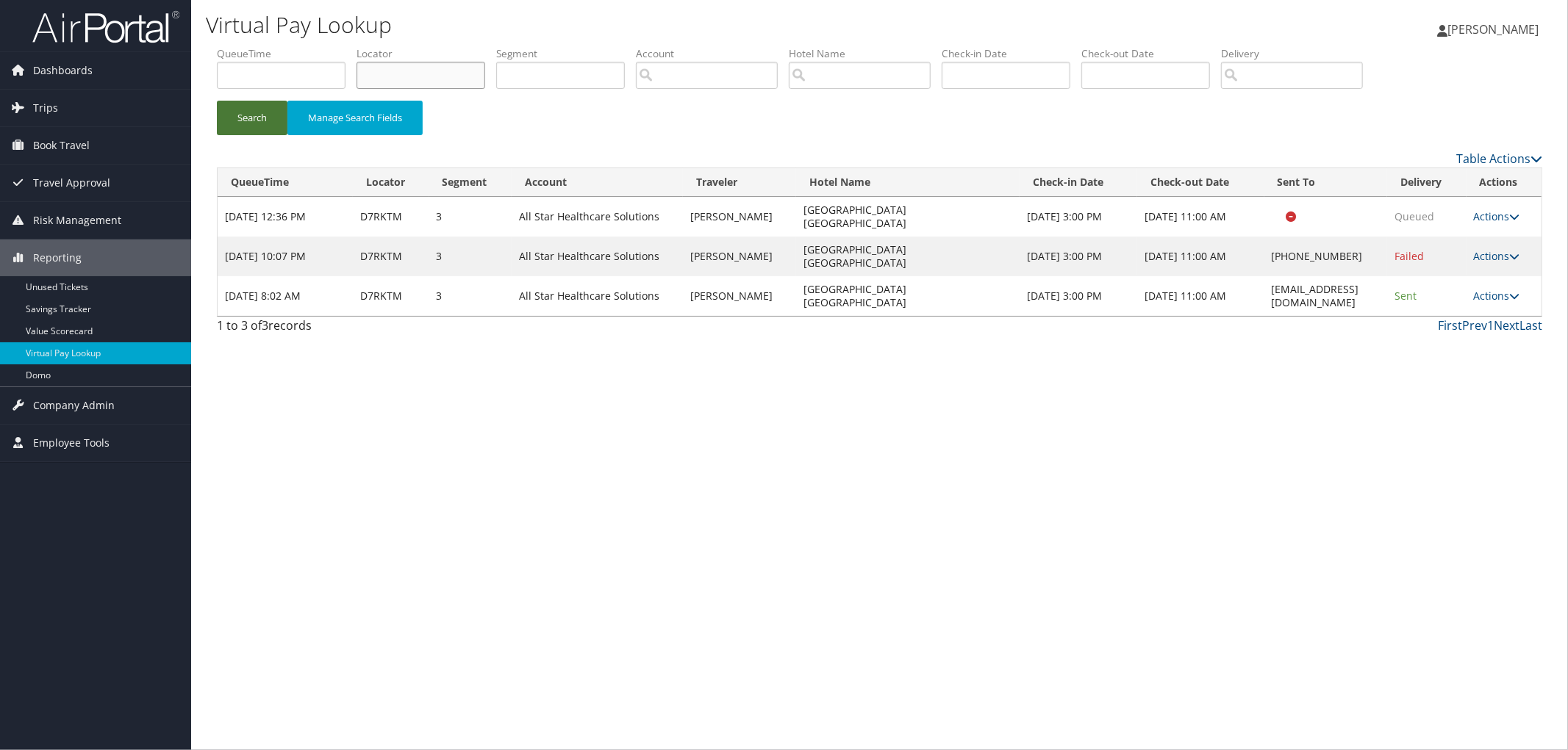
paste input "D8S5WZ"
type input "D8S5WZ"
click at [217, 101] on button "Search" at bounding box center [251, 118] width 70 height 35
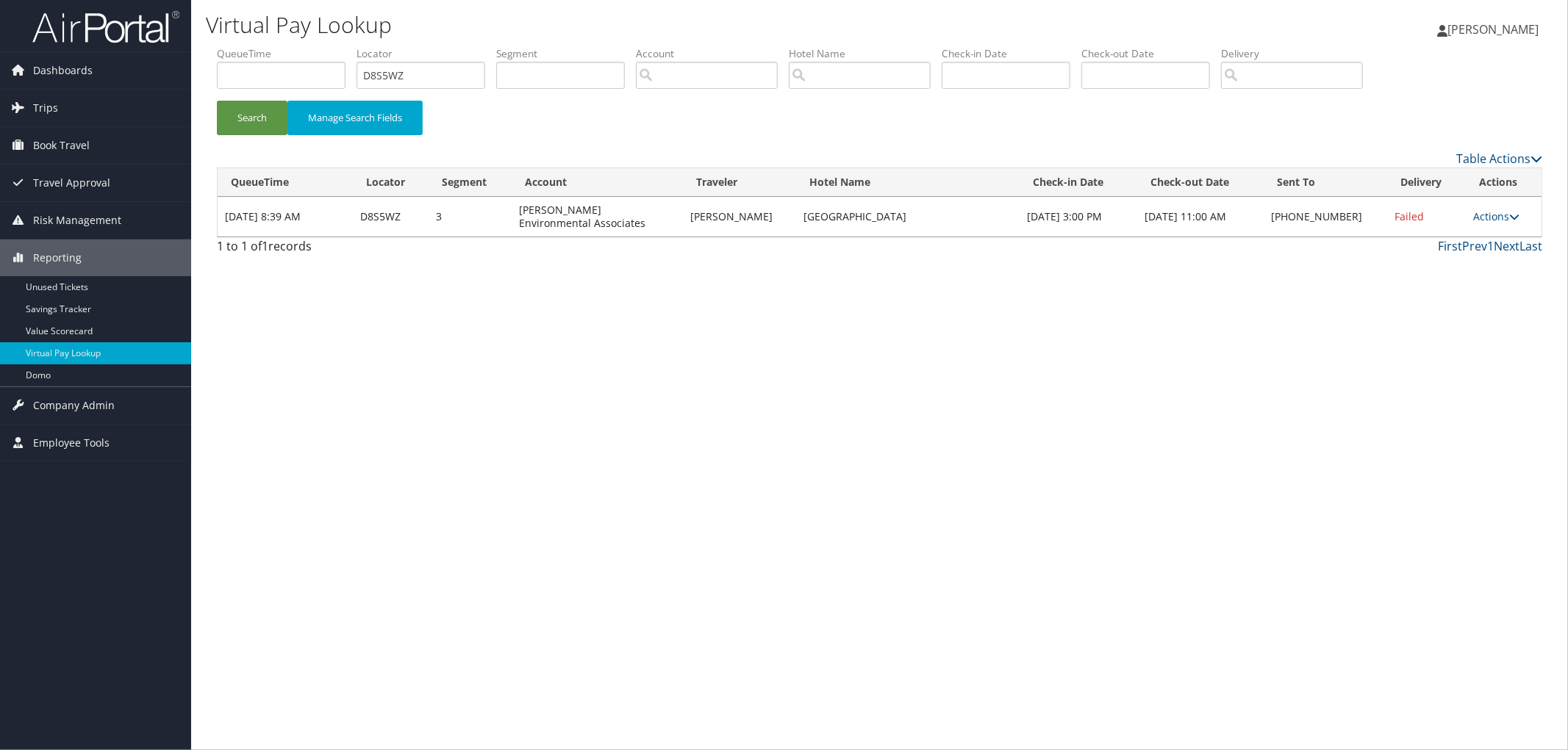
drag, startPoint x: 975, startPoint y: 217, endPoint x: 780, endPoint y: 220, distance: 195.0
click at [780, 220] on tr "[DATE] 8:39 AM D8S5WZ 3 [PERSON_NAME] Environmental Associates [PERSON_NAME][GE…" at bounding box center [879, 216] width 1324 height 39
click at [1482, 214] on link "Actions" at bounding box center [1497, 216] width 46 height 14
click at [1464, 244] on link "Resend" at bounding box center [1451, 238] width 126 height 25
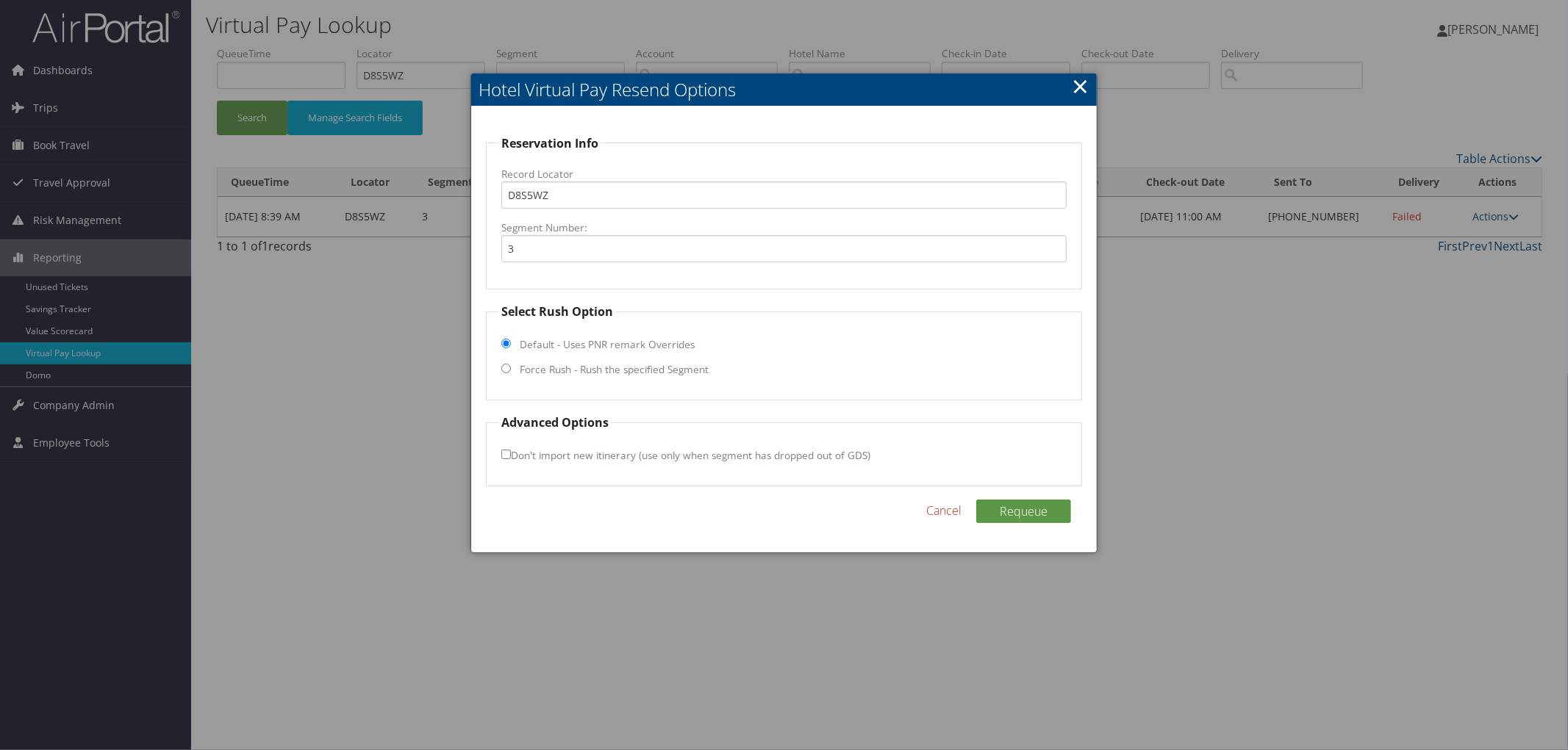
click at [597, 369] on label "Force Rush - Rush the specified Segment" at bounding box center [614, 369] width 189 height 14
click at [511, 369] on input "Force Rush - Rush the specified Segment" at bounding box center [506, 369] width 10 height 10
radio input "true"
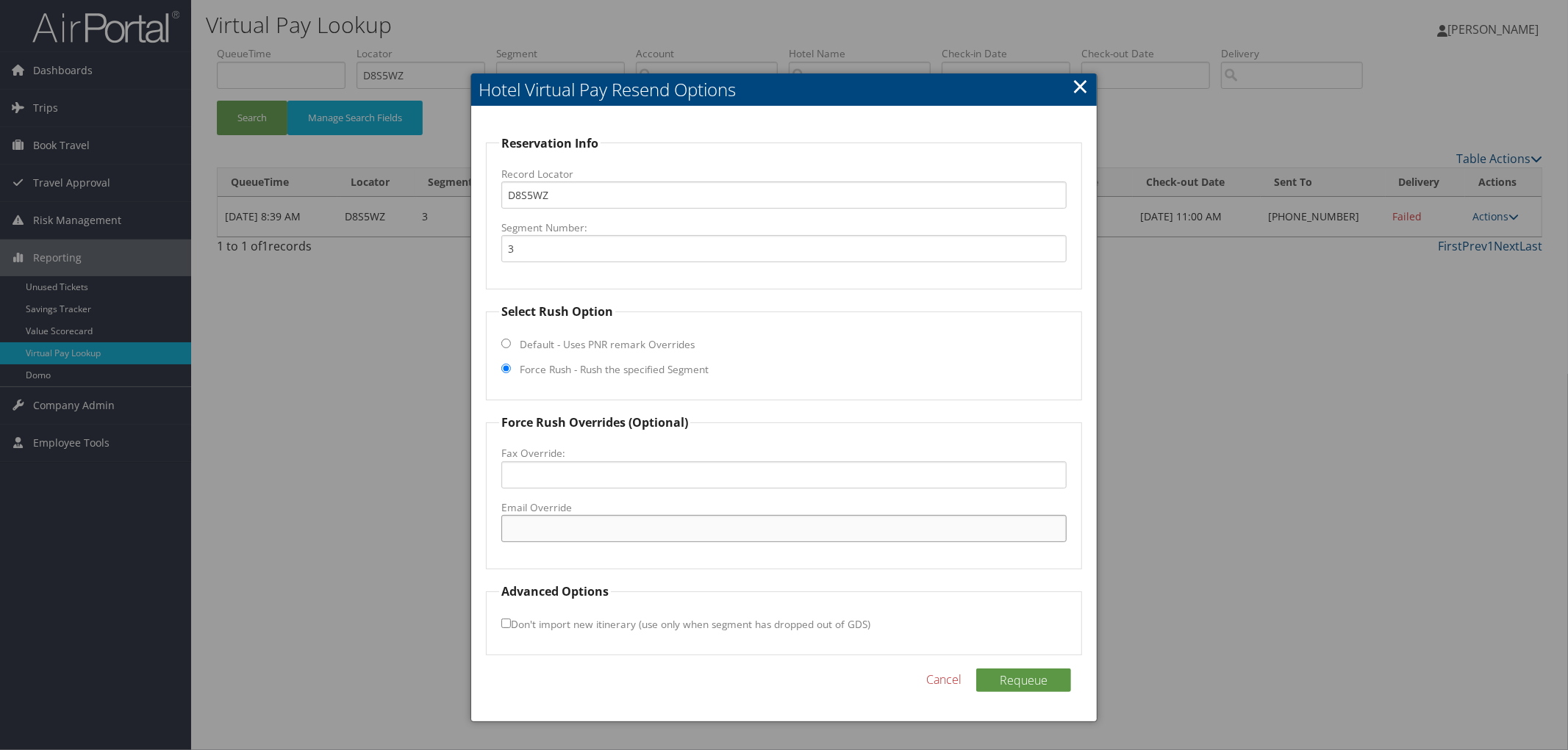
paste input "[EMAIL_ADDRESS][DOMAIN_NAME]"
type input "[EMAIL_ADDRESS][DOMAIN_NAME]"
click at [981, 670] on button "Requeue" at bounding box center [1023, 680] width 95 height 23
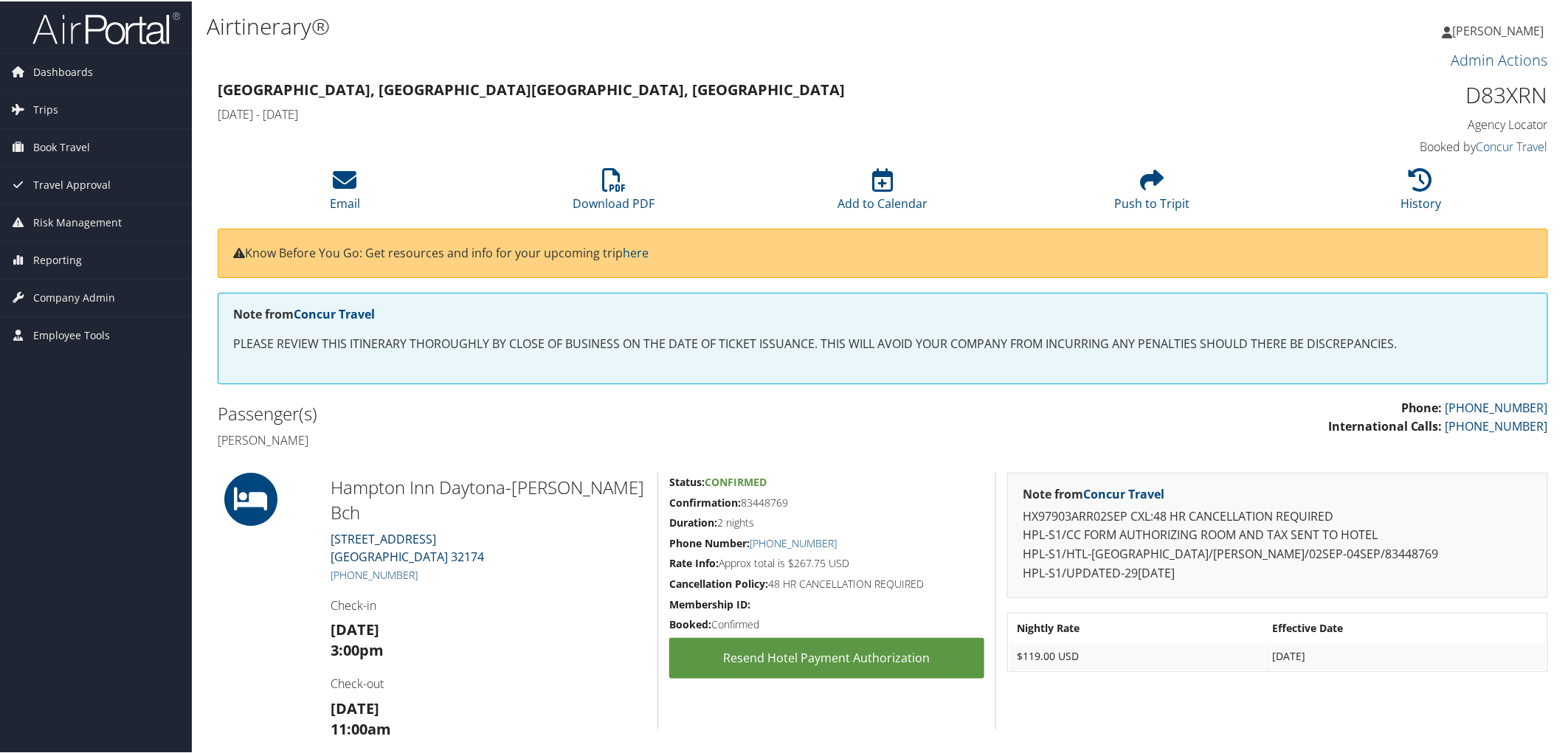
click at [356, 530] on link "155 Interchange Boulevard Ormond Beach FL 32174" at bounding box center [407, 546] width 154 height 34
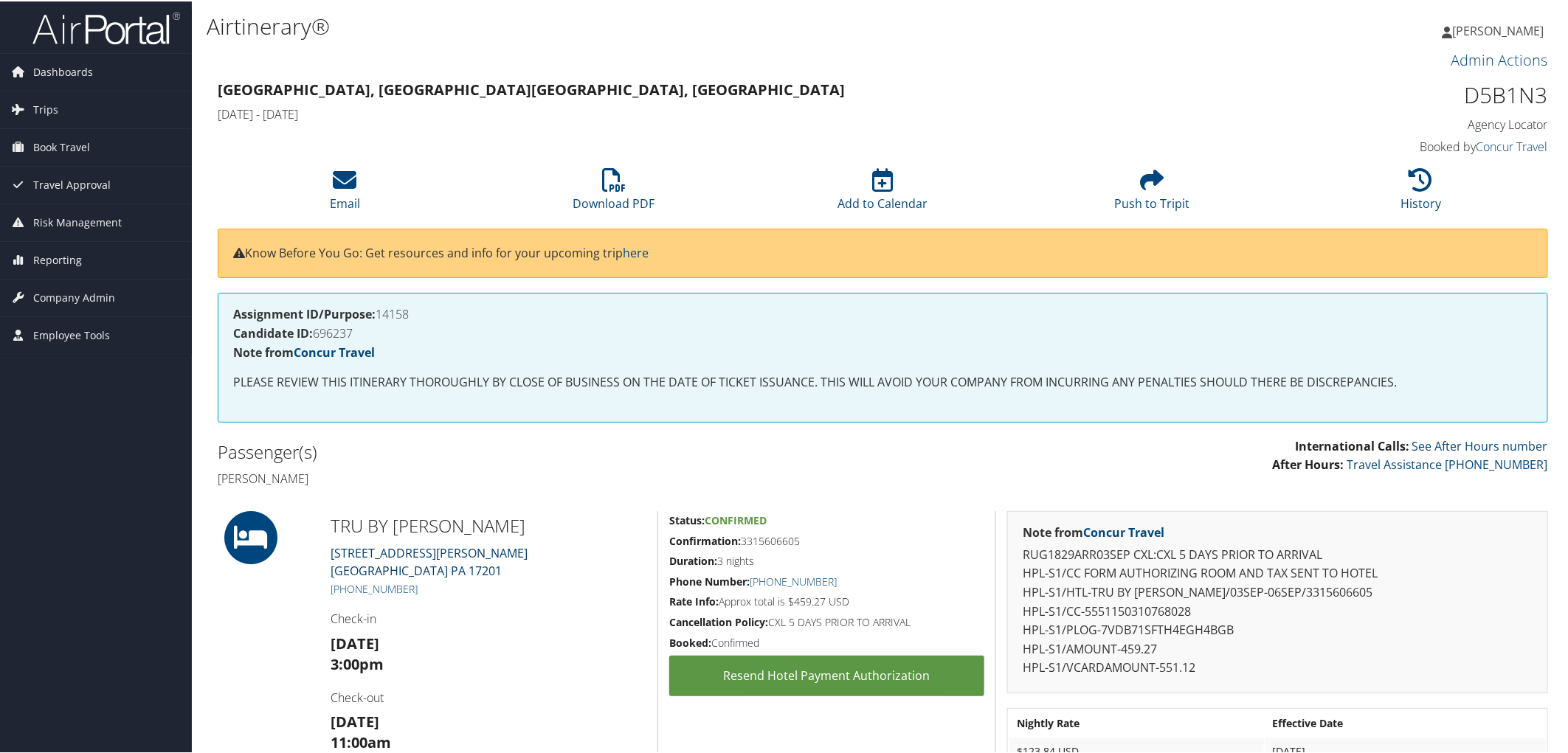
click at [364, 567] on link "101 Walker Road Chambersburg PA 17201" at bounding box center [429, 561] width 197 height 34
